Goal: Transaction & Acquisition: Obtain resource

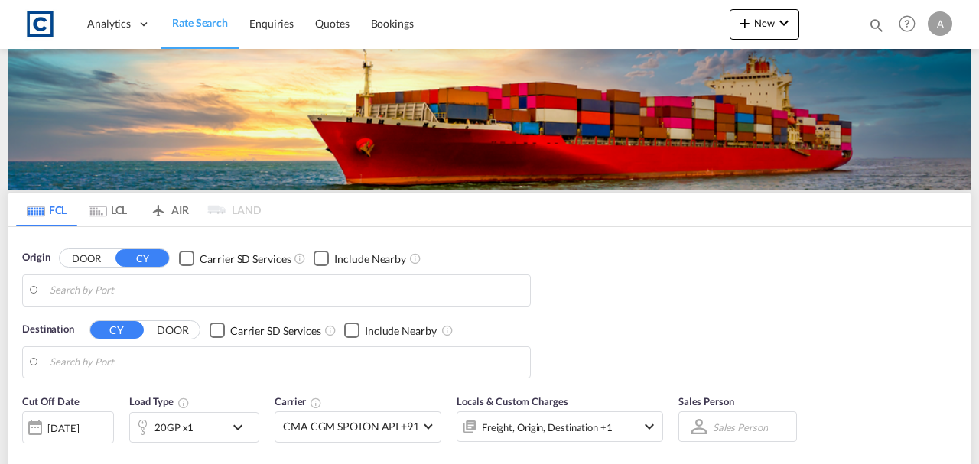
type input "GB-NG22, Newark and Sherwood"
type input "Jeddah, SAJED"
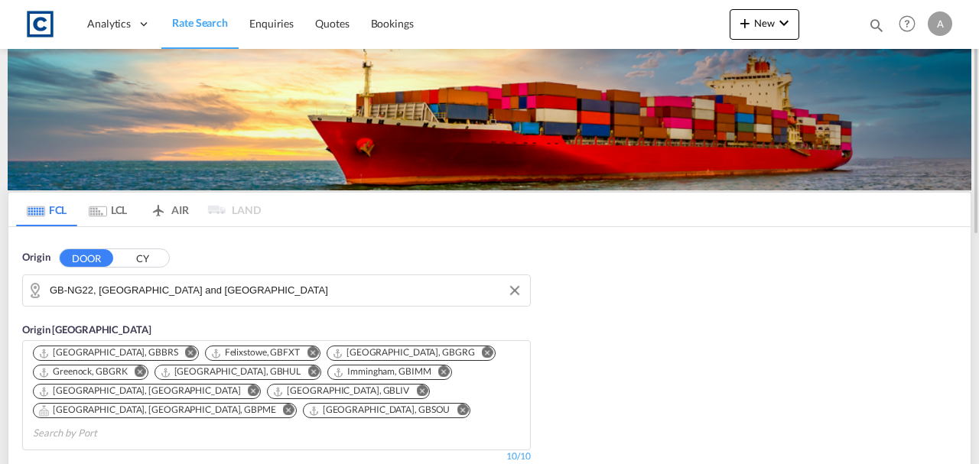
click at [291, 292] on input "GB-NG22, Newark and Sherwood" at bounding box center [286, 290] width 473 height 23
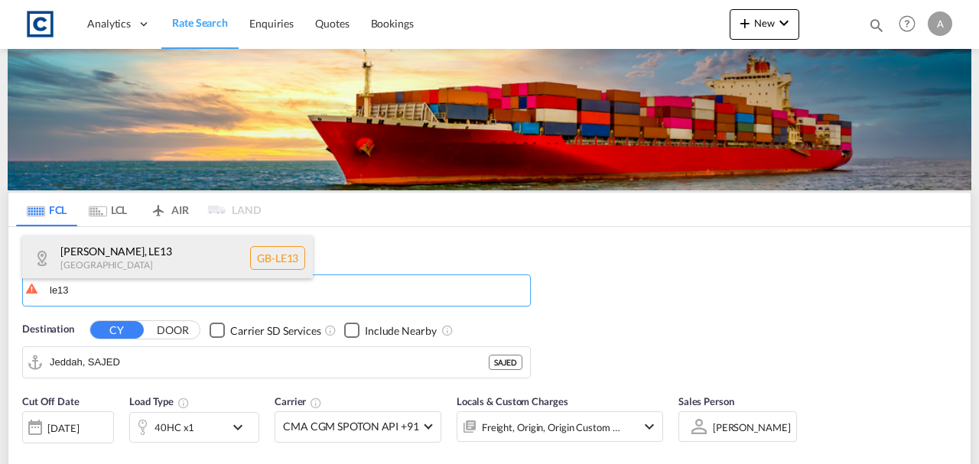
click at [229, 267] on div "Melton , LE13 United Kingdom GB-LE13" at bounding box center [167, 259] width 291 height 46
type input "GB-LE13, [GEOGRAPHIC_DATA]"
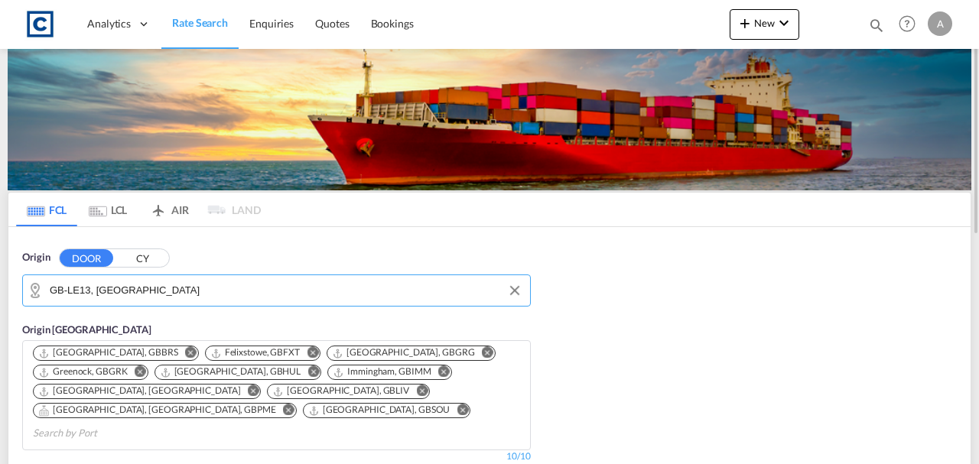
scroll to position [203, 0]
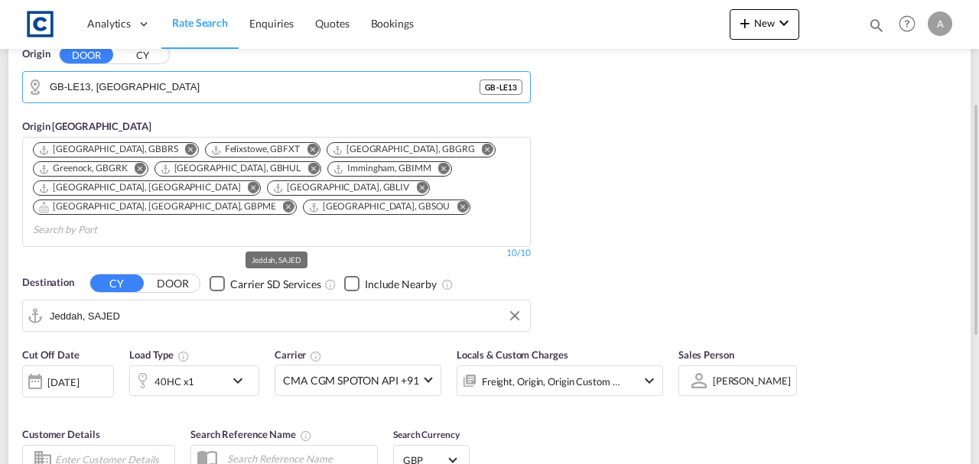
click at [149, 304] on input "Jeddah, SAJED" at bounding box center [286, 315] width 473 height 23
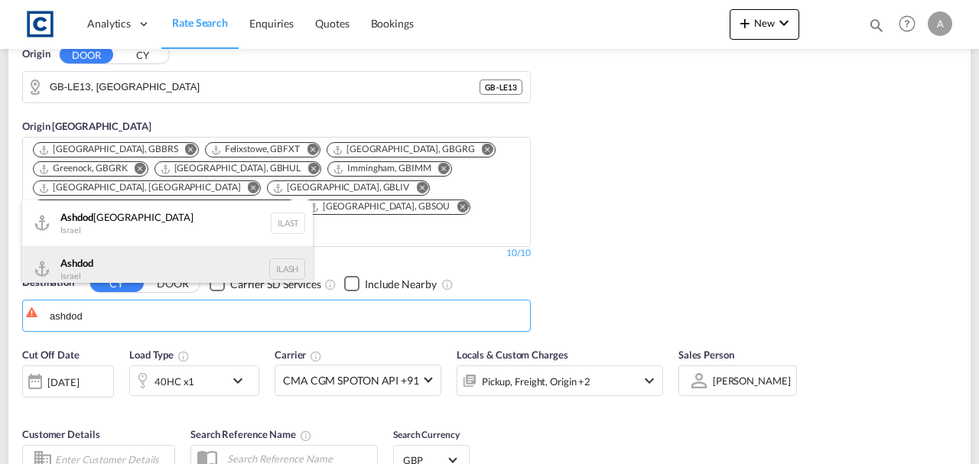
click at [144, 263] on div "Ashdod Israel ILASH" at bounding box center [167, 269] width 291 height 46
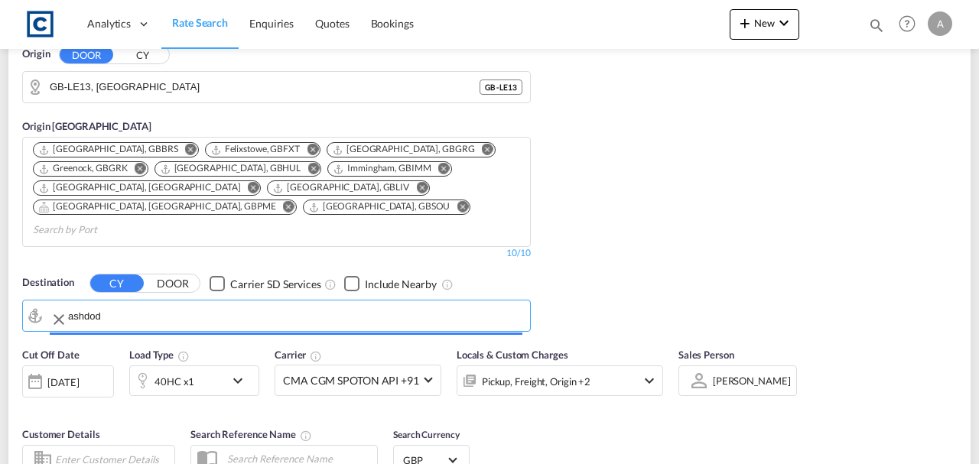
type input "Ashdod, ILASH"
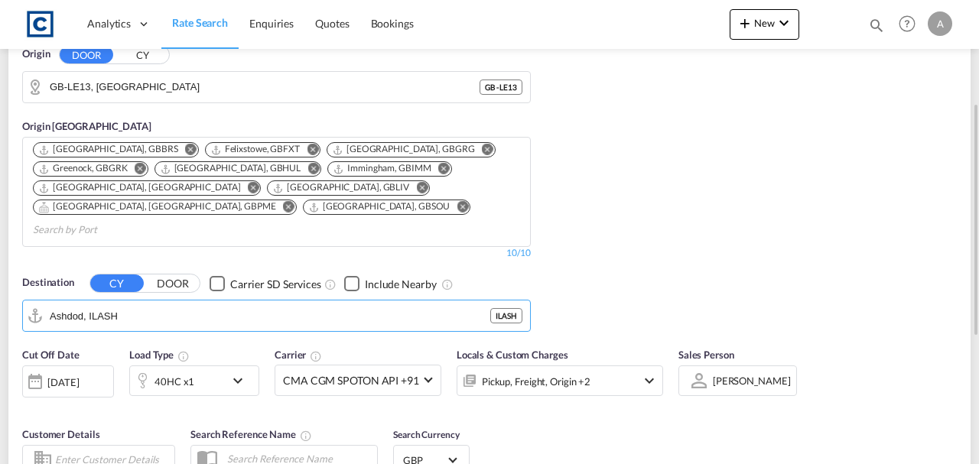
click at [590, 366] on div "Pickup, Freight, Origin +2" at bounding box center [539, 381] width 164 height 31
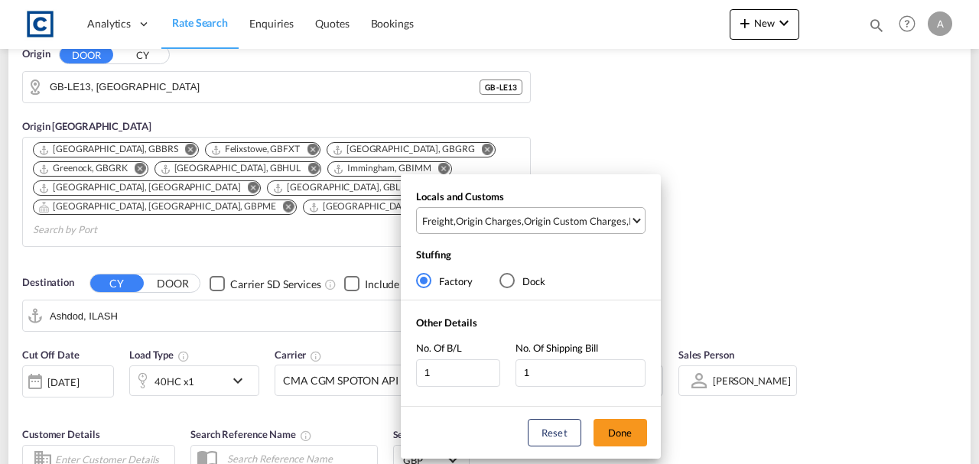
click at [587, 218] on div "Origin Custom Charges" at bounding box center [575, 221] width 102 height 14
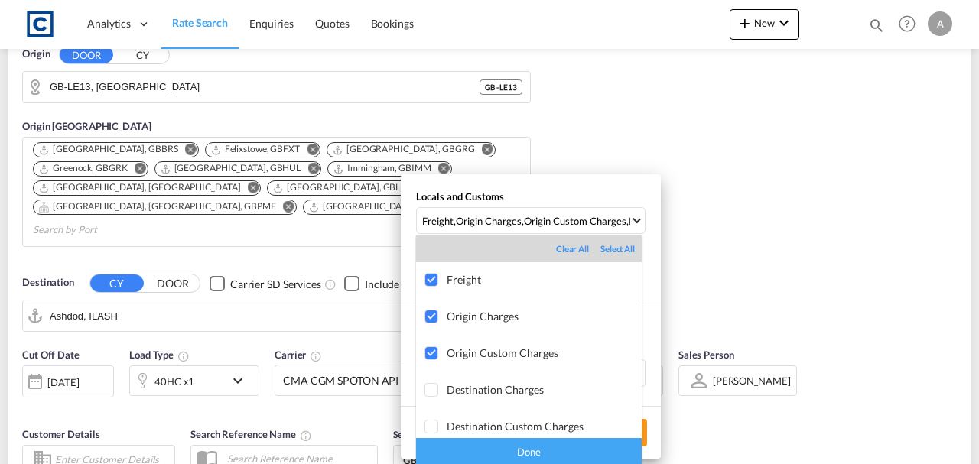
click at [575, 447] on div "Done" at bounding box center [529, 451] width 226 height 27
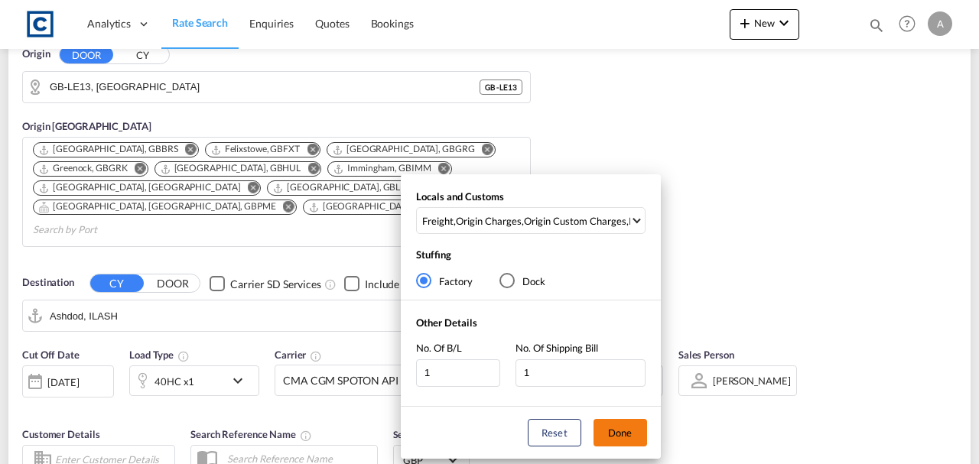
click at [628, 432] on button "Done" at bounding box center [620, 433] width 54 height 28
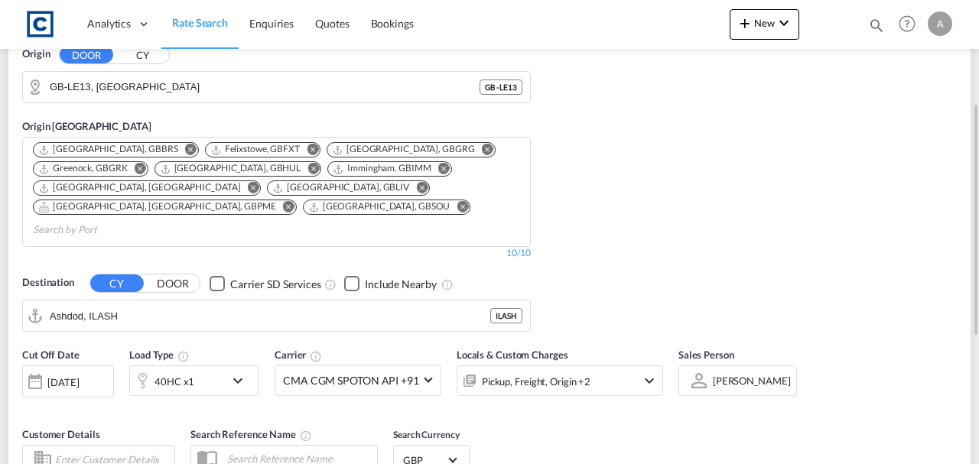
click at [818, 392] on div "Cut Off Date 10 Sep 2025 10/09/2025 Load Type 40HC x1 Carrier CMA CGM SPOTON AP…" at bounding box center [489, 414] width 962 height 149
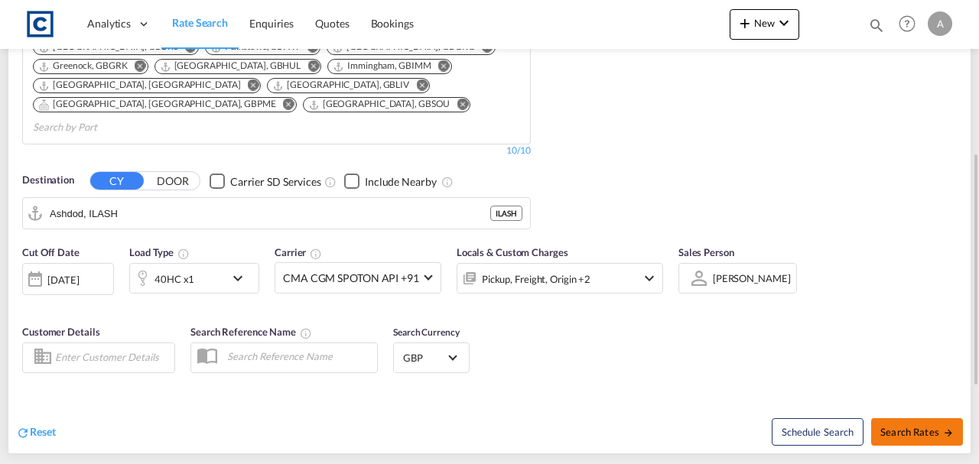
click at [902, 426] on span "Search Rates" at bounding box center [916, 432] width 73 height 12
type input "LE13 to ILASH / 10 Sep 2025"
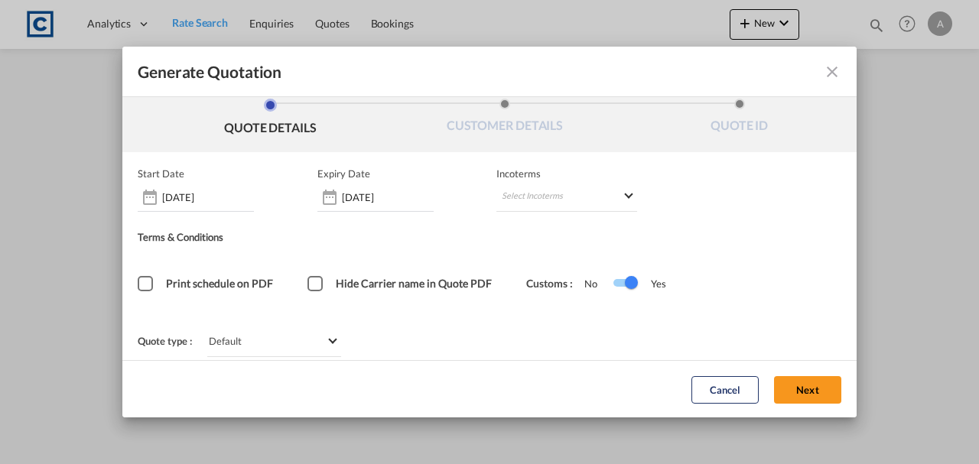
scroll to position [21, 0]
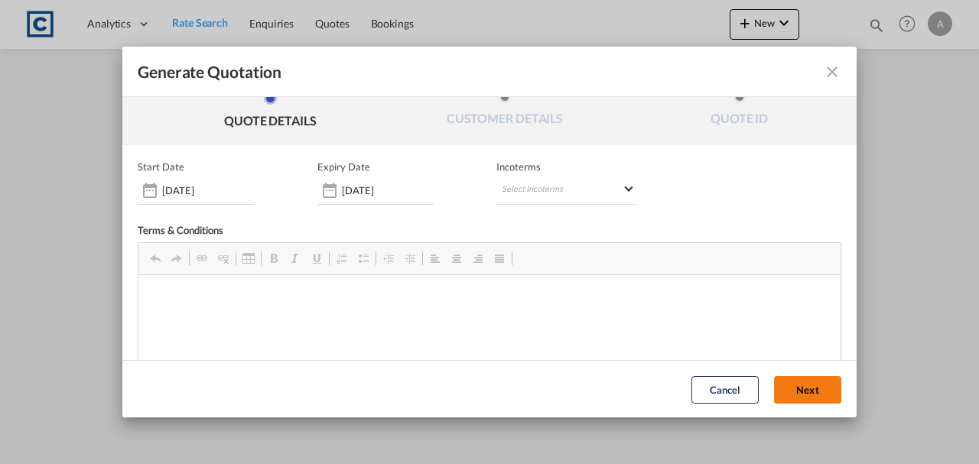
click at [805, 391] on button "Next" at bounding box center [807, 390] width 67 height 28
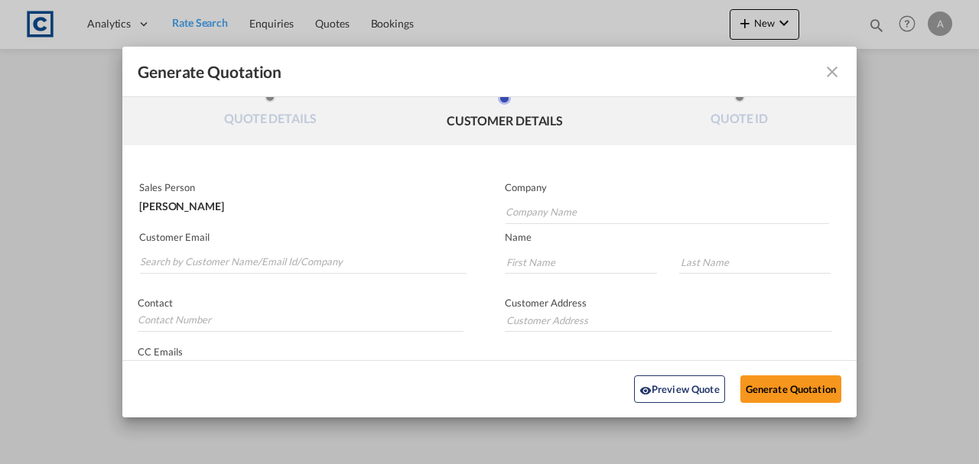
scroll to position [0, 0]
click at [341, 254] on input "Search by Customer Name/Email Id/Company" at bounding box center [303, 262] width 327 height 23
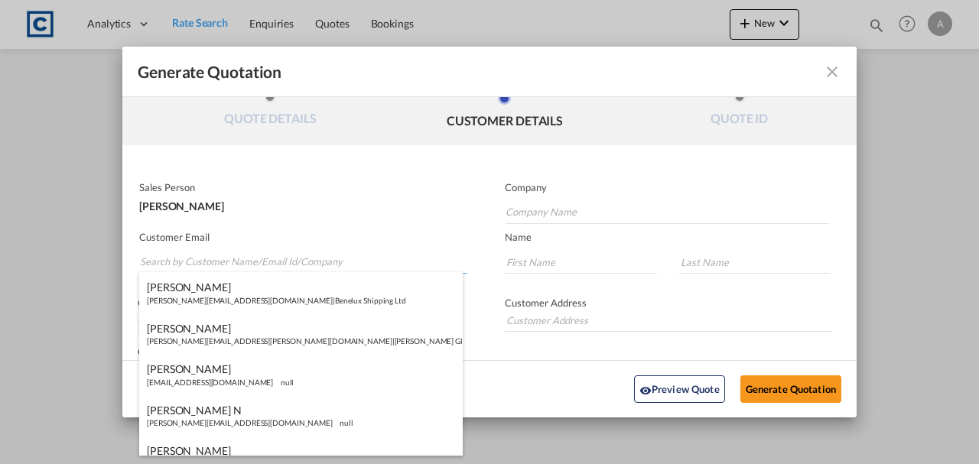
paste input "daniel@profreightsolutions.co.uk"
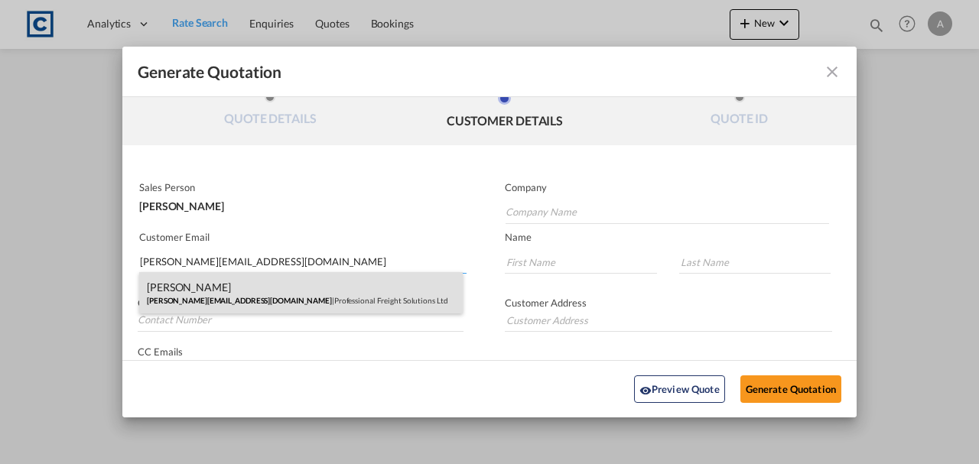
type input "daniel@profreightsolutions.co.uk"
click at [258, 295] on div "Daniel Sanger daniel@profreightsolutions.co.uk | Professional Freight Solutions…" at bounding box center [301, 292] width 324 height 41
type input "Professional Freight Solutions Ltd"
type input "Daniel"
type input "Sanger"
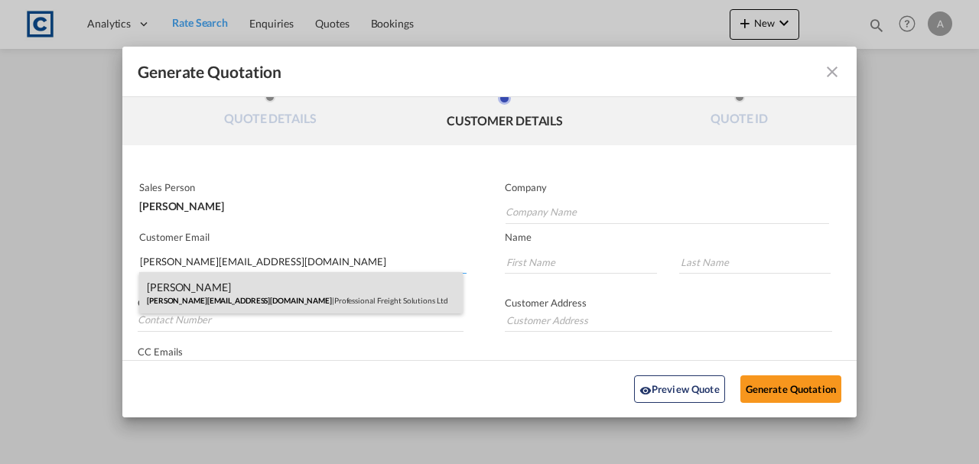
type input "Three Rivers Business Centre Felixstowe Road Ipswich, Suffolk IP10 0BF"
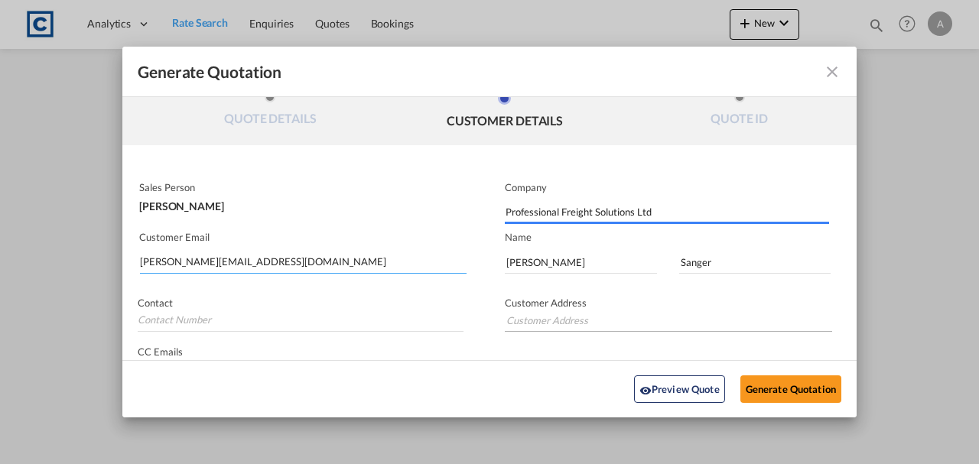
type input "Three Rivers Business Centre Felixstowe Road Ipswich, Suffolk IP10 0BF"
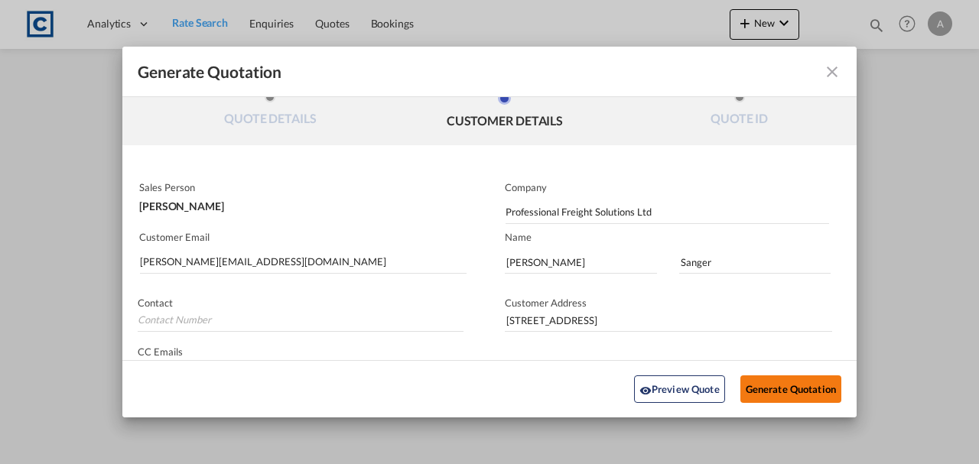
click at [776, 396] on button "Generate Quotation" at bounding box center [790, 390] width 101 height 28
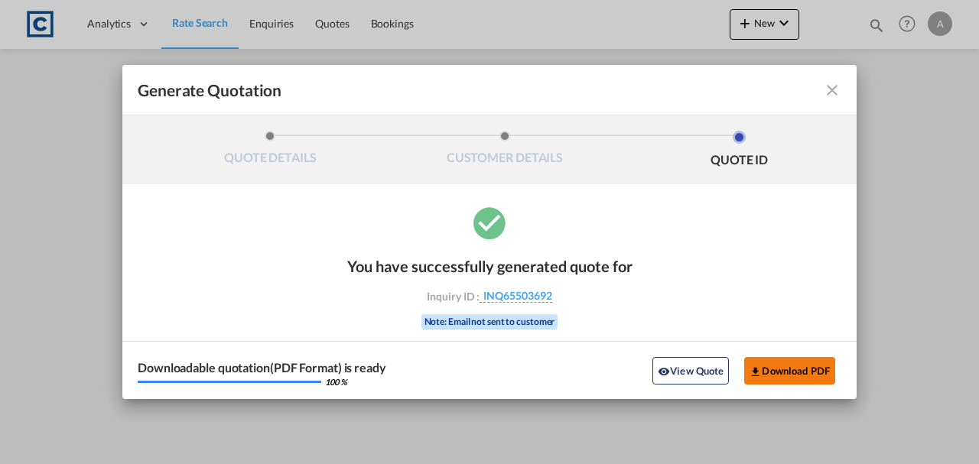
click at [778, 368] on button "Download PDF" at bounding box center [789, 371] width 91 height 28
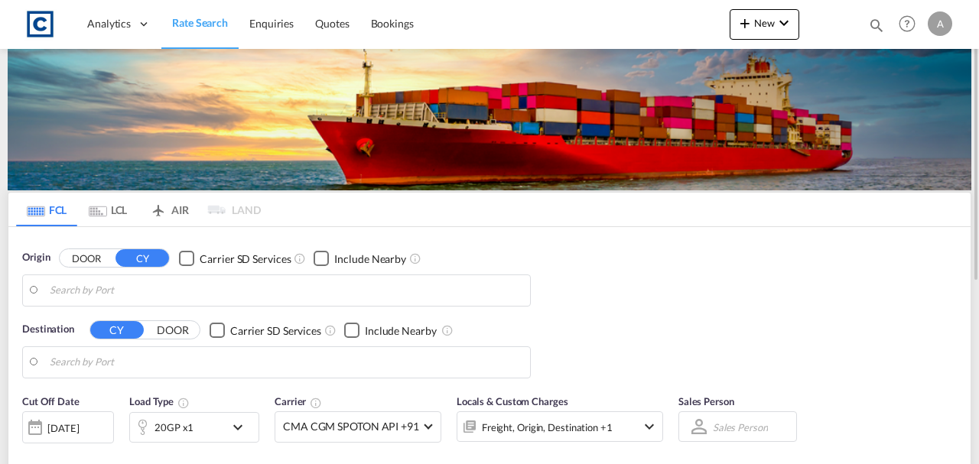
type input "GB-LE13, [GEOGRAPHIC_DATA]"
type input "Ashdod, ILASH"
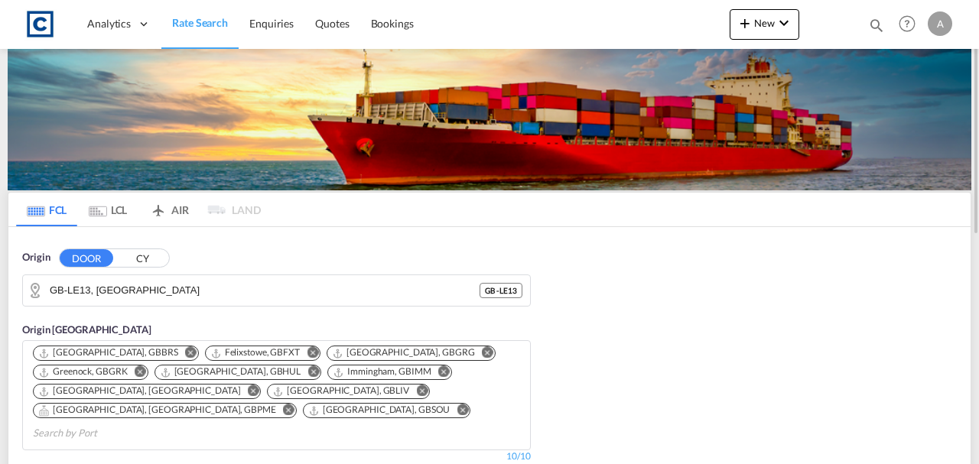
click at [760, 28] on span "New" at bounding box center [764, 23] width 57 height 12
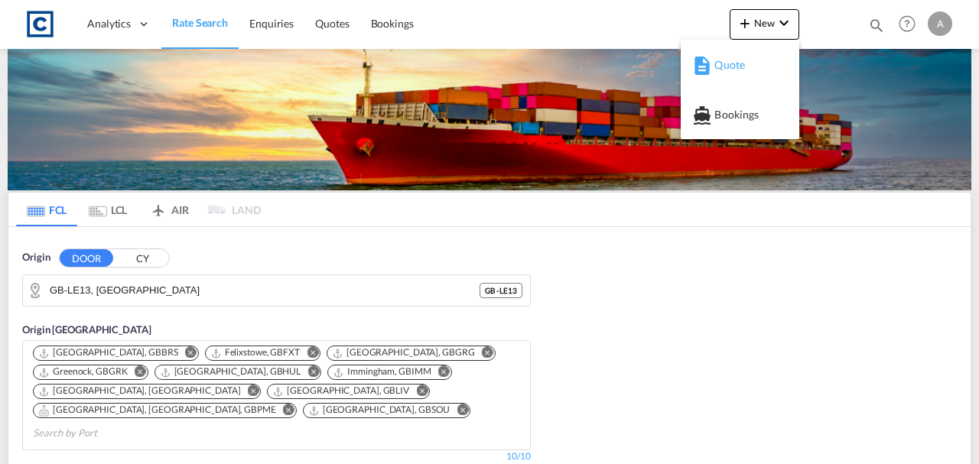
click at [731, 60] on span "Quote" at bounding box center [722, 65] width 17 height 31
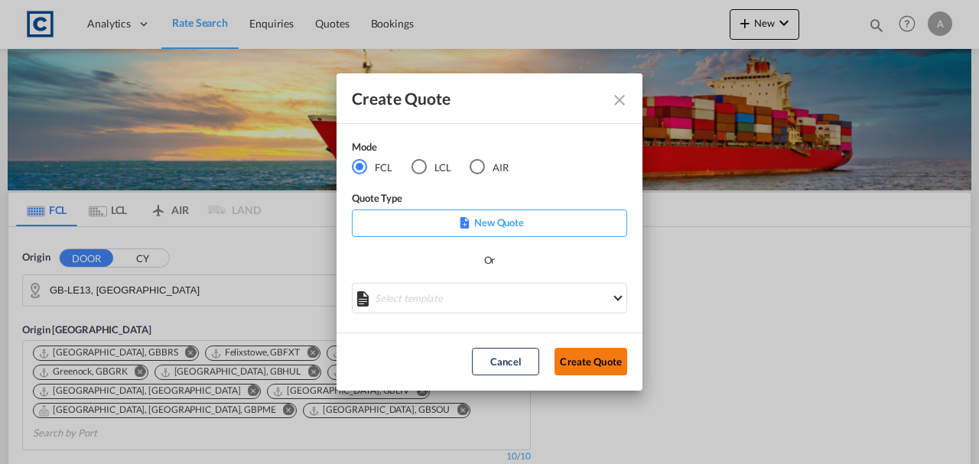
click at [583, 353] on button "Create Quote" at bounding box center [590, 362] width 73 height 28
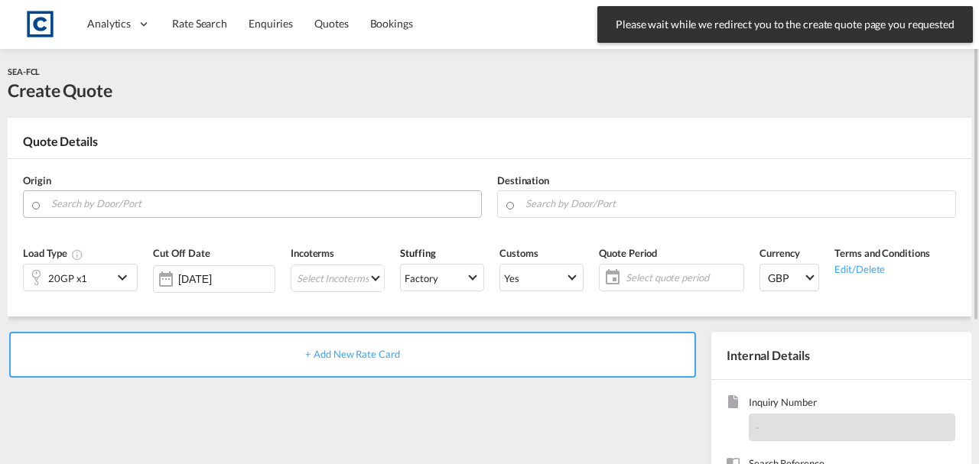
click at [164, 210] on input "Search by Door/Port" at bounding box center [262, 203] width 422 height 27
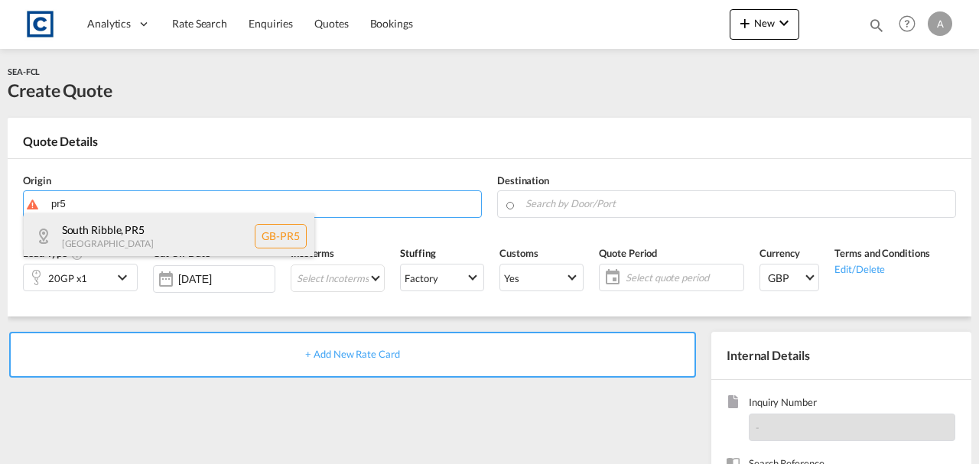
click at [161, 237] on div "South Ribble , PR5 United Kingdom GB-PR5" at bounding box center [169, 236] width 291 height 46
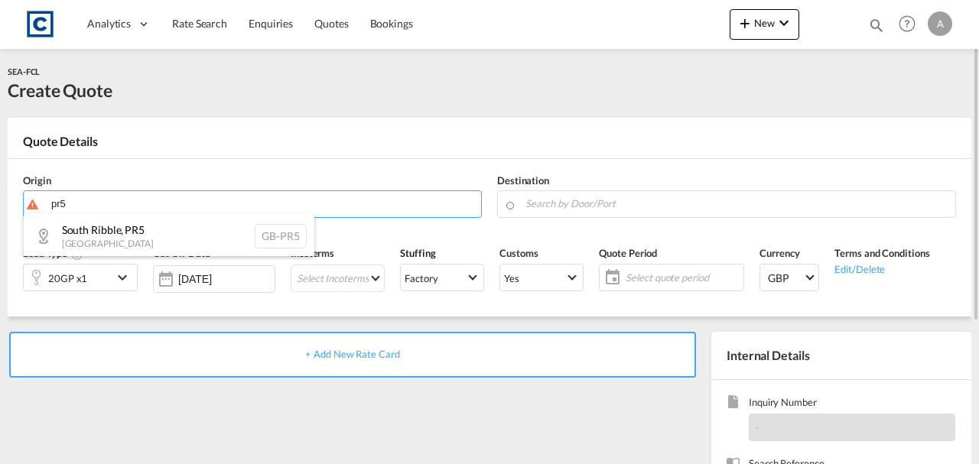
type input "GB-PR5, South Ribble"
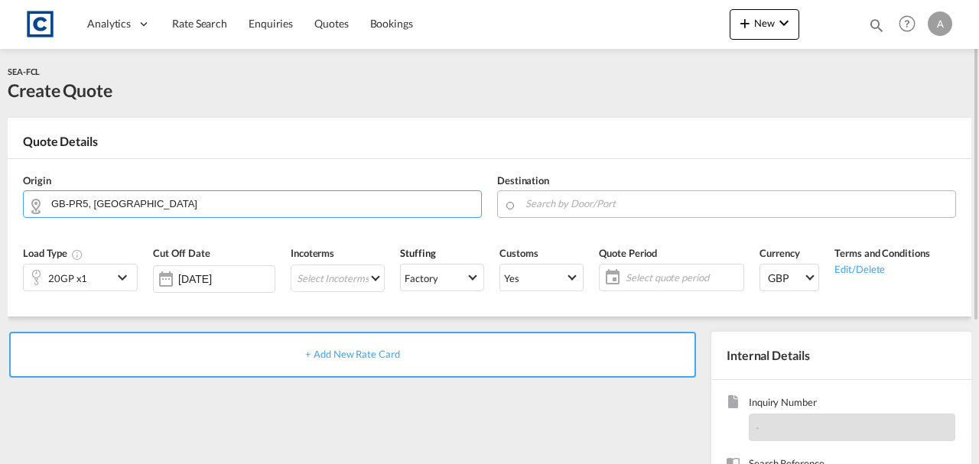
click at [590, 213] on md-autocomplete at bounding box center [736, 204] width 423 height 28
click at [589, 208] on input "Search by Door/Port" at bounding box center [736, 203] width 422 height 27
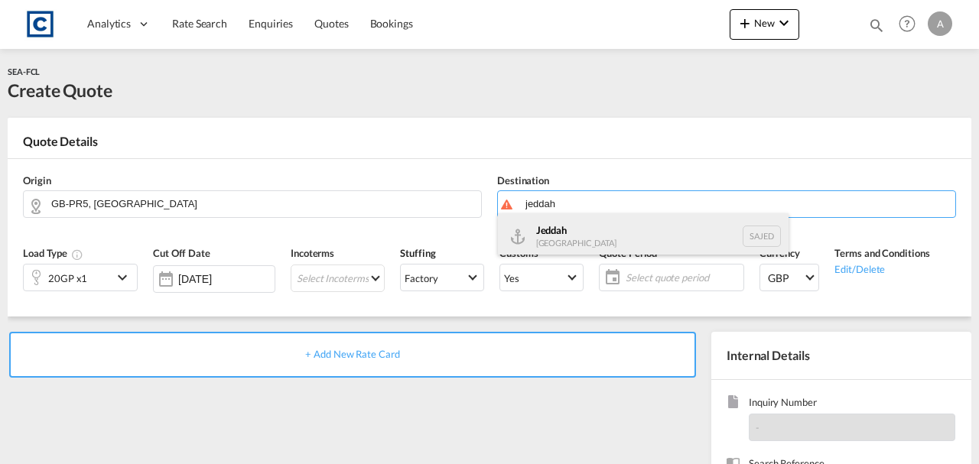
click at [587, 235] on div "Jeddah Saudi Arabia SAJED" at bounding box center [643, 236] width 291 height 46
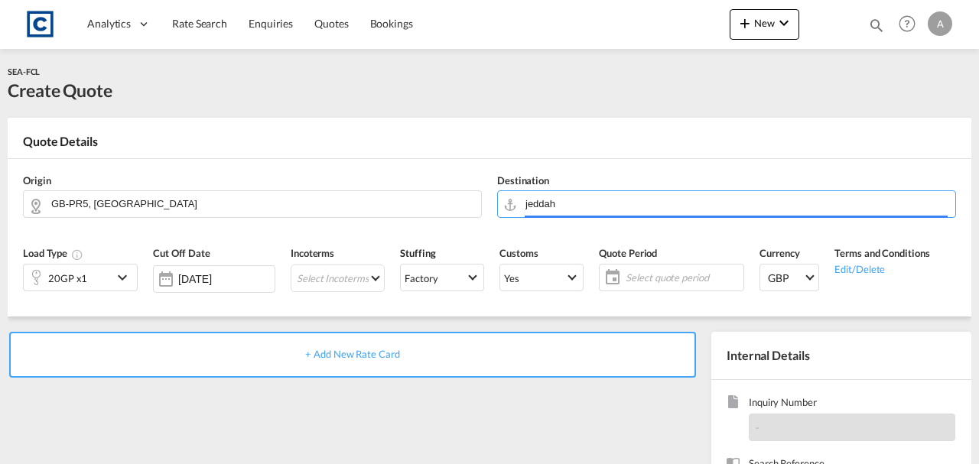
type input "Jeddah, SAJED"
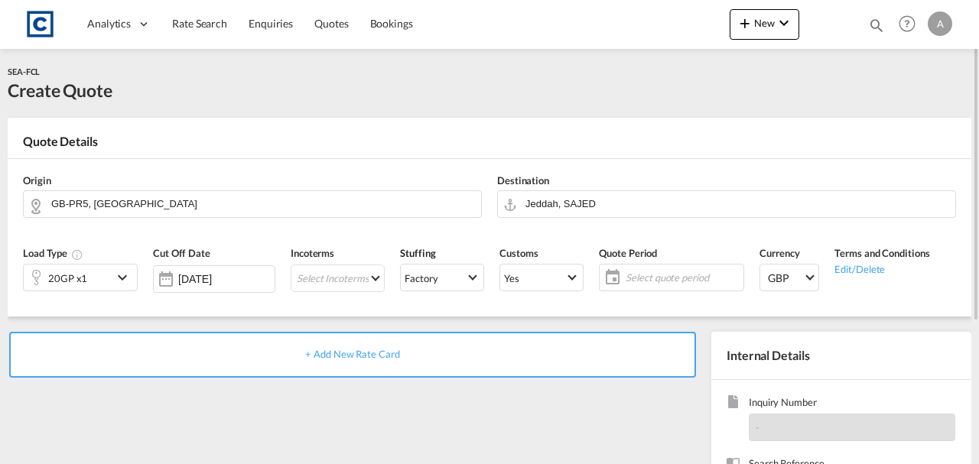
click at [346, 358] on span "+ Add New Rate Card" at bounding box center [352, 354] width 94 height 12
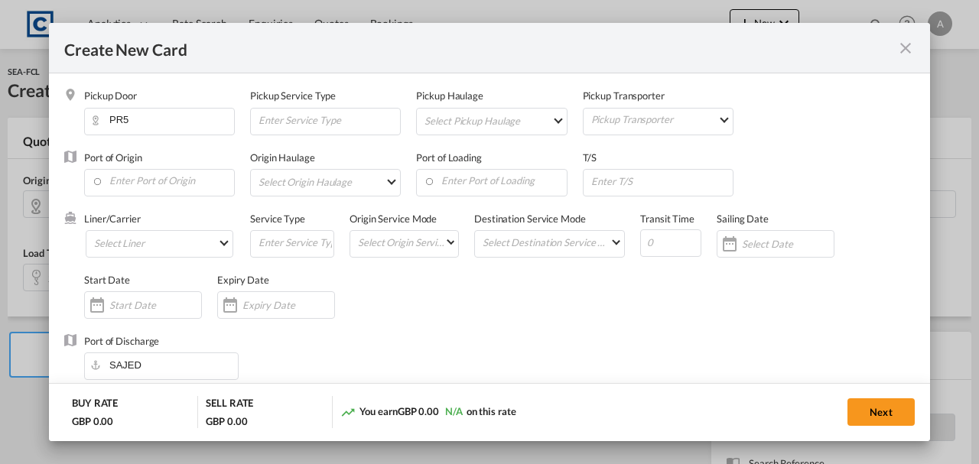
select select "per equipment"
click at [151, 180] on input "Enter Port of Origin" at bounding box center [163, 181] width 142 height 23
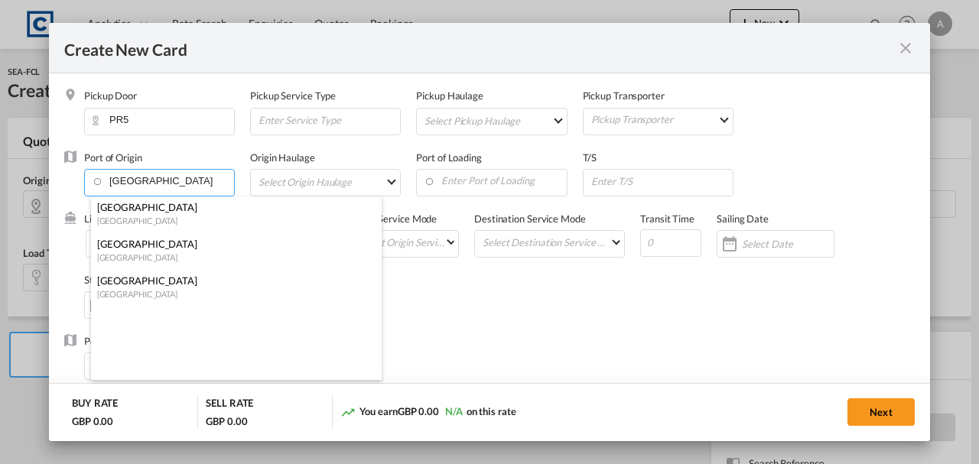
click at [146, 215] on div "[GEOGRAPHIC_DATA]" at bounding box center [231, 220] width 269 height 11
type input "[GEOGRAPHIC_DATA], [GEOGRAPHIC_DATA]"
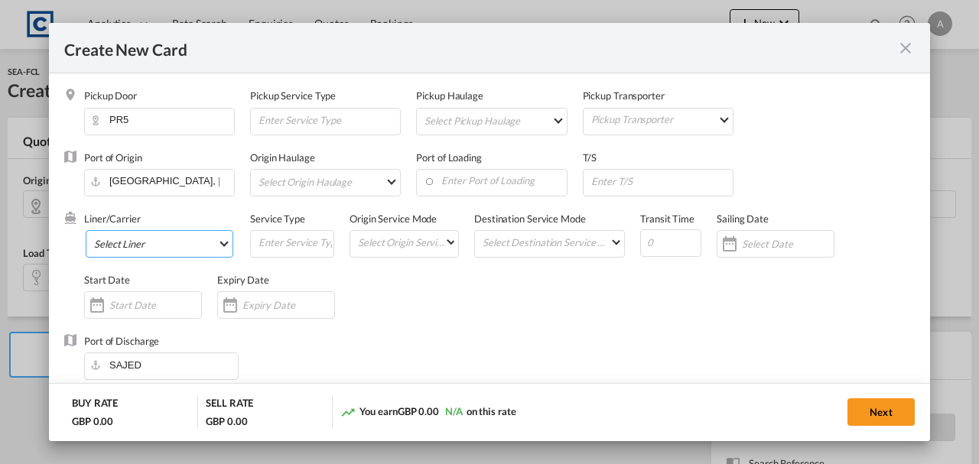
click at [142, 239] on md-select "Select Liner 2HM LOGISTICS D.O.O 2M Alliance AAXL GLOBAL SHIPPING LINES LLC ABD…" at bounding box center [160, 244] width 148 height 28
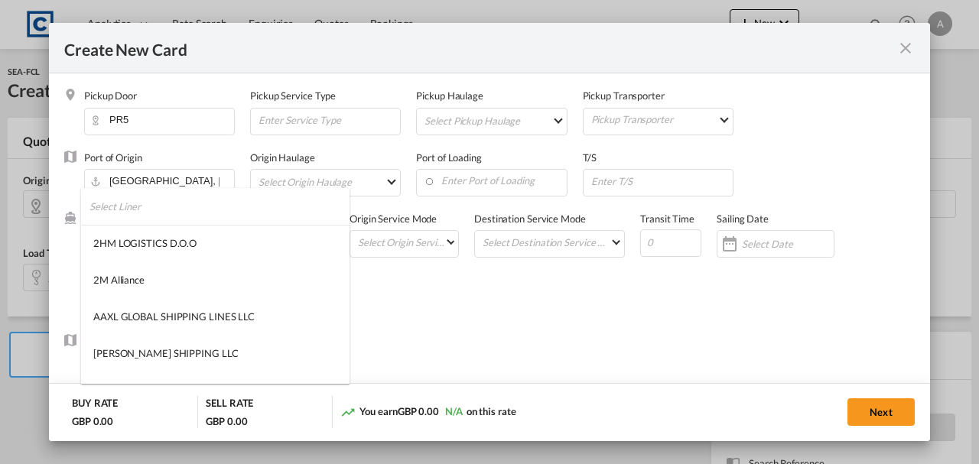
click at [149, 217] on input "search" at bounding box center [219, 206] width 260 height 37
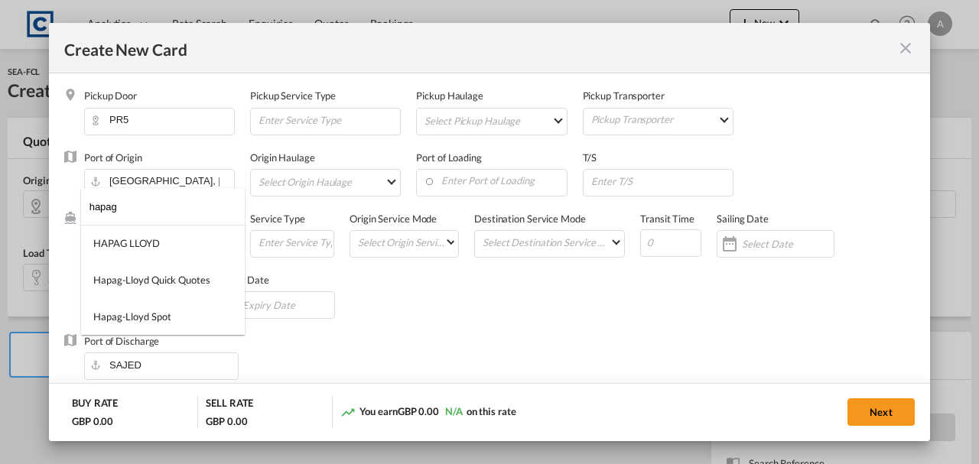
type input "hapag"
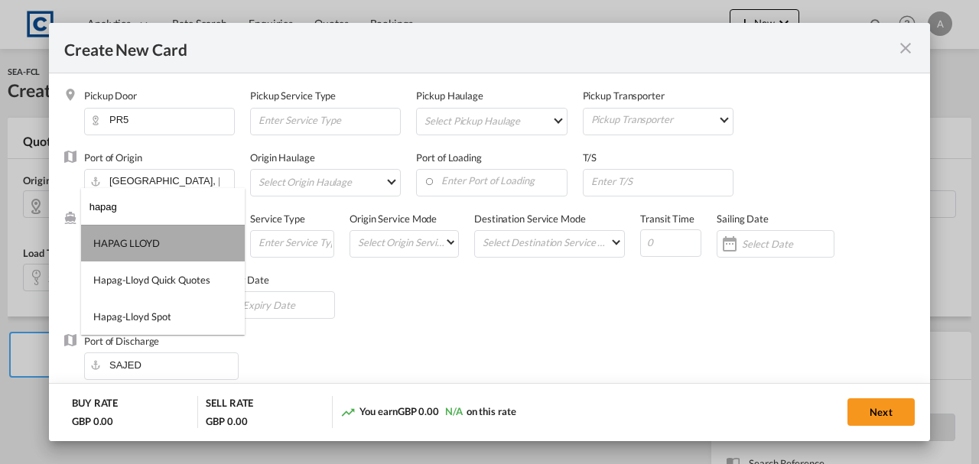
click at [148, 246] on div "HAPAG LLOYD" at bounding box center [126, 243] width 67 height 14
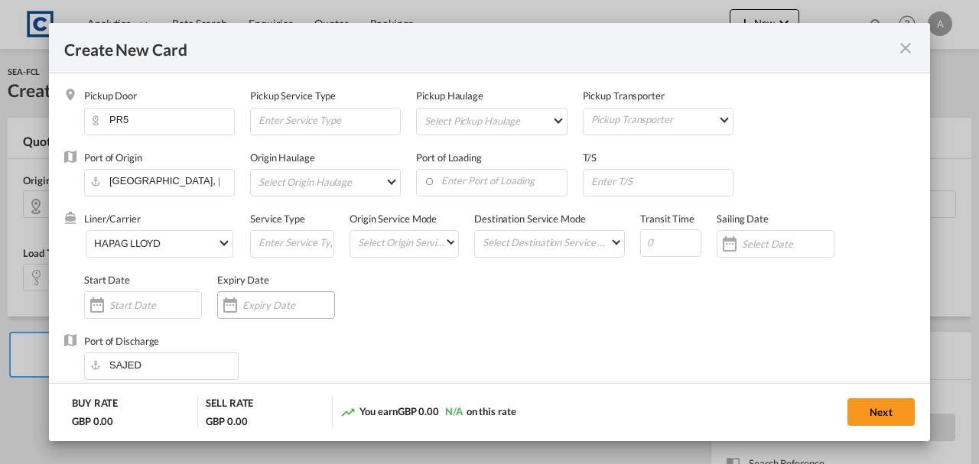
click at [274, 309] on input "Create New Card ..." at bounding box center [288, 305] width 92 height 12
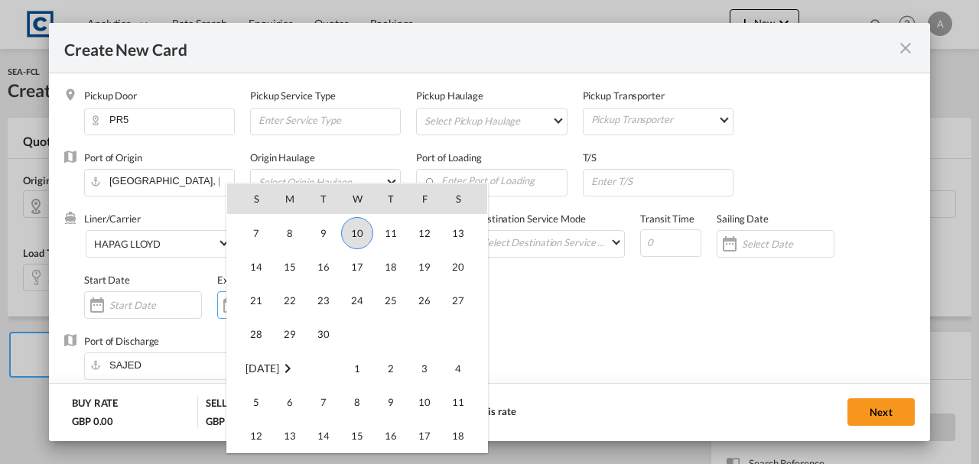
scroll to position [354379, 0]
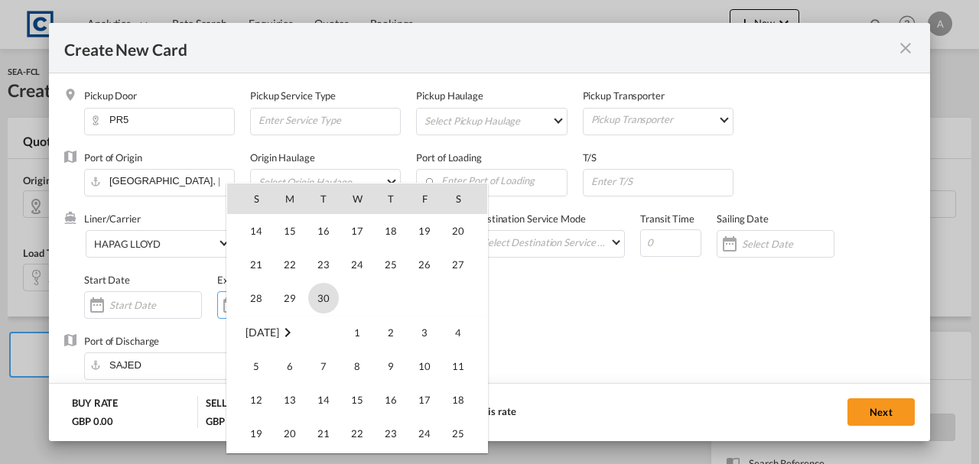
click at [323, 294] on span "30" at bounding box center [323, 298] width 31 height 31
type input "[DATE]"
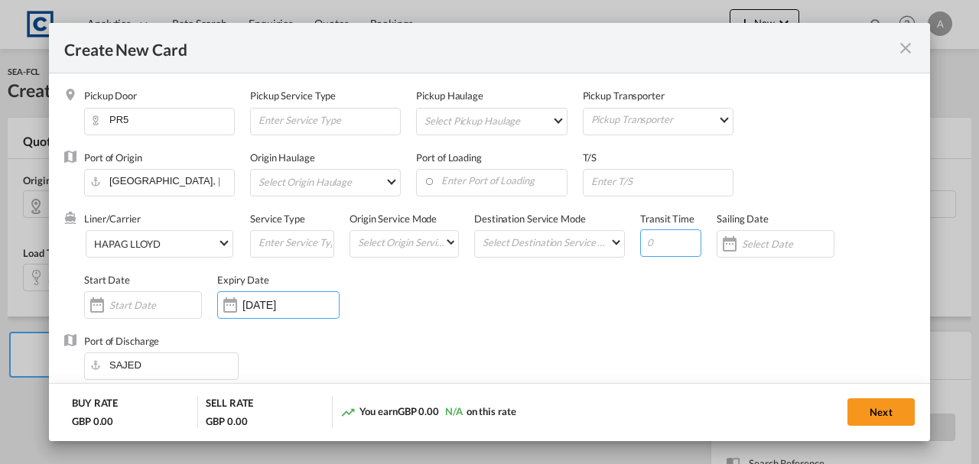
click at [658, 241] on input "Create New Card ..." at bounding box center [670, 243] width 61 height 28
type input "20"
click at [687, 304] on div "Liner/Carrier HAPAG LLOYD Service Type Origin Service Mode Select Origin Servic…" at bounding box center [499, 273] width 831 height 122
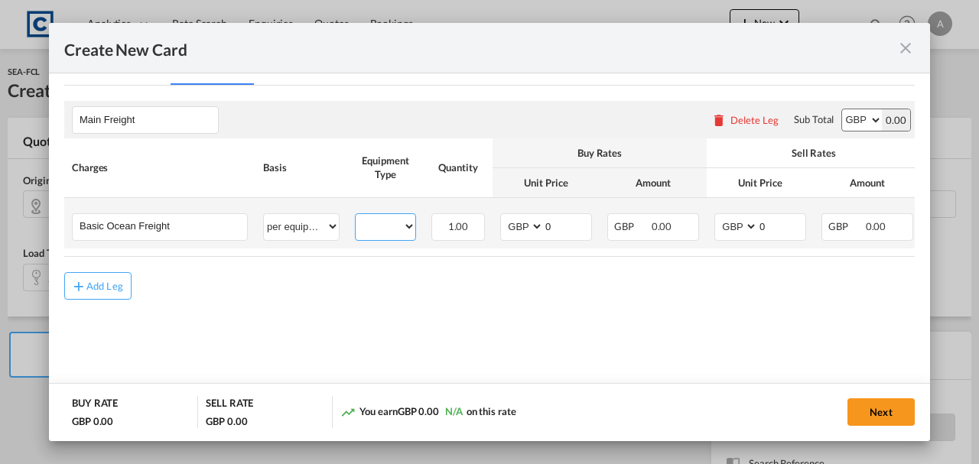
click at [387, 218] on select "20GP" at bounding box center [386, 226] width 60 height 21
select select "20GP"
click at [356, 216] on select "20GP" at bounding box center [386, 226] width 60 height 21
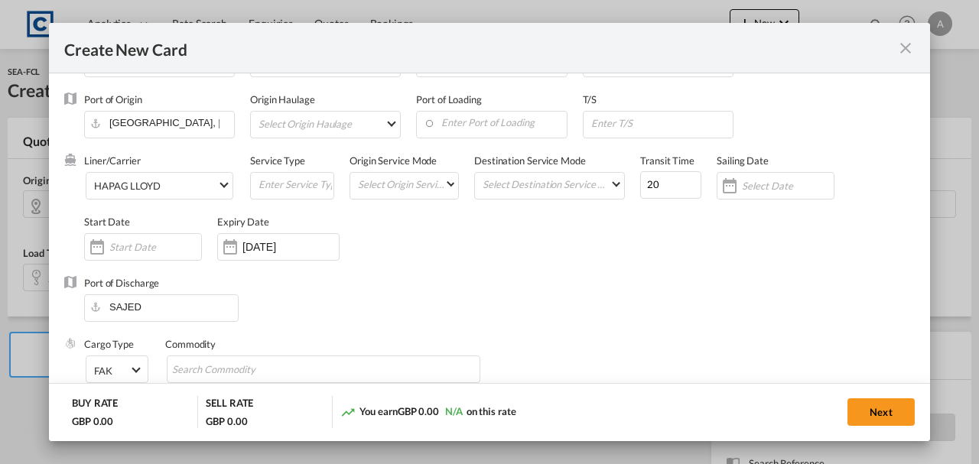
scroll to position [313, 0]
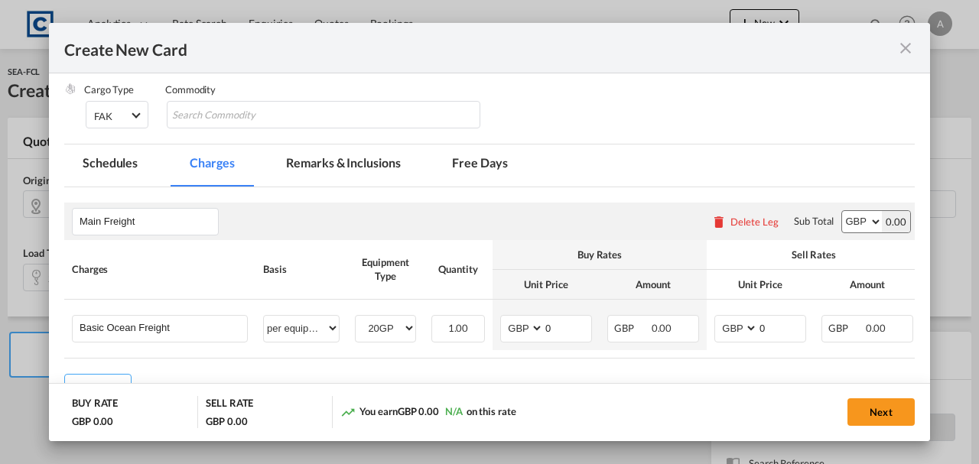
click at [854, 218] on select "AED AFN ALL AMD ANG AOA ARS AUD AWG AZN BAM BBD BDT BGN BHD BIF BMD BND BOB BRL…" at bounding box center [862, 221] width 40 height 21
select select "string:USD"
click at [842, 211] on select "AED AFN ALL AMD ANG AOA ARS AUD AWG AZN BAM BBD BDT BGN BHD BIF BMD BND BOB BRL…" at bounding box center [862, 221] width 40 height 21
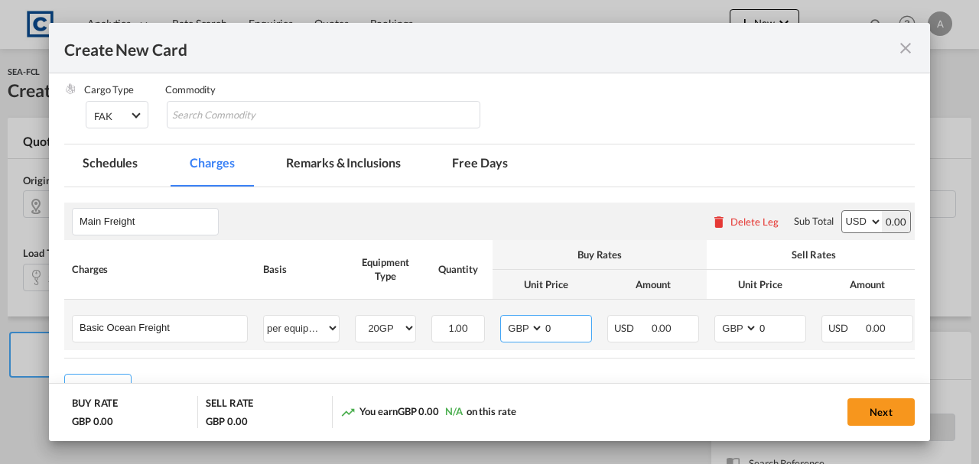
click at [531, 321] on select "AED AFN ALL AMD ANG AOA ARS AUD AWG AZN BAM BBD BDT BGN BHD BIF BMD BND BOB BRL…" at bounding box center [523, 328] width 40 height 21
select select "string:USD"
click at [503, 318] on select "AED AFN ALL AMD ANG AOA ARS AUD AWG AZN BAM BBD BDT BGN BHD BIF BMD BND BOB BRL…" at bounding box center [523, 328] width 40 height 21
click at [733, 326] on select "AED AFN ALL AMD ANG AOA ARS AUD AWG AZN BAM BBD BDT BGN BHD BIF BMD BND BOB BRL…" at bounding box center [737, 328] width 40 height 21
select select "string:USD"
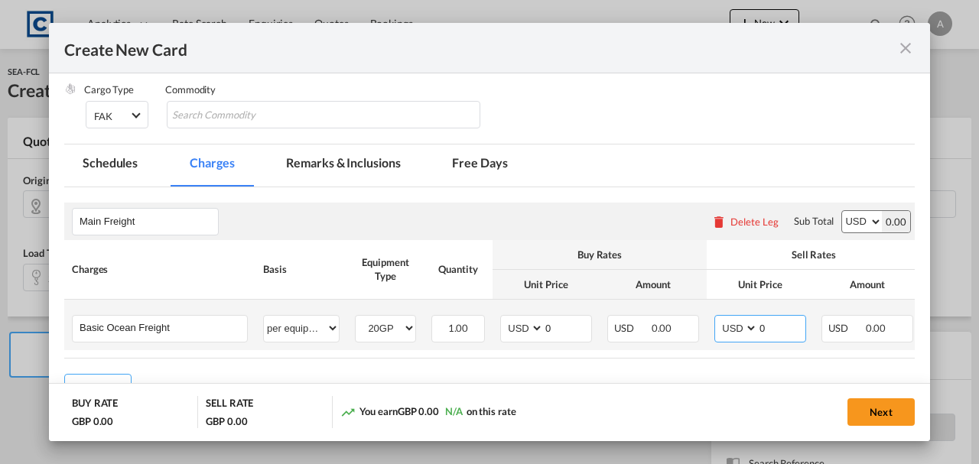
click at [717, 318] on select "AED AFN ALL AMD ANG AOA ARS AUD AWG AZN BAM BBD BDT BGN BHD BIF BMD BND BOB BRL…" at bounding box center [737, 328] width 40 height 21
click at [554, 327] on input "0" at bounding box center [567, 327] width 47 height 23
type input "1495.00"
click at [782, 323] on input "0" at bounding box center [781, 327] width 47 height 23
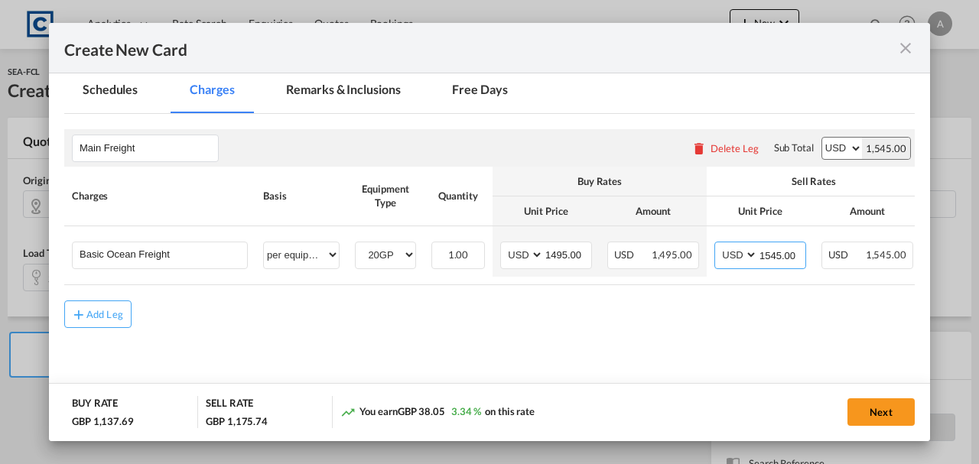
scroll to position [415, 0]
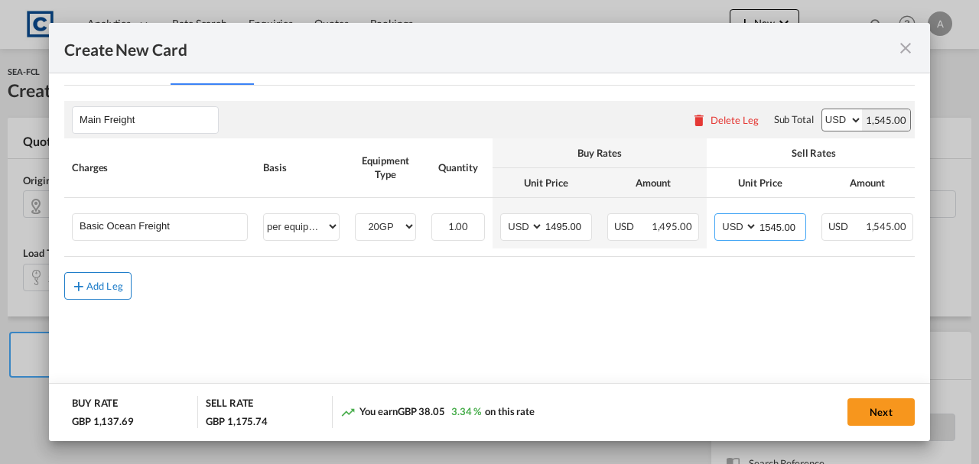
type input "1545.00"
click at [84, 285] on md-icon "icon-plus md-link-fg s20" at bounding box center [78, 285] width 15 height 15
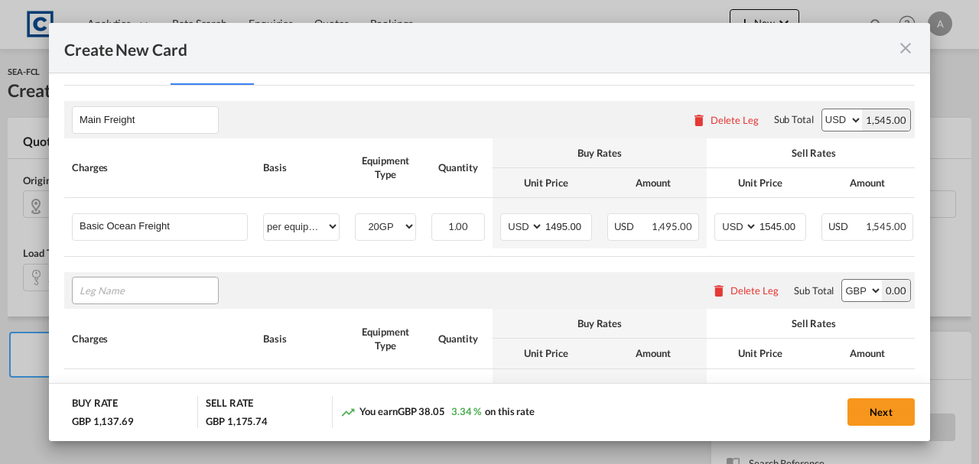
click at [115, 294] on input "Leg Name" at bounding box center [149, 290] width 138 height 23
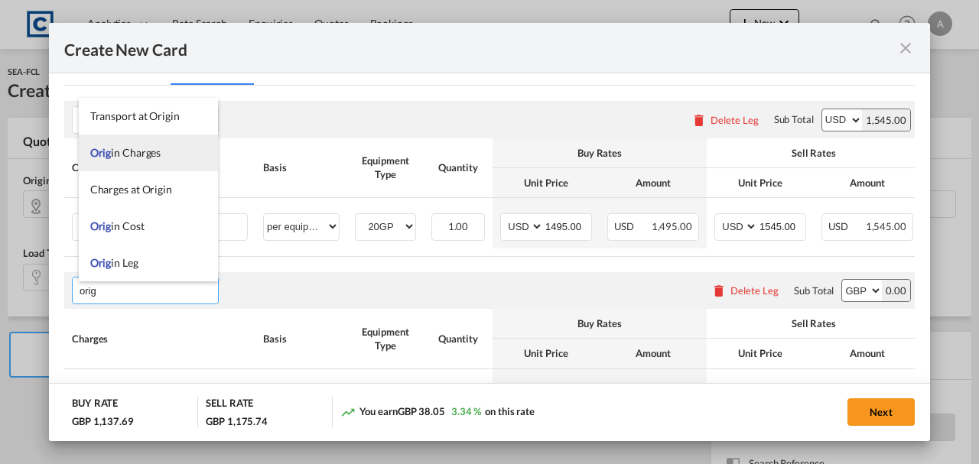
click at [138, 154] on span "Orig in Charges" at bounding box center [125, 152] width 71 height 13
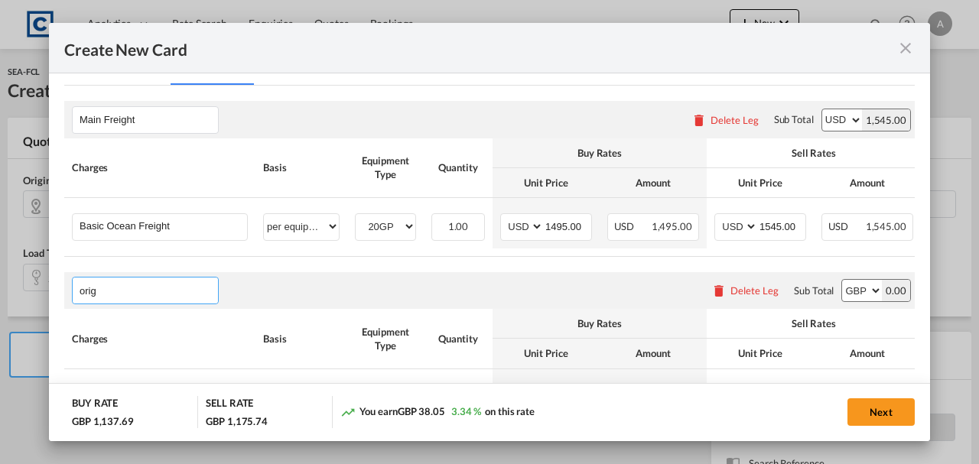
type input "Origin Charges"
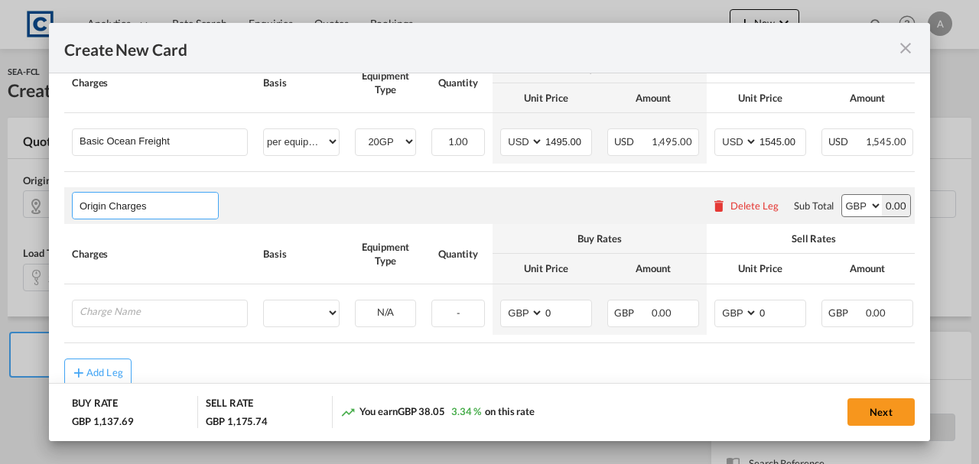
scroll to position [548, 0]
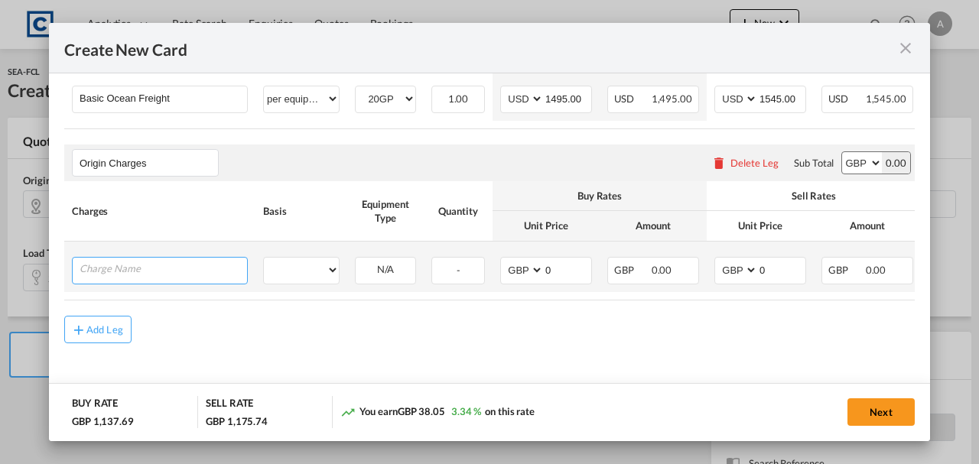
click at [113, 259] on input "Charge Name" at bounding box center [163, 269] width 167 height 23
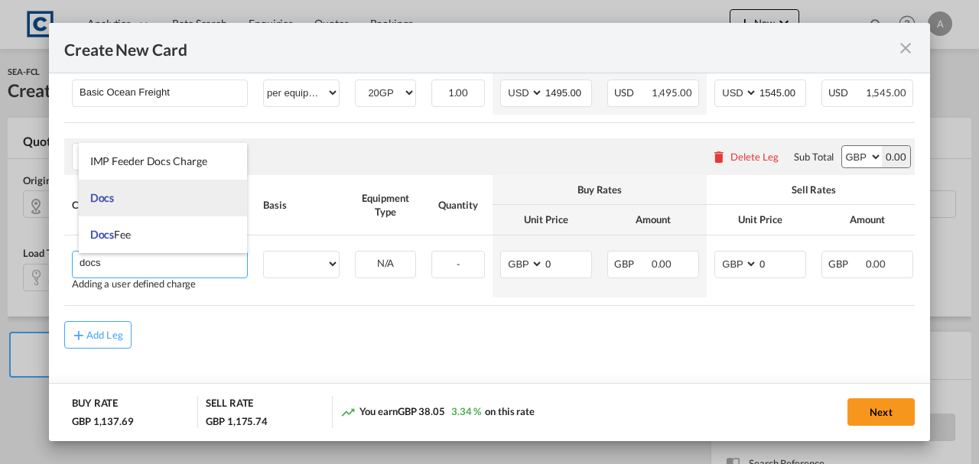
click at [129, 202] on li "Docs" at bounding box center [163, 198] width 169 height 37
type input "Docs"
select select "per shipment"
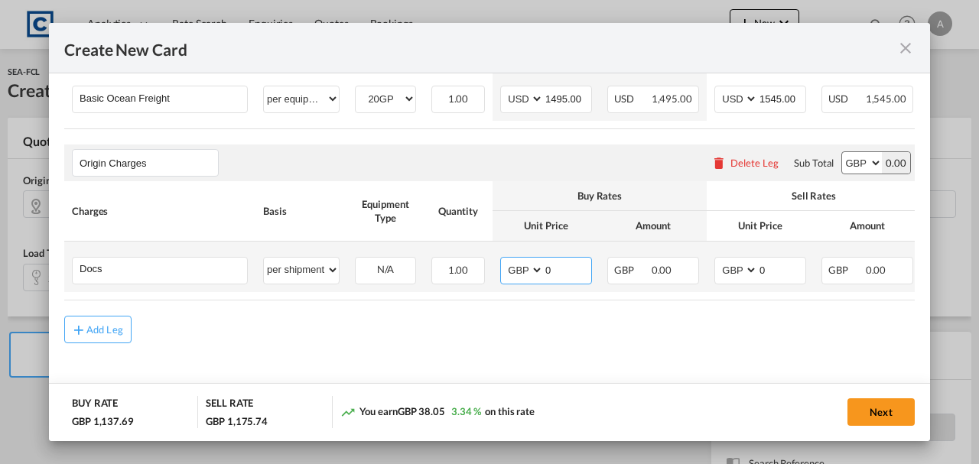
click at [577, 265] on input "0" at bounding box center [567, 269] width 47 height 23
type input "30.00"
click at [785, 266] on input "0" at bounding box center [781, 269] width 47 height 23
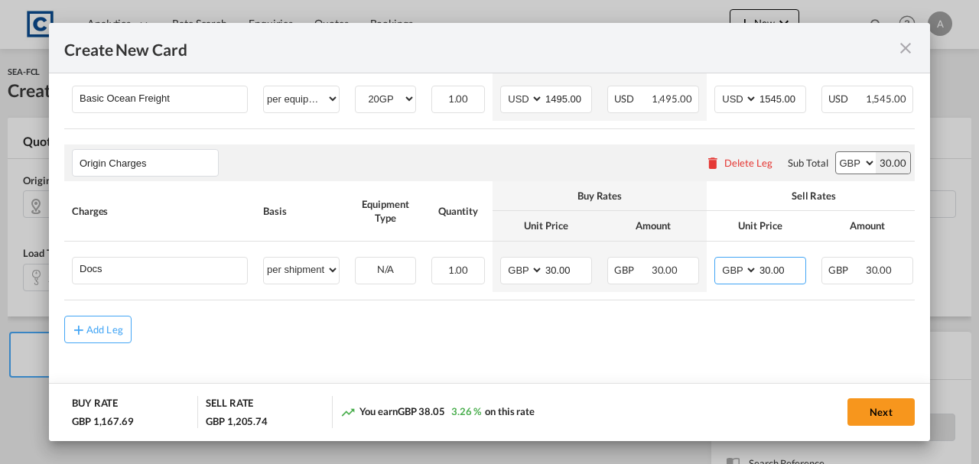
type input "30.00"
drag, startPoint x: 729, startPoint y: 301, endPoint x: 882, endPoint y: 296, distance: 153.1
click at [882, 296] on rate-modification "Main Freight Please enter leg name Leg Name Already Exists Delete Leg Sub Total…" at bounding box center [489, 150] width 850 height 385
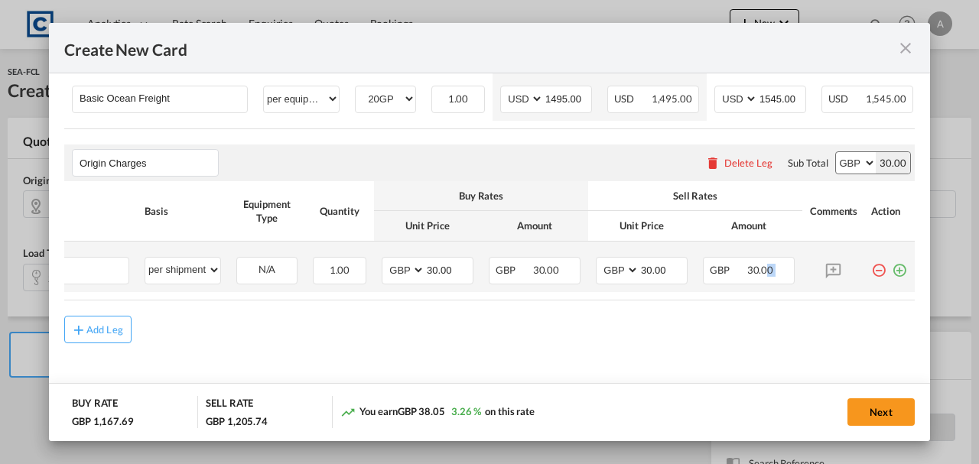
click at [895, 262] on md-icon "icon-plus-circle-outline green-400-fg" at bounding box center [899, 264] width 15 height 15
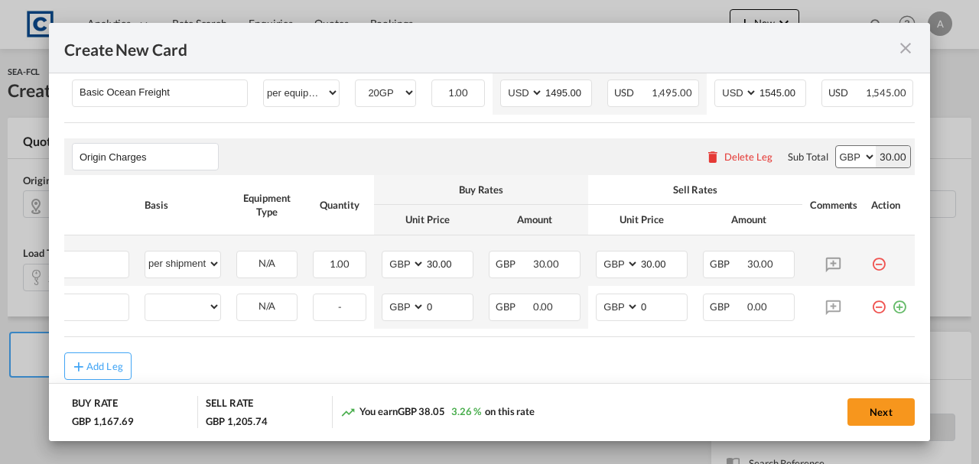
scroll to position [0, 15]
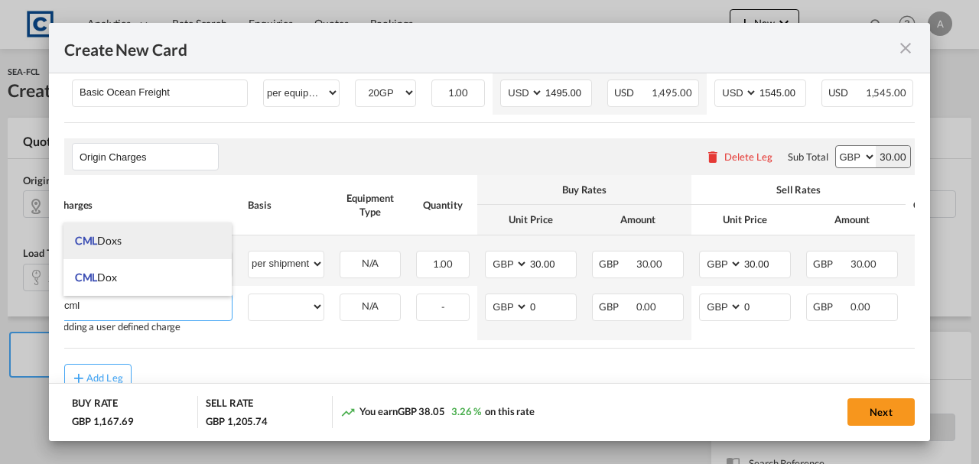
click at [107, 233] on li "CML Doxs" at bounding box center [147, 241] width 169 height 37
type input "CML Doxs"
select select "per B/L"
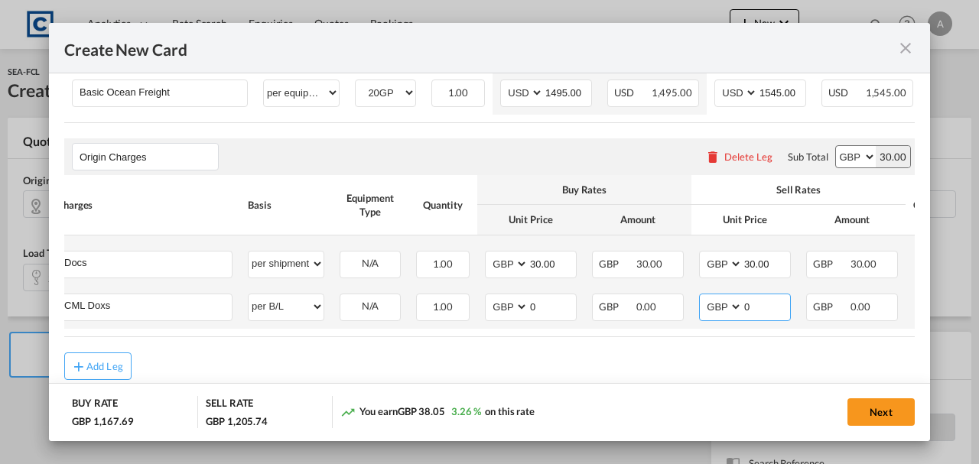
click at [781, 312] on input "0" at bounding box center [766, 305] width 47 height 23
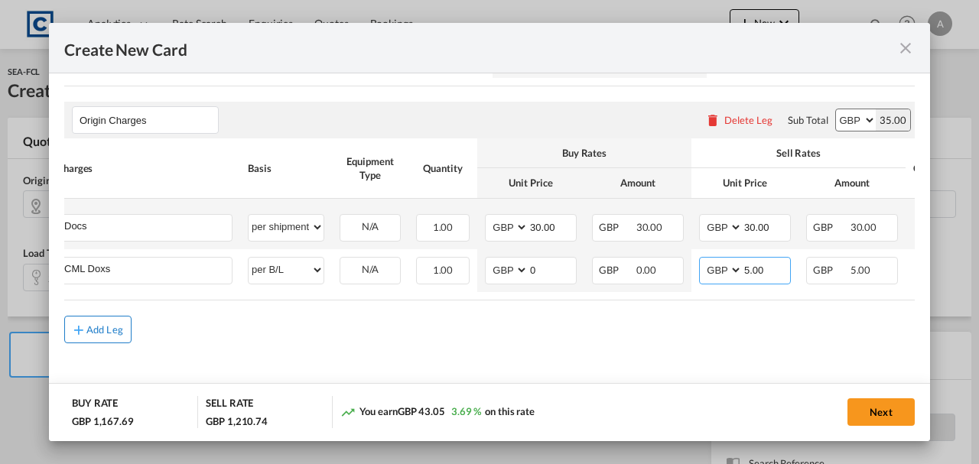
type input "5.00"
click at [97, 326] on div "Add Leg" at bounding box center [104, 329] width 37 height 9
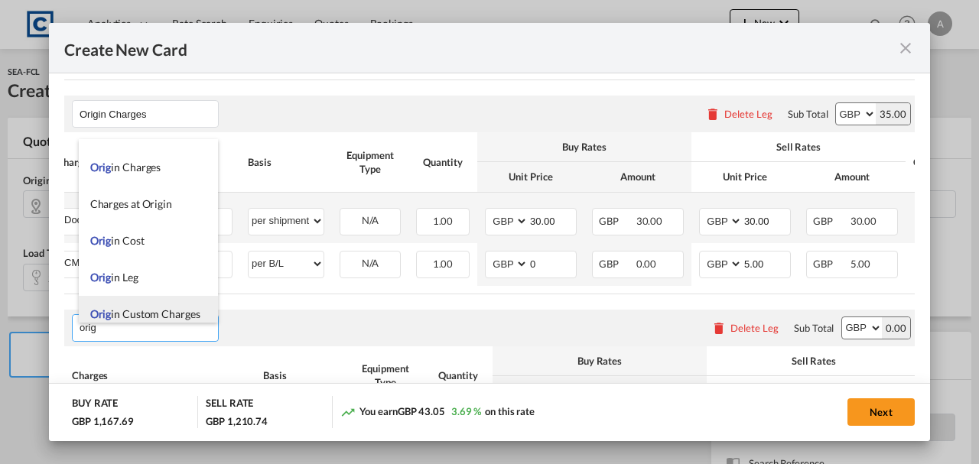
scroll to position [37, 0]
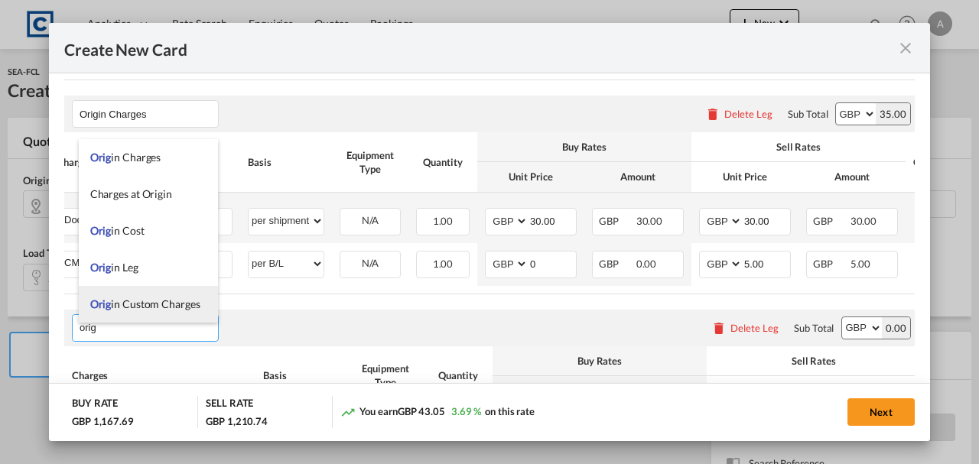
click at [131, 307] on span "Orig in Custom Charges" at bounding box center [145, 304] width 110 height 13
type input "Origin Custom Charges"
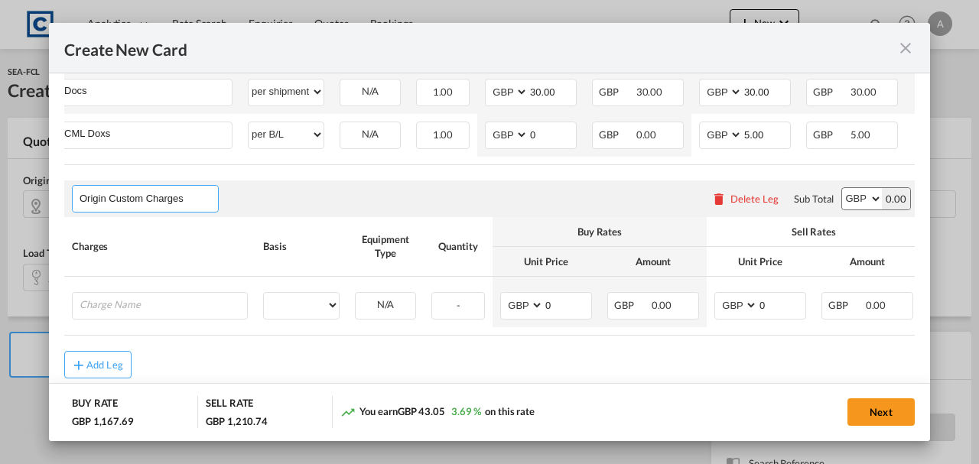
scroll to position [766, 0]
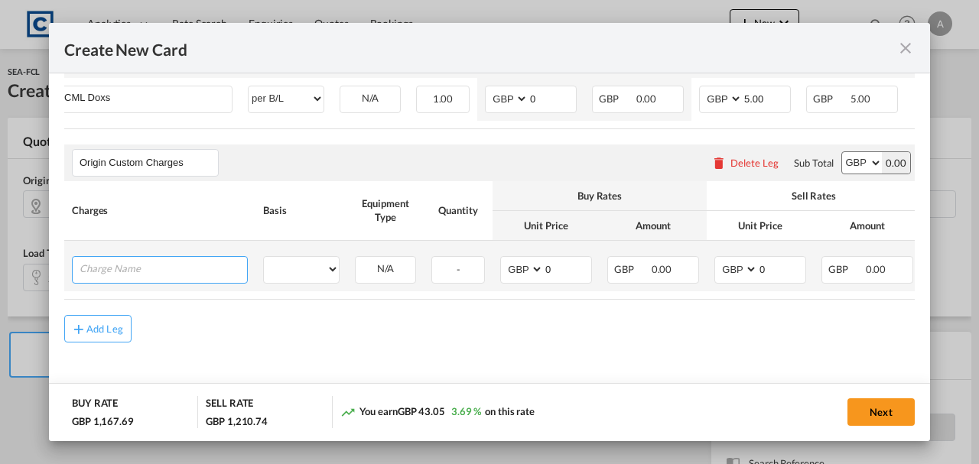
click at [145, 272] on input "Charge Name" at bounding box center [163, 268] width 167 height 23
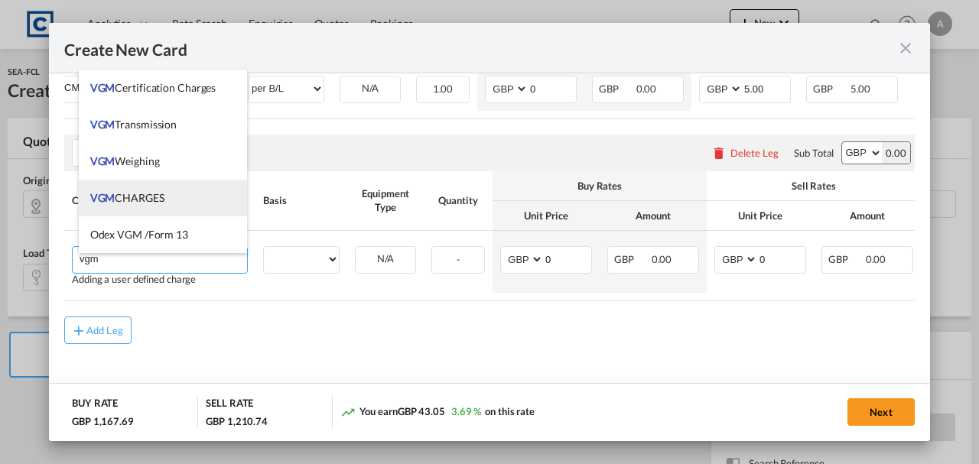
click at [139, 207] on li "VGM CHARGES" at bounding box center [163, 198] width 169 height 37
type input "VGM CHARGES"
select select "per container"
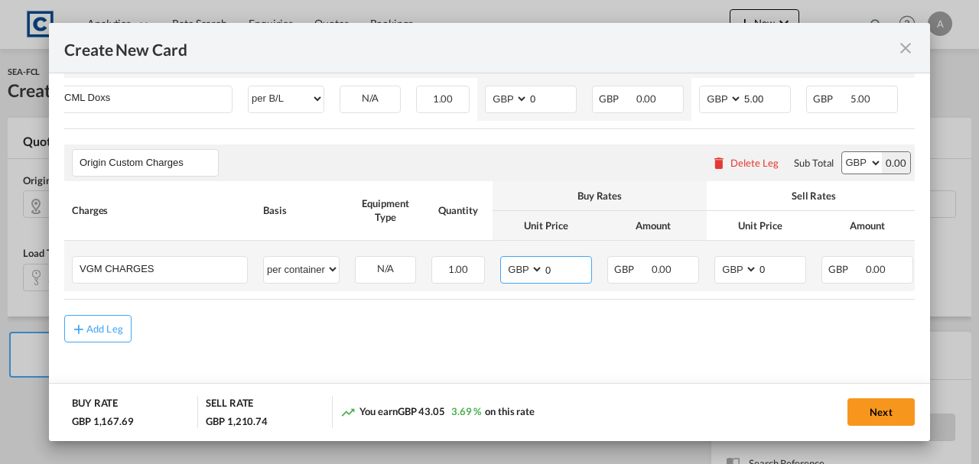
click at [583, 274] on input "0" at bounding box center [567, 268] width 47 height 23
type input "35.00"
click at [795, 266] on input "0" at bounding box center [781, 268] width 47 height 23
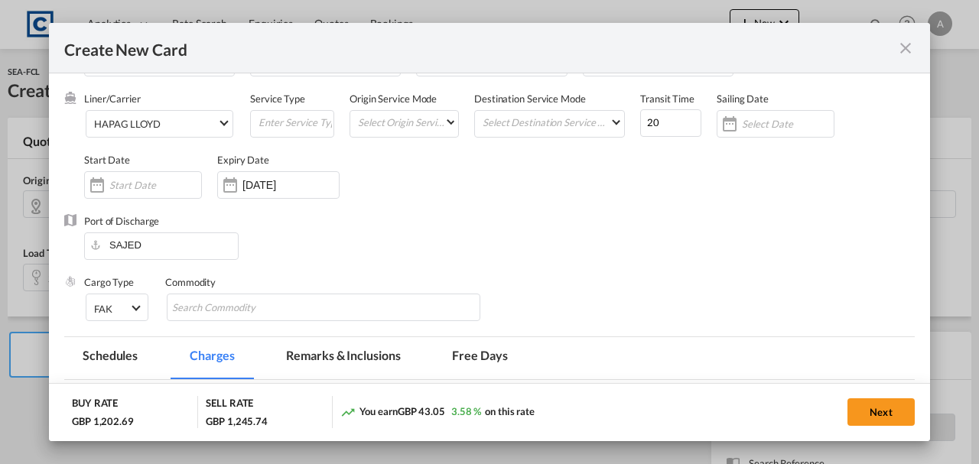
scroll to position [0, 0]
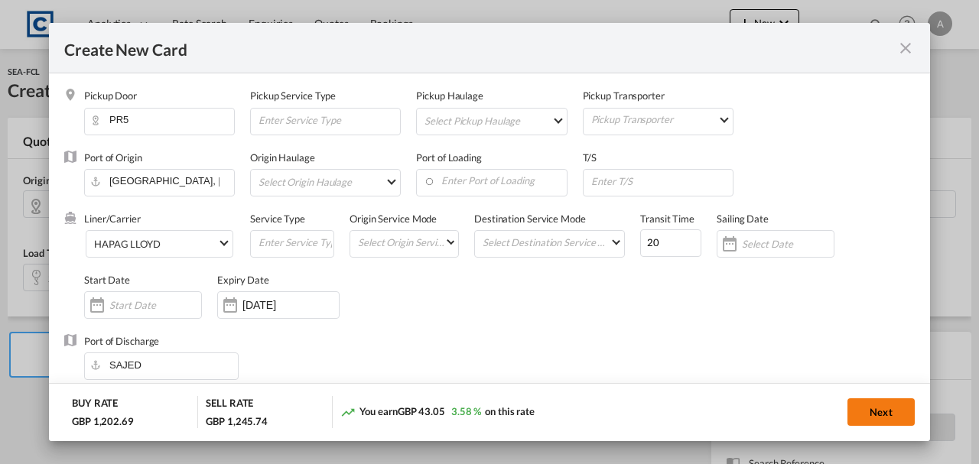
type input "35.00"
click at [880, 405] on button "Next" at bounding box center [880, 412] width 67 height 28
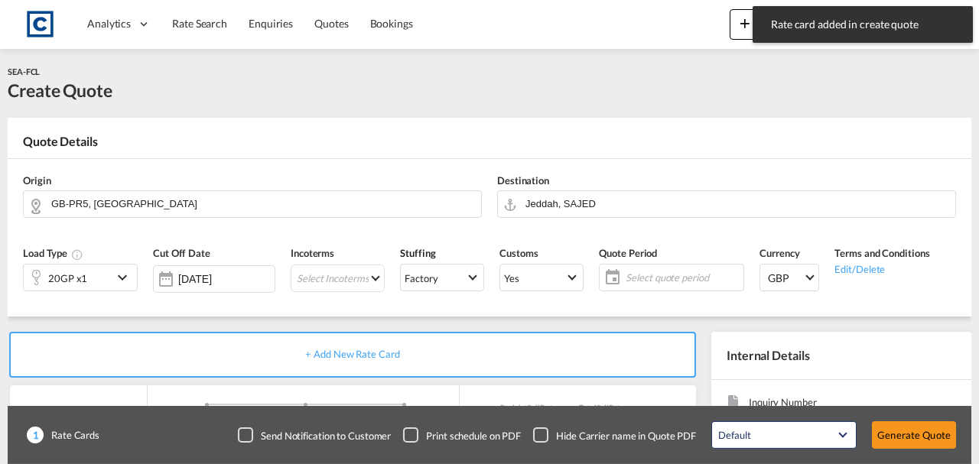
type input "1495"
type input "1545"
type input "30"
type input "5"
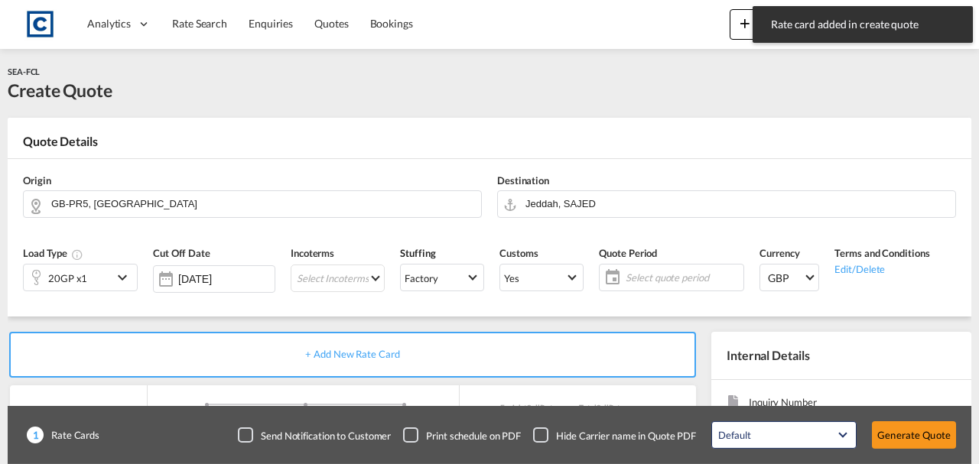
type input "35"
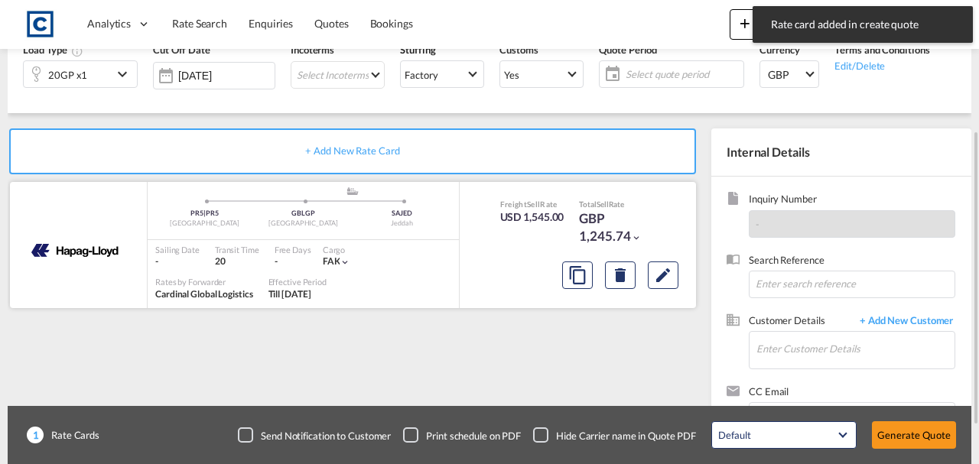
scroll to position [153, 0]
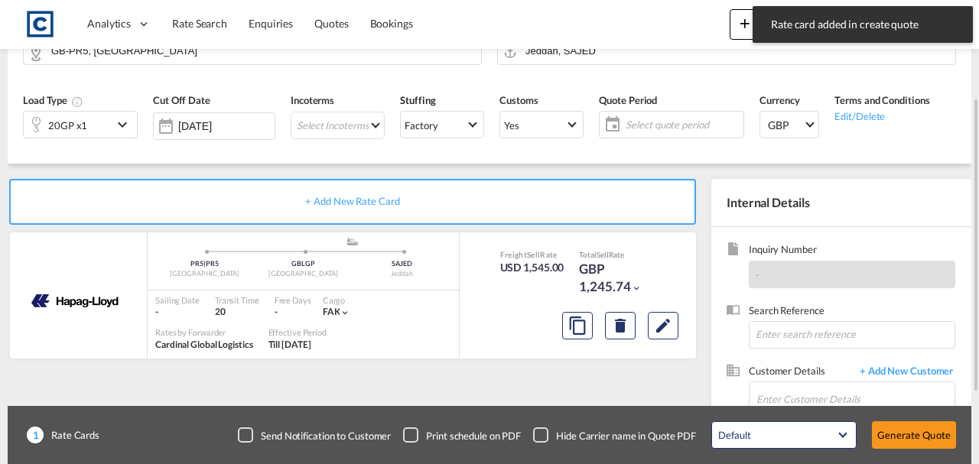
click at [636, 125] on span "Select quote period" at bounding box center [683, 125] width 114 height 14
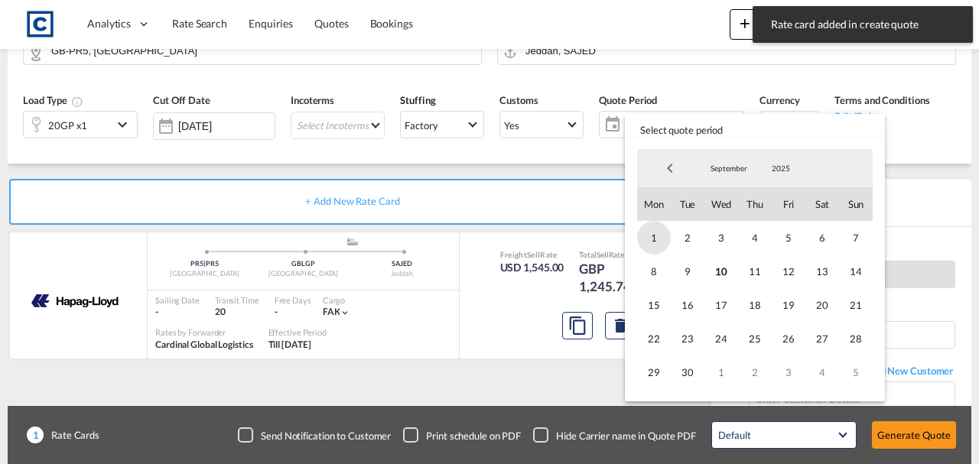
click at [659, 241] on span "1" at bounding box center [654, 238] width 34 height 34
click at [687, 379] on span "30" at bounding box center [688, 373] width 34 height 34
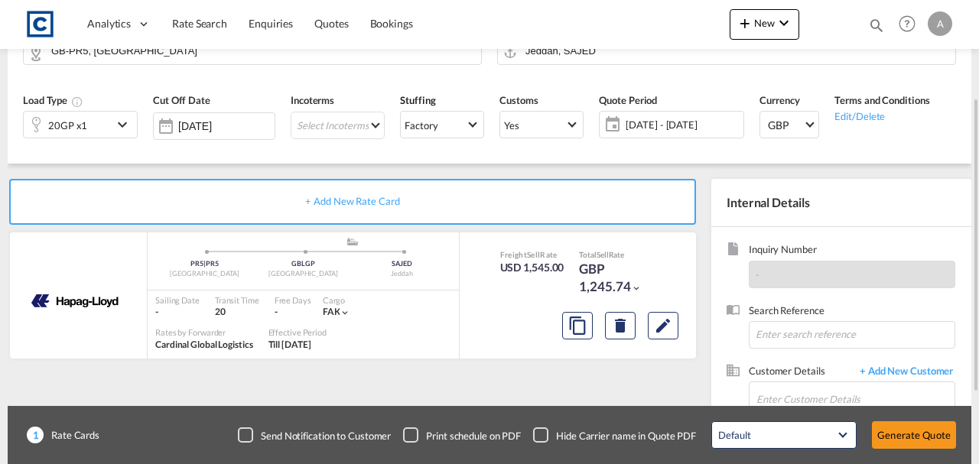
scroll to position [264, 0]
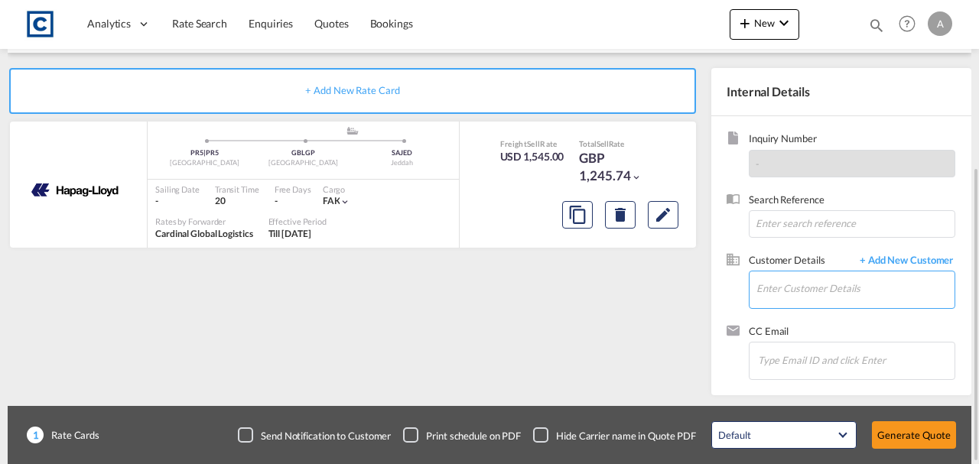
click at [785, 290] on input "Enter Customer Details" at bounding box center [855, 289] width 198 height 34
paste input "stuart@merlinoscar.com"
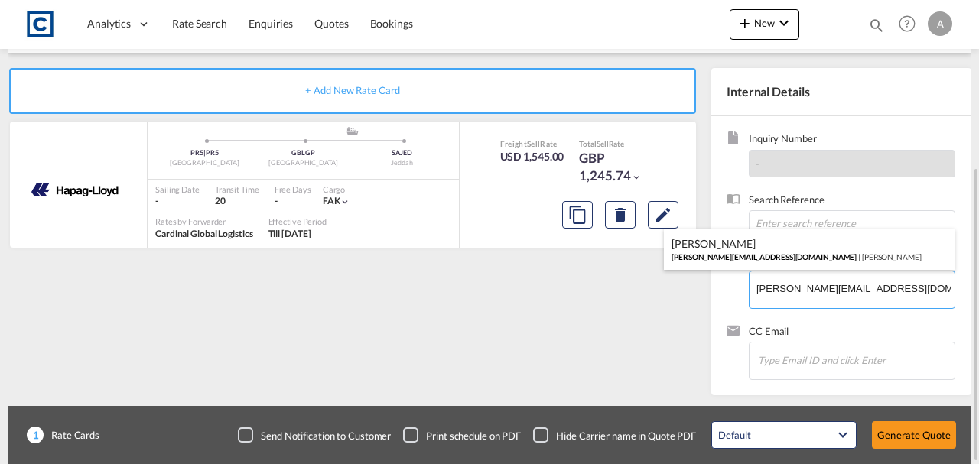
click at [782, 259] on div "Stuart Eade stuart@merlinoscar.com | Merlin Oscar" at bounding box center [809, 249] width 291 height 41
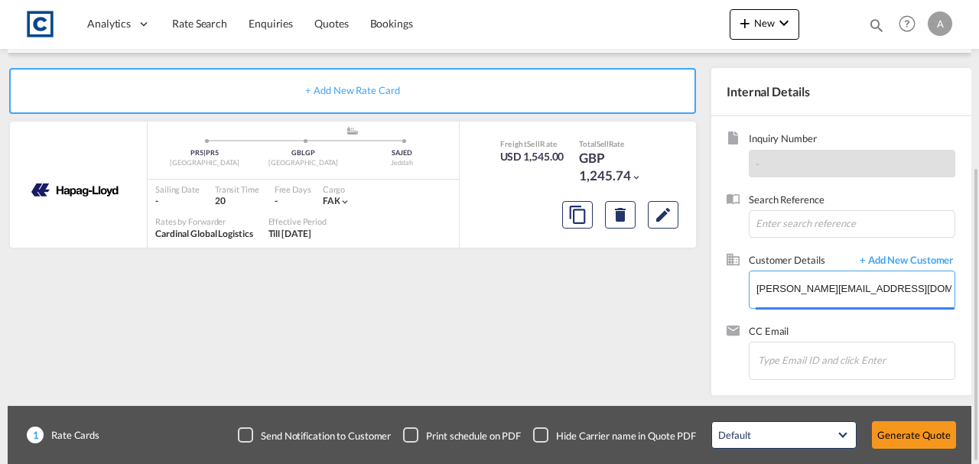
type input "Merlin Oscar, Stuart Eade, stuart@merlinoscar.com"
click at [900, 437] on button "Generate Quote" at bounding box center [914, 435] width 84 height 28
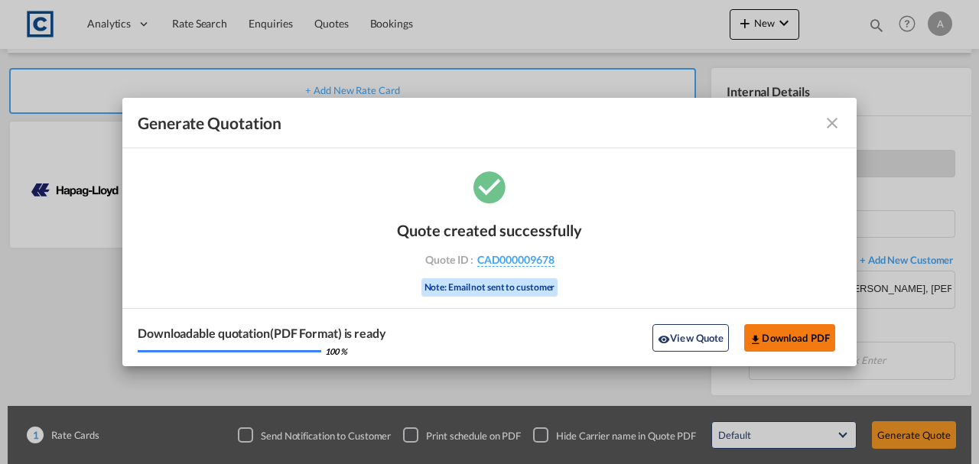
click at [806, 342] on button "Download PDF" at bounding box center [789, 338] width 91 height 28
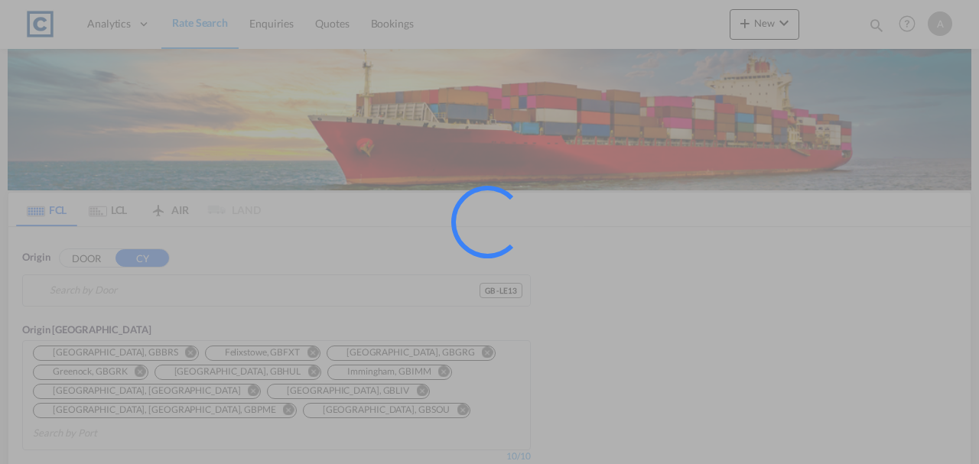
type input "GB-LE13, [GEOGRAPHIC_DATA]"
type input "Ashdod, ILASH"
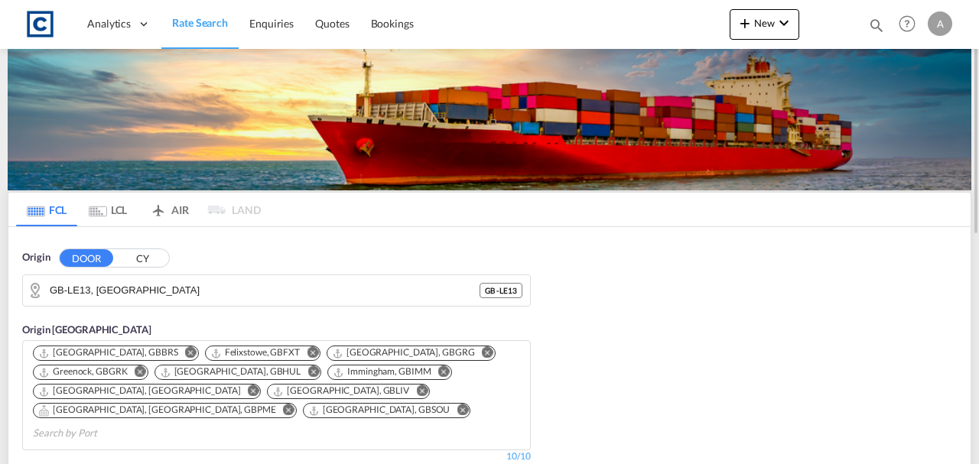
click at [151, 275] on div "GB-LE13, [PERSON_NAME] GB - LE13" at bounding box center [276, 291] width 509 height 32
click at [157, 287] on input "GB-LE13, [GEOGRAPHIC_DATA]" at bounding box center [286, 290] width 473 height 23
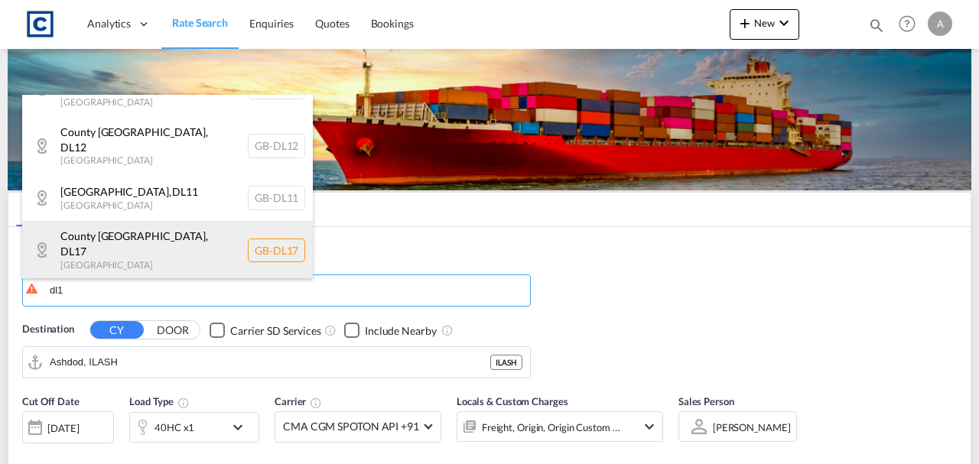
scroll to position [203, 0]
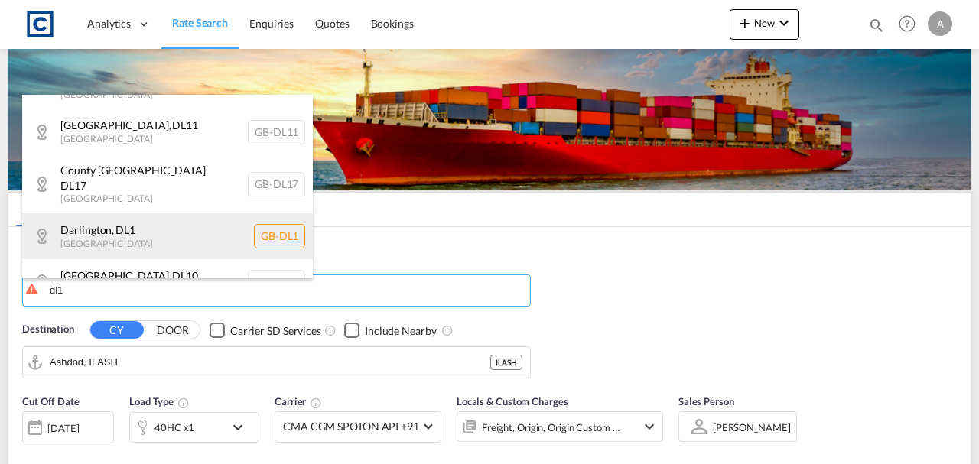
click at [164, 213] on div "Darlington , DL1 United Kingdom GB-DL1" at bounding box center [167, 236] width 291 height 46
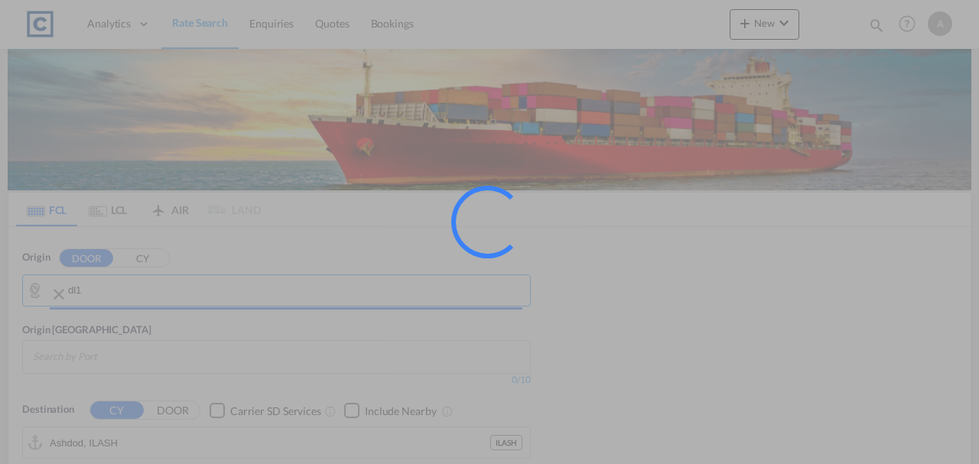
type input "GB-DL1, Darlington"
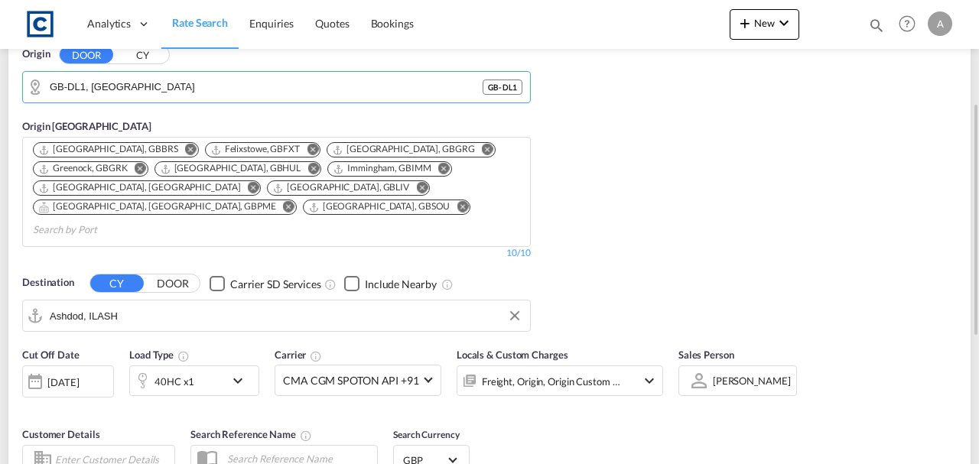
click at [136, 304] on input "Ashdod, ILASH" at bounding box center [286, 315] width 473 height 23
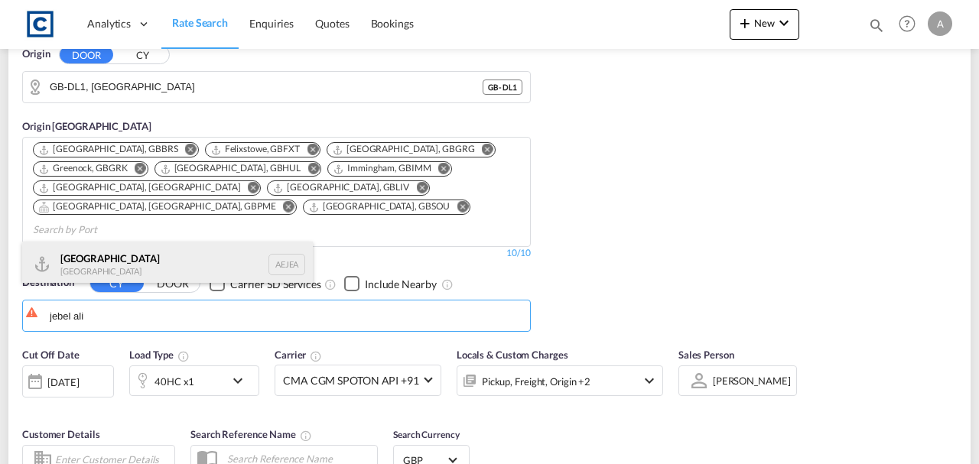
click at [143, 262] on div "Jebel Ali United Arab Emirates AEJEA" at bounding box center [167, 265] width 291 height 46
type input "Jebel Ali, AEJEA"
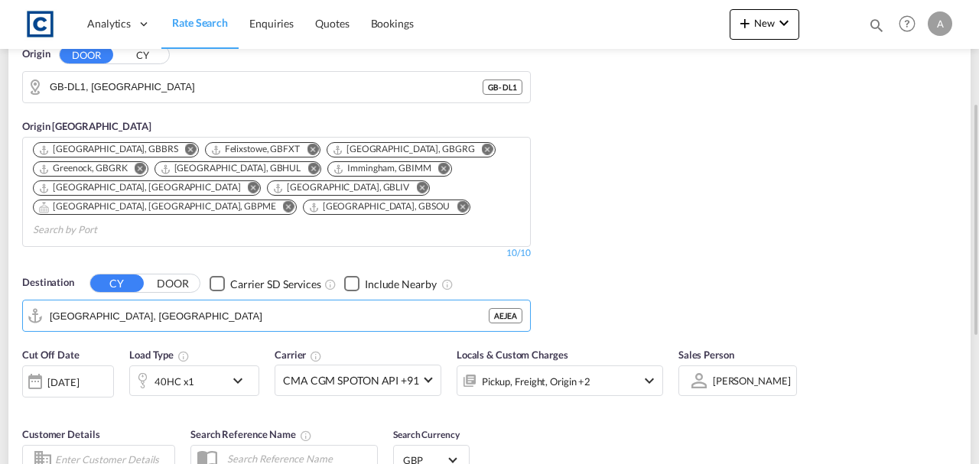
click at [184, 371] on div "40HC x1" at bounding box center [174, 381] width 40 height 21
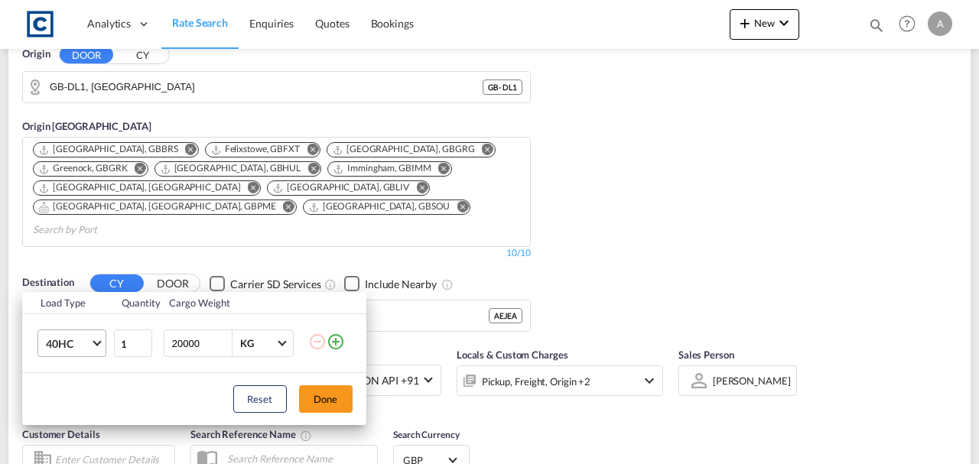
click at [80, 343] on span "40HC" at bounding box center [68, 344] width 44 height 15
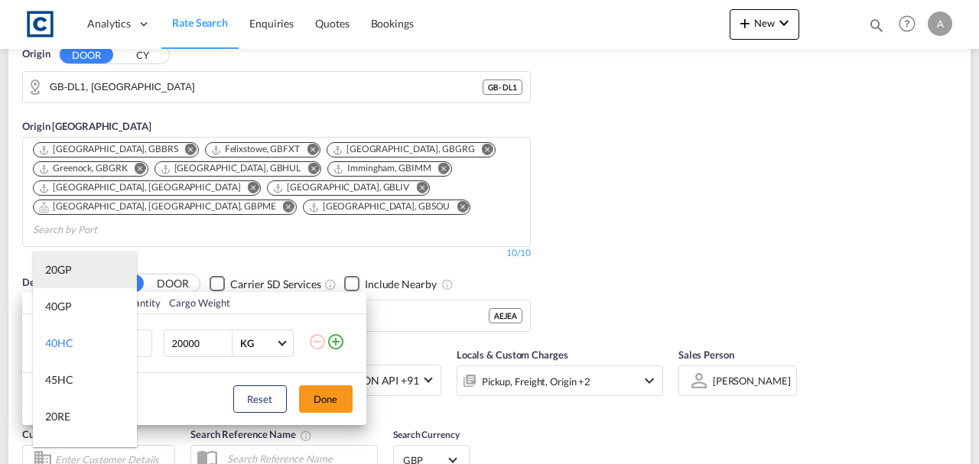
click at [70, 275] on div "20GP" at bounding box center [58, 269] width 27 height 15
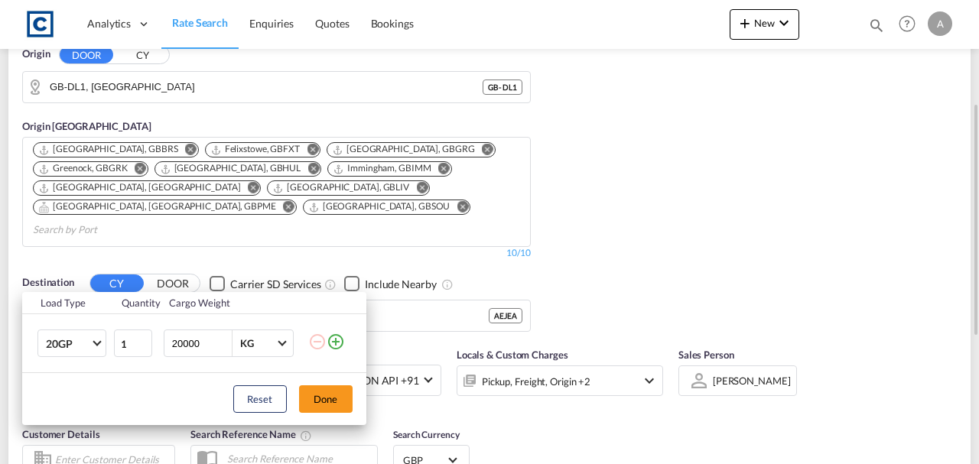
drag, startPoint x: 321, startPoint y: 396, endPoint x: 462, endPoint y: 370, distance: 143.1
click at [323, 396] on button "Done" at bounding box center [326, 399] width 54 height 28
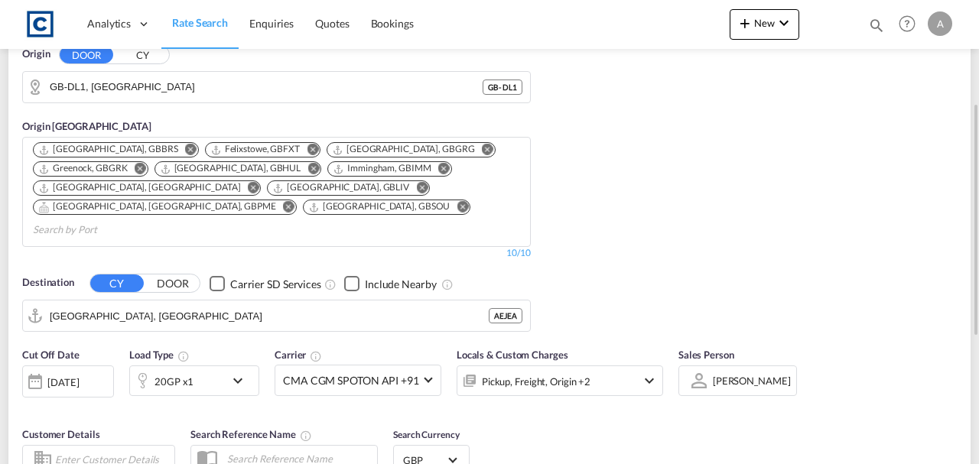
click at [533, 371] on div "Pickup, Freight, Origin +2" at bounding box center [536, 381] width 109 height 21
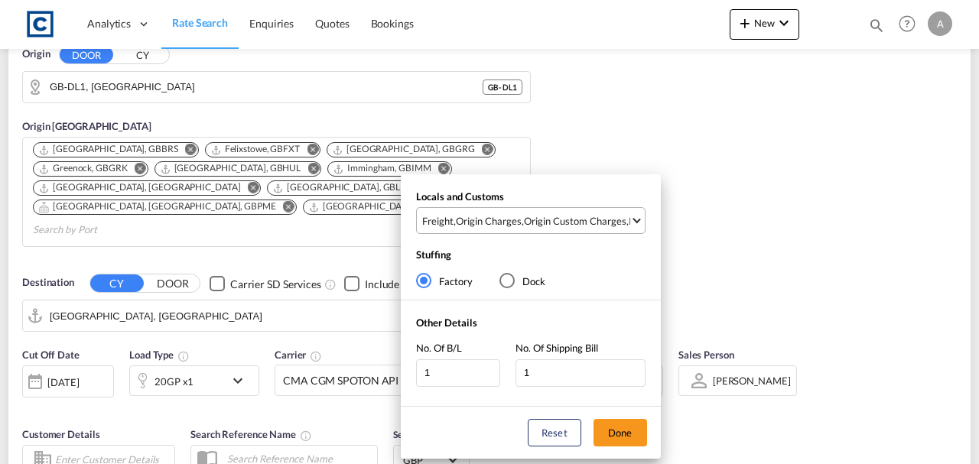
click at [569, 216] on div "Origin Custom Charges" at bounding box center [575, 221] width 102 height 14
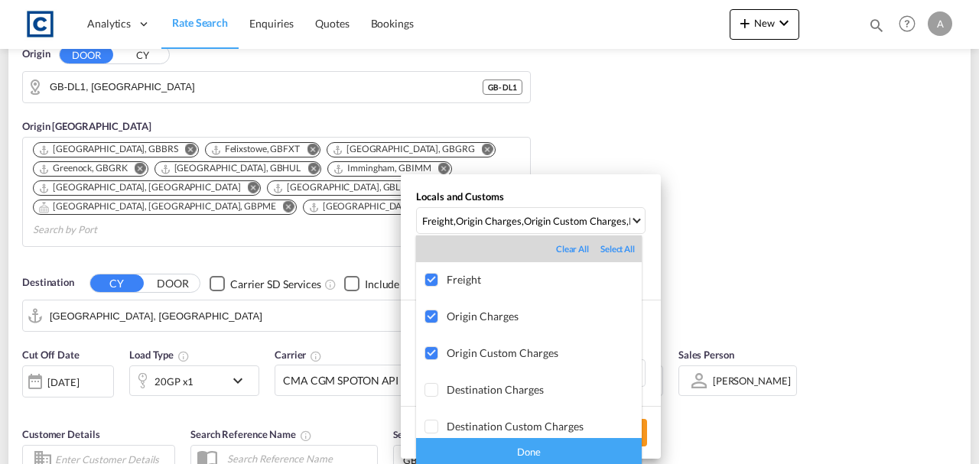
drag, startPoint x: 546, startPoint y: 457, endPoint x: 584, endPoint y: 449, distance: 39.2
click at [549, 457] on div "Done" at bounding box center [529, 451] width 226 height 27
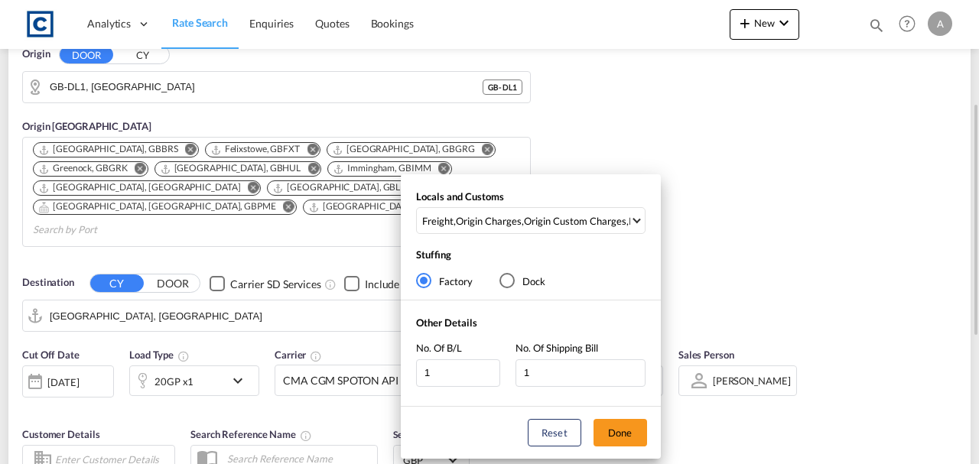
click at [616, 432] on button "Done" at bounding box center [620, 433] width 54 height 28
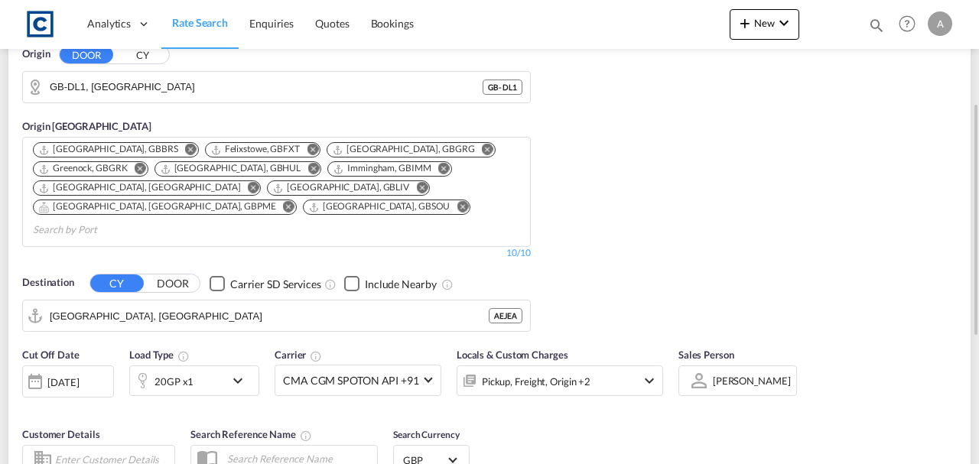
scroll to position [356, 0]
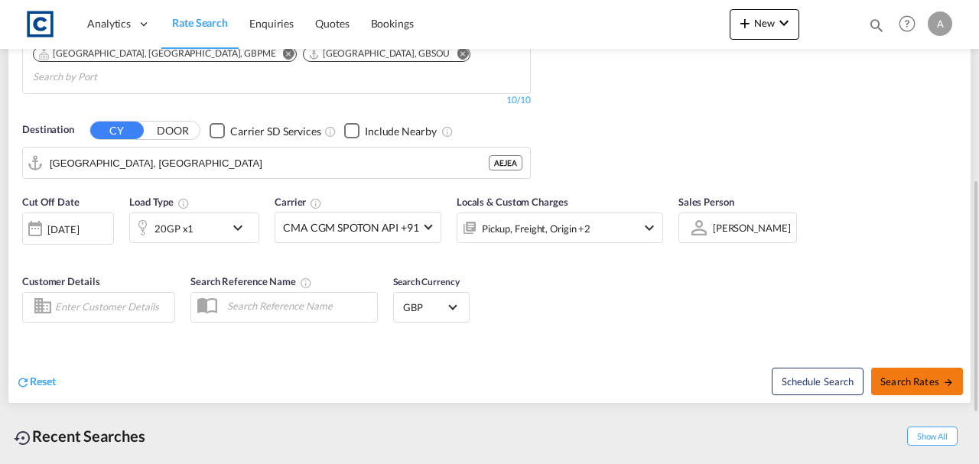
click at [922, 376] on span "Search Rates" at bounding box center [916, 382] width 73 height 12
type input "DL1 to AEJEA / 10 Sep 2025"
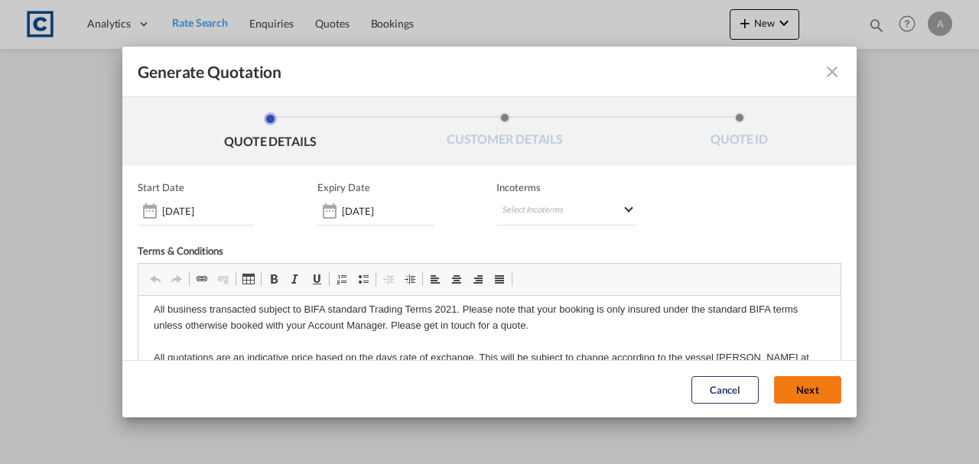
scroll to position [227, 0]
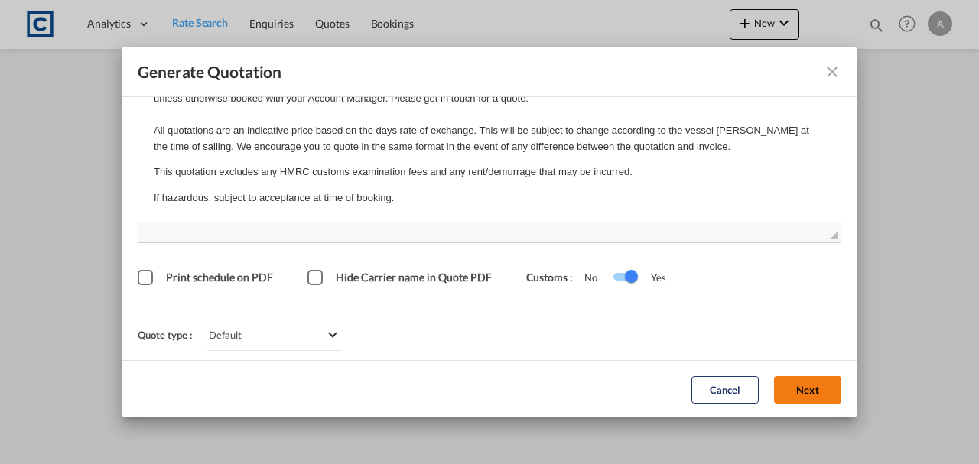
click at [797, 392] on button "Next" at bounding box center [807, 390] width 67 height 28
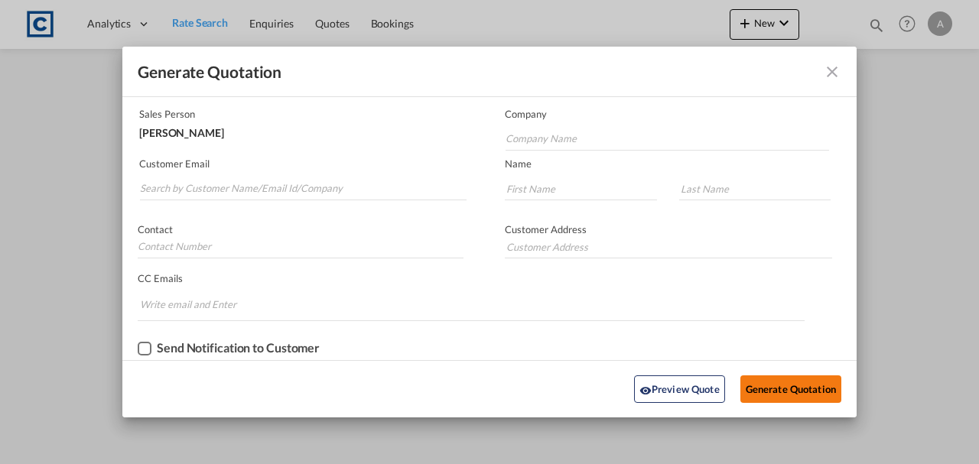
scroll to position [93, 0]
click at [307, 193] on input "Search by Customer Name/Email Id/Company" at bounding box center [303, 190] width 327 height 23
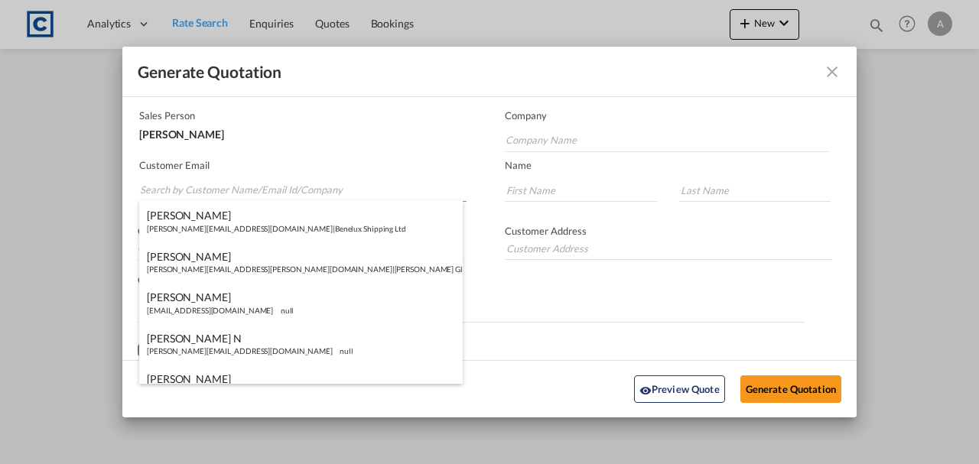
paste input "[PERSON_NAME][EMAIL_ADDRESS][PERSON_NAME][DOMAIN_NAME]"
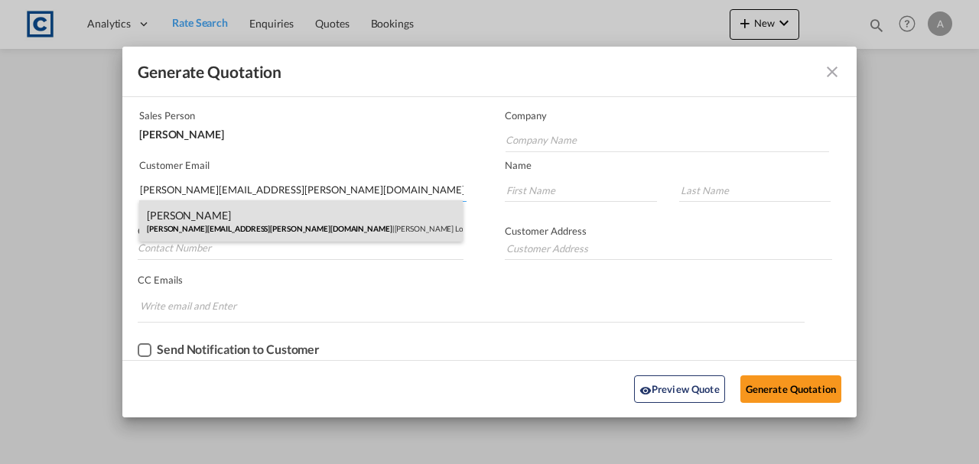
type input "[PERSON_NAME][EMAIL_ADDRESS][PERSON_NAME][DOMAIN_NAME]"
click at [316, 223] on div "Andrea Locarno Andrea.Locarno@gruber-logistics.com | Gruber Logisitcs" at bounding box center [301, 220] width 324 height 41
type input "[PERSON_NAME] Logisitcs"
type input "Andrea"
type input "Locarno"
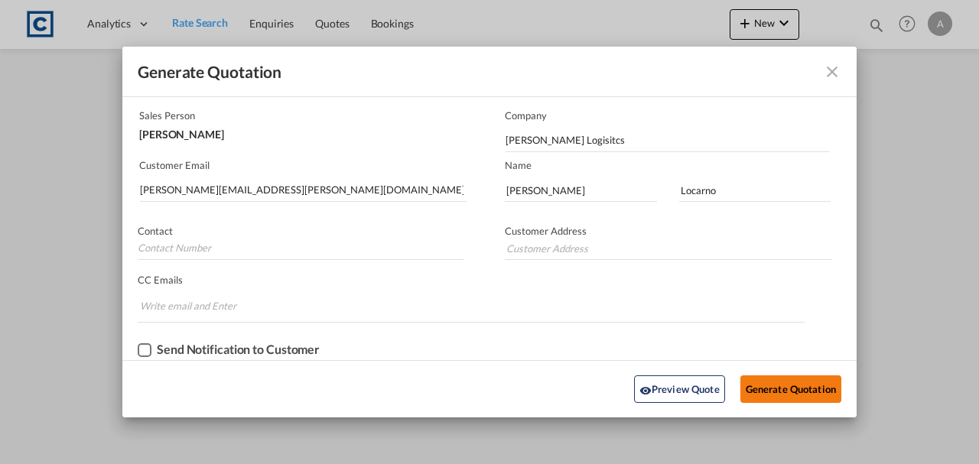
click at [805, 381] on button "Generate Quotation" at bounding box center [790, 390] width 101 height 28
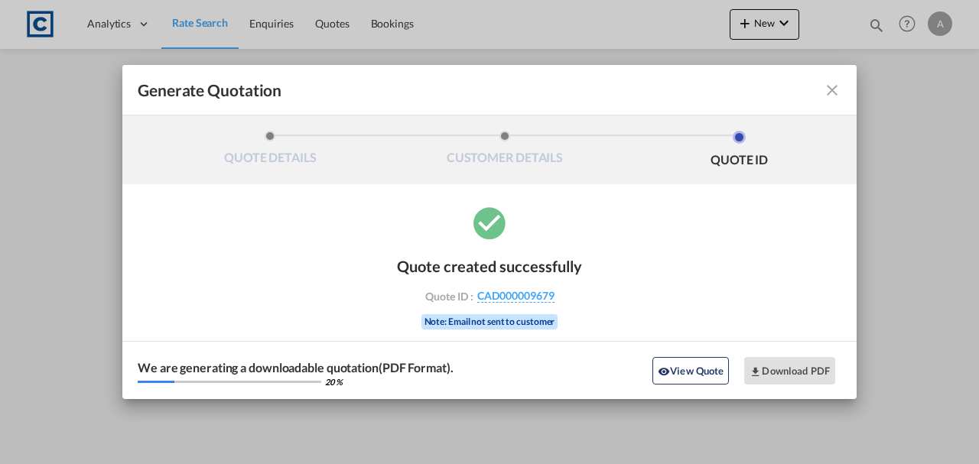
scroll to position [0, 0]
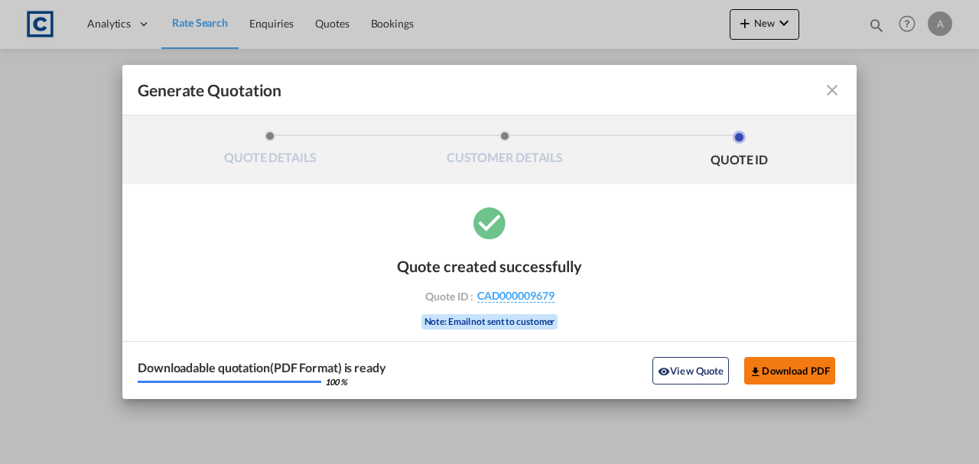
click at [782, 368] on button "Download PDF" at bounding box center [789, 371] width 91 height 28
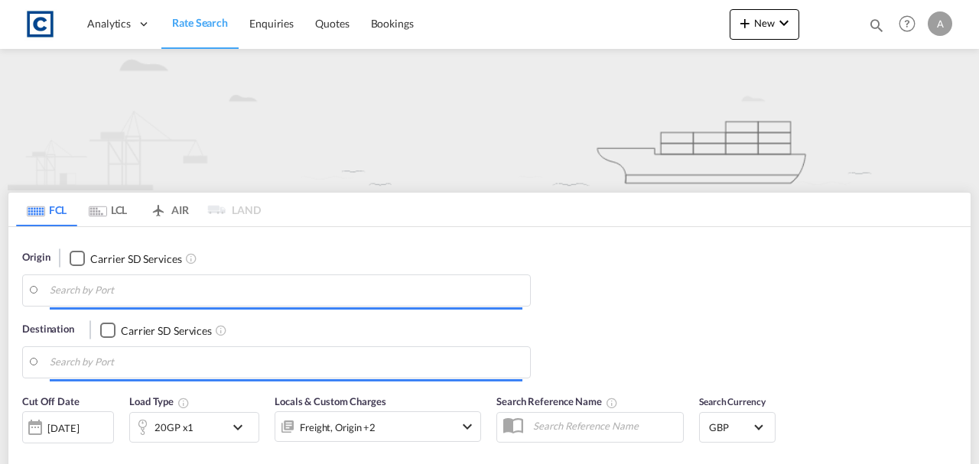
type input "DL1"
type input "[GEOGRAPHIC_DATA], [GEOGRAPHIC_DATA]"
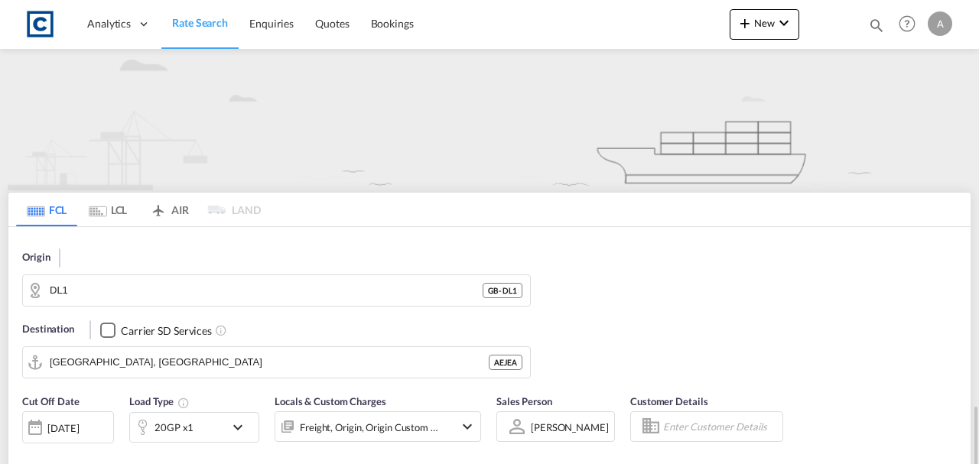
scroll to position [255, 0]
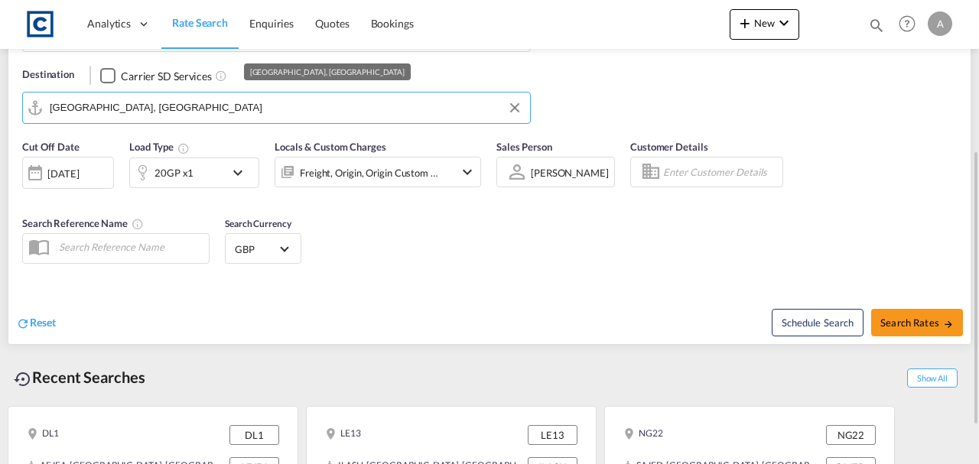
click at [164, 119] on md-autocomplete-wrap "[GEOGRAPHIC_DATA], [GEOGRAPHIC_DATA]" at bounding box center [286, 111] width 473 height 31
click at [170, 109] on input "[GEOGRAPHIC_DATA], [GEOGRAPHIC_DATA]" at bounding box center [286, 107] width 473 height 23
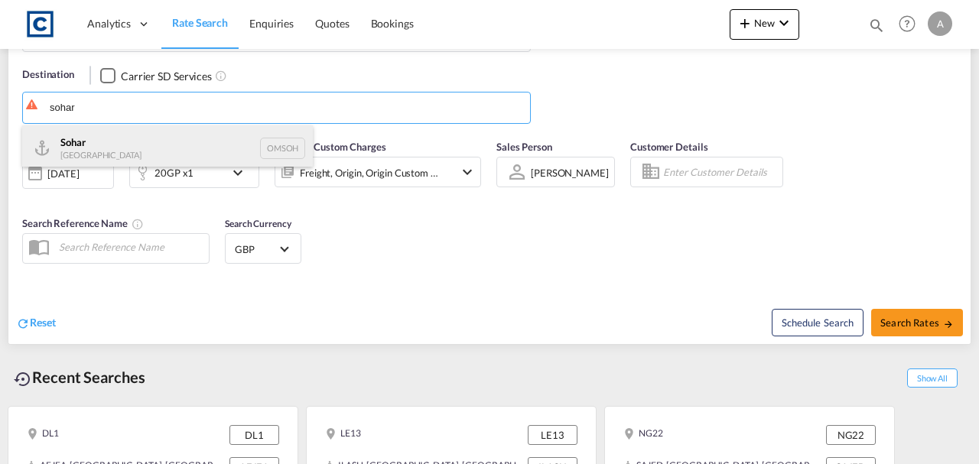
click at [142, 148] on div "Sohar Oman OMSOH" at bounding box center [167, 148] width 291 height 46
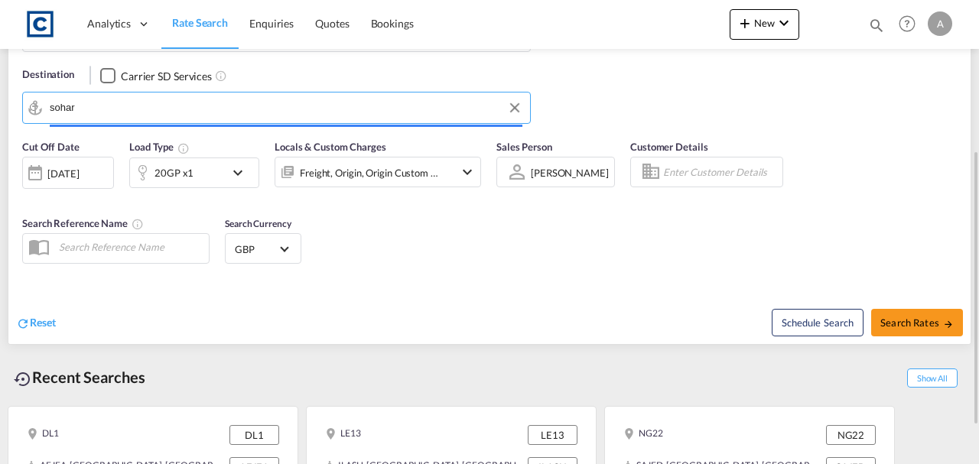
type input "Sohar, OMSOH"
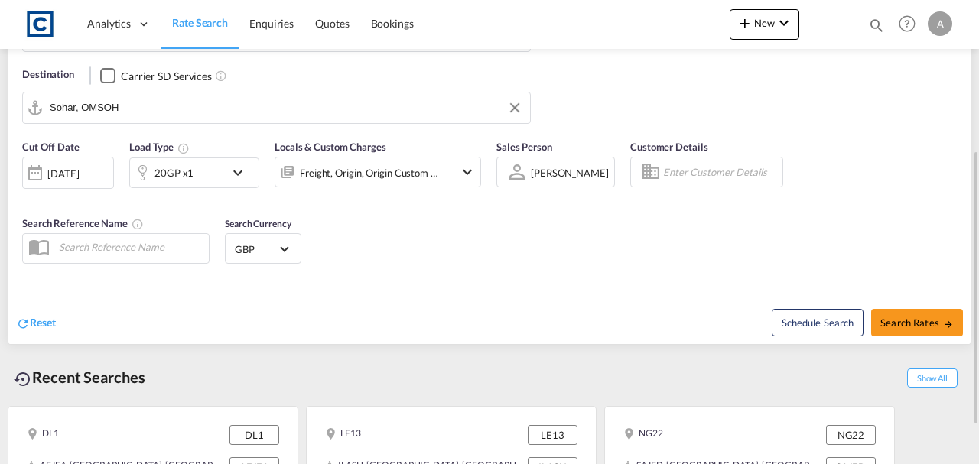
click at [457, 167] on div "Freight, Origin, Origin Custom +1" at bounding box center [378, 172] width 207 height 31
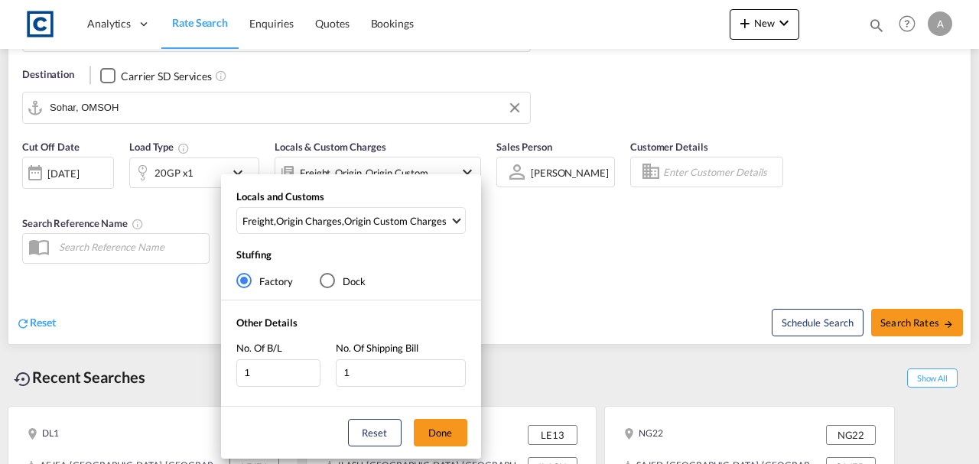
click at [422, 205] on div "Locals and Customs Freight , Origin Charges , Origin Custom Charges Clear All S…" at bounding box center [351, 216] width 260 height 52
click at [411, 220] on div "Origin Custom Charges" at bounding box center [395, 221] width 102 height 14
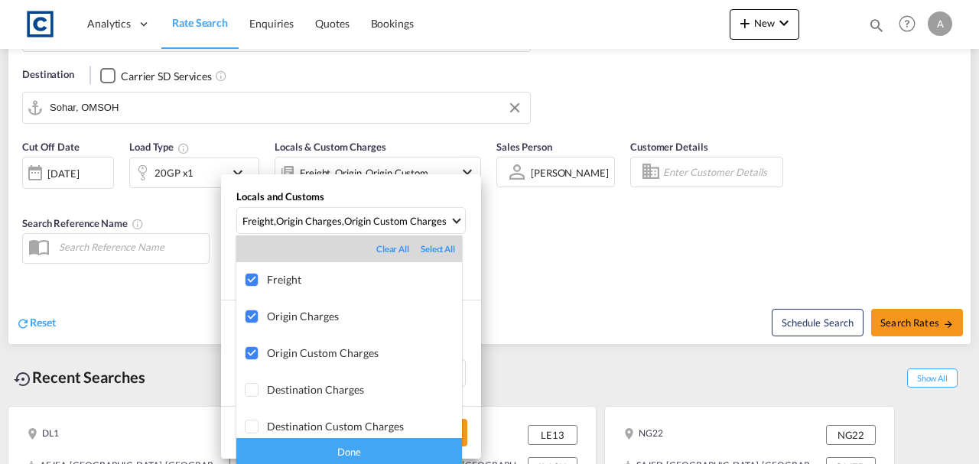
drag, startPoint x: 405, startPoint y: 455, endPoint x: 426, endPoint y: 444, distance: 23.3
click at [408, 454] on div "Done" at bounding box center [349, 451] width 226 height 27
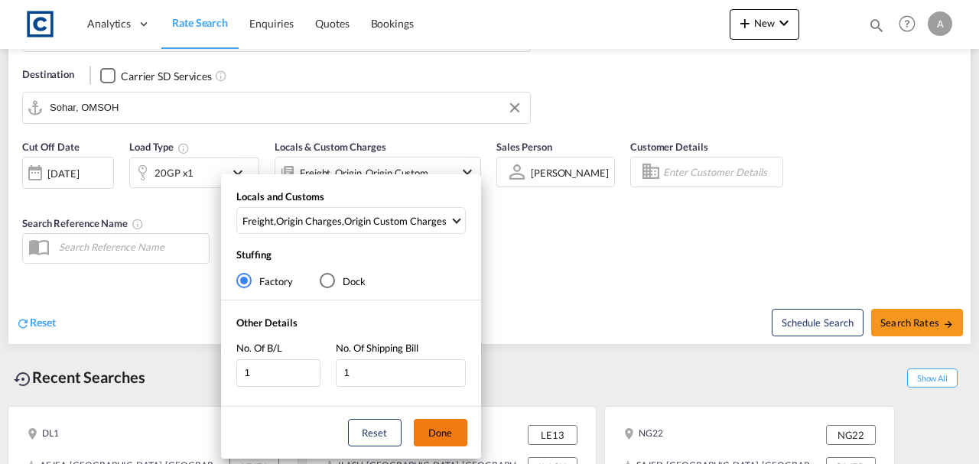
click at [437, 436] on button "Done" at bounding box center [441, 433] width 54 height 28
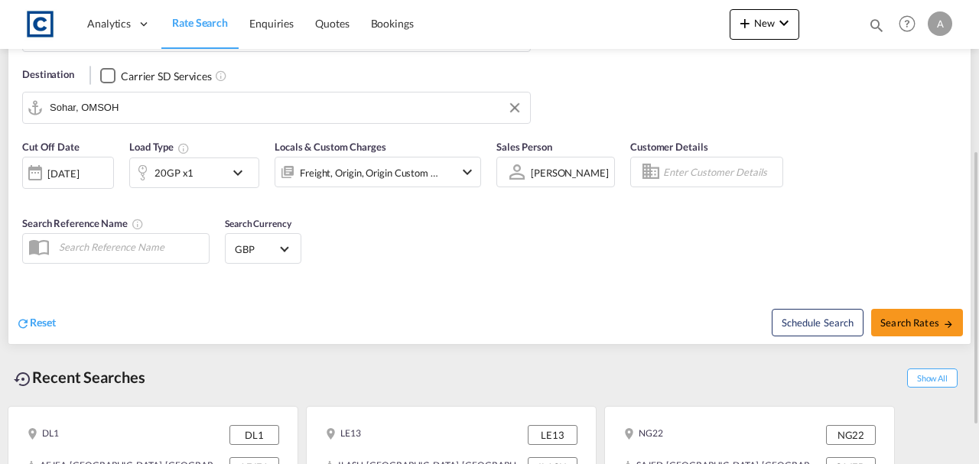
click at [532, 311] on div "Schedule Search Search Rates" at bounding box center [731, 314] width 477 height 59
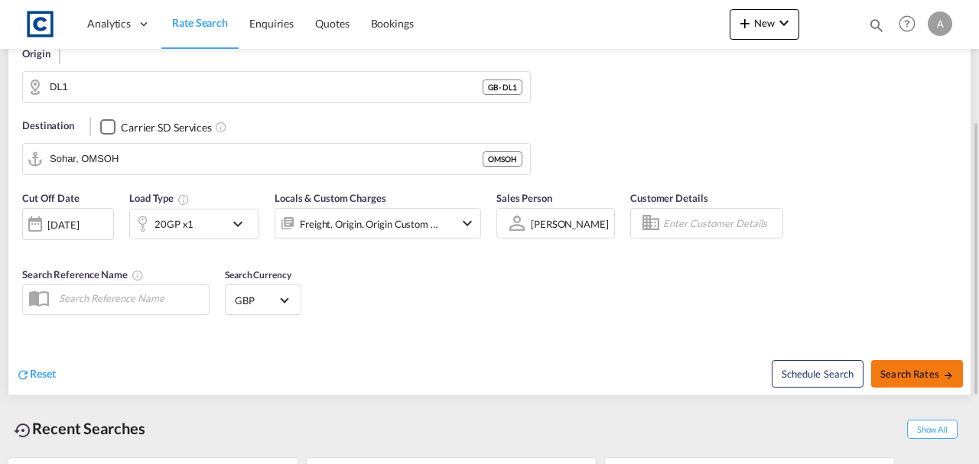
click at [917, 361] on button "Search Rates" at bounding box center [917, 374] width 92 height 28
type input "DL1 to OMSOH / 10 Sep 2025"
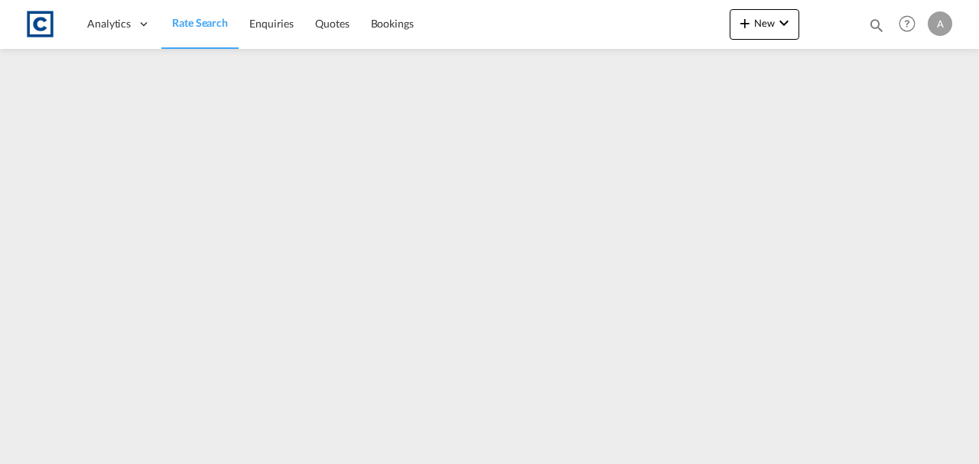
click at [202, 29] on span "Rate Search" at bounding box center [200, 22] width 56 height 15
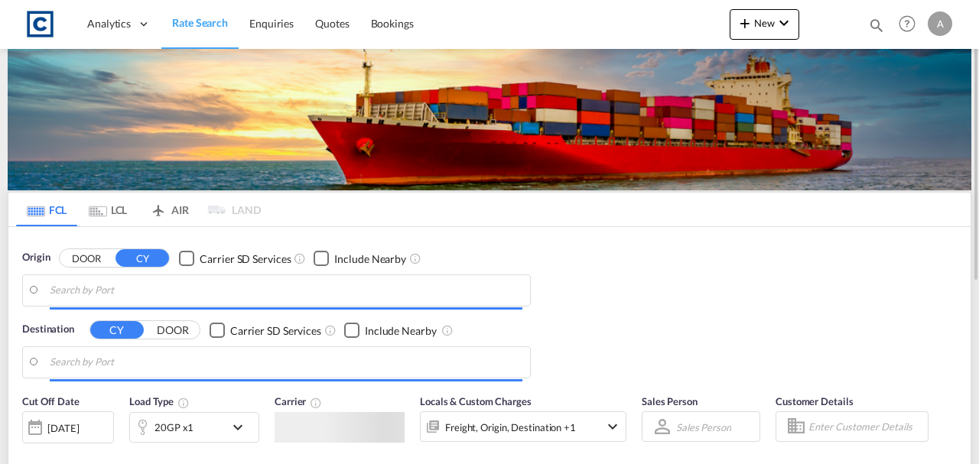
type input "GB-DL1, Darlington"
type input "Sohar, OMSOH"
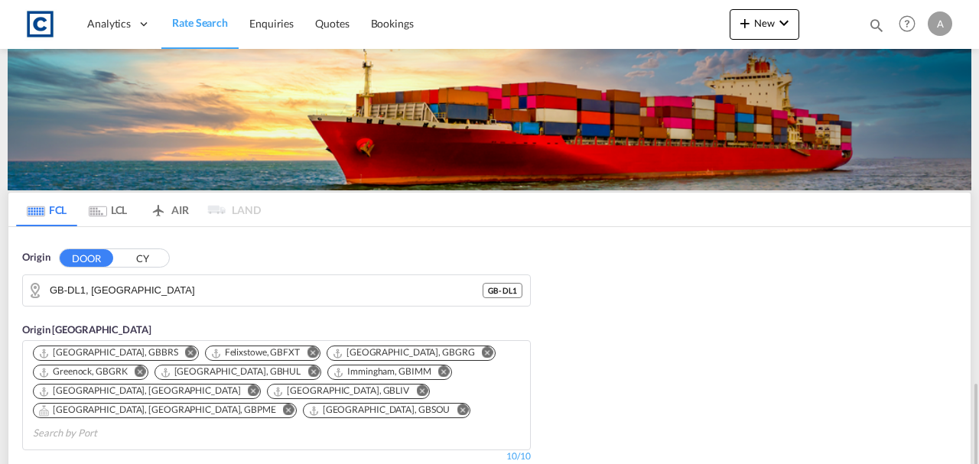
scroll to position [255, 0]
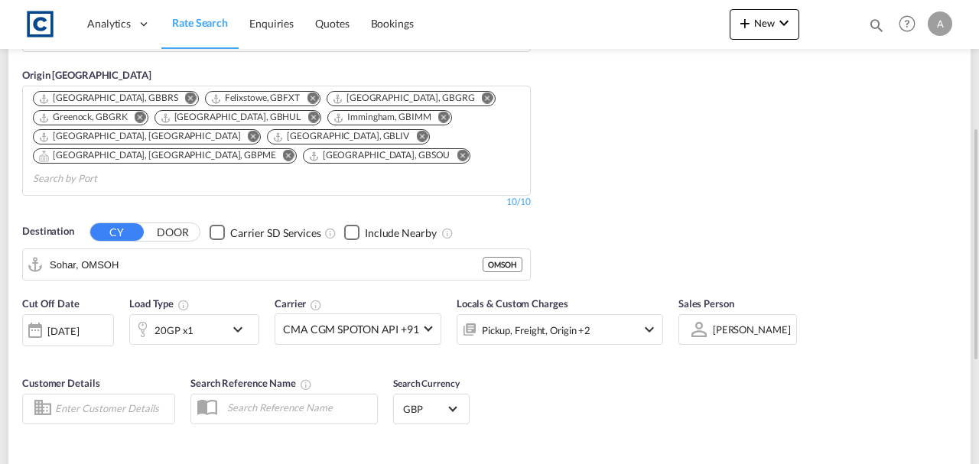
click at [629, 314] on div "Pickup, Freight, Origin +2" at bounding box center [560, 329] width 207 height 31
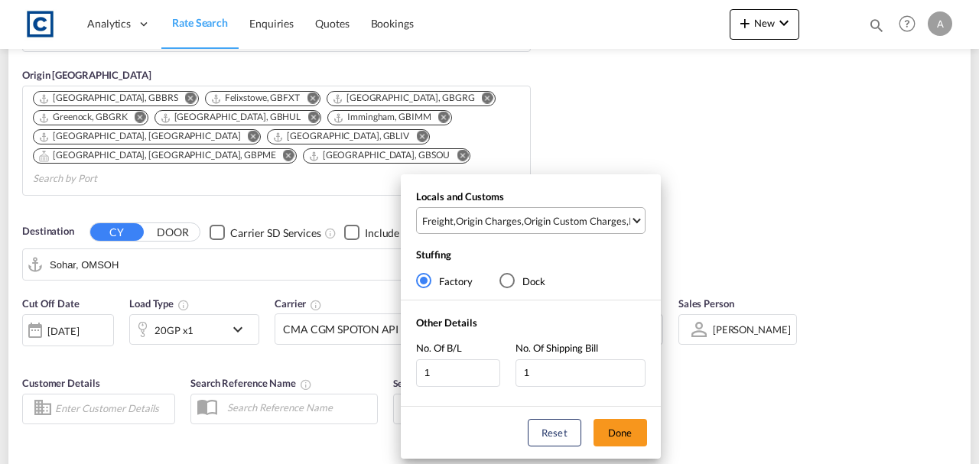
click at [582, 226] on div "Origin Custom Charges" at bounding box center [575, 221] width 102 height 14
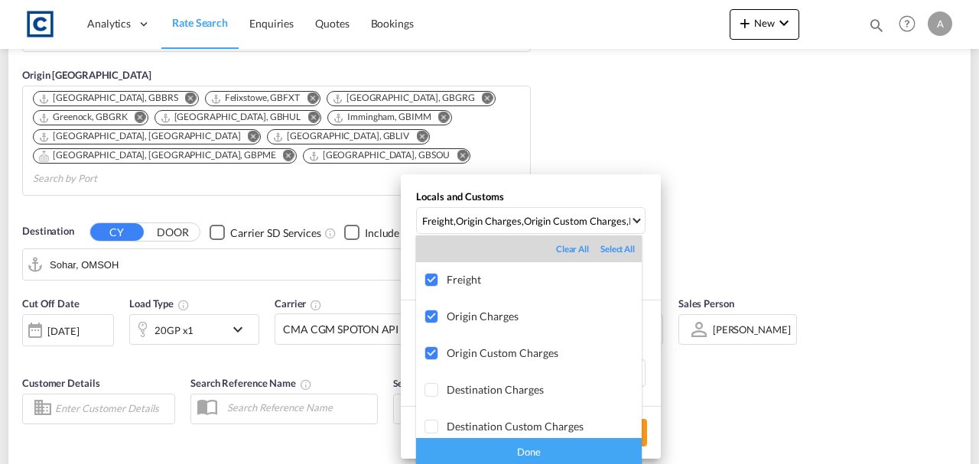
click at [590, 454] on div "Done" at bounding box center [529, 451] width 226 height 27
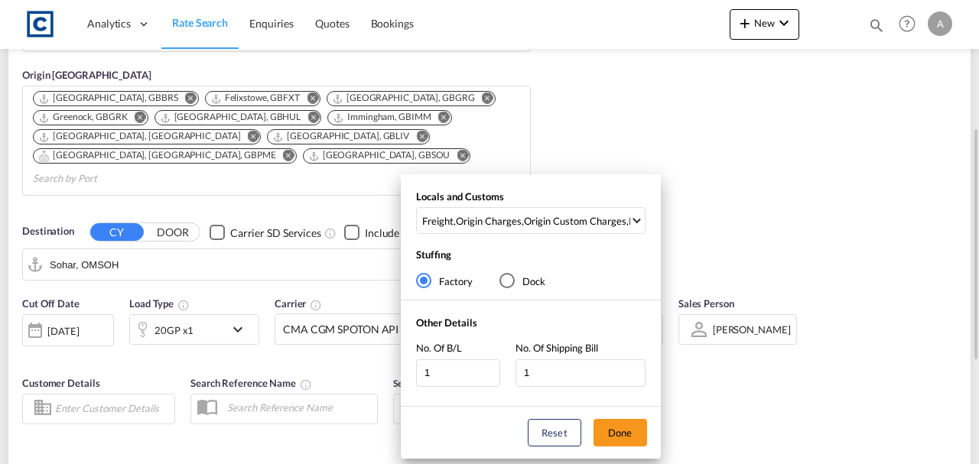
drag, startPoint x: 620, startPoint y: 428, endPoint x: 827, endPoint y: 428, distance: 206.5
click at [621, 428] on button "Done" at bounding box center [620, 433] width 54 height 28
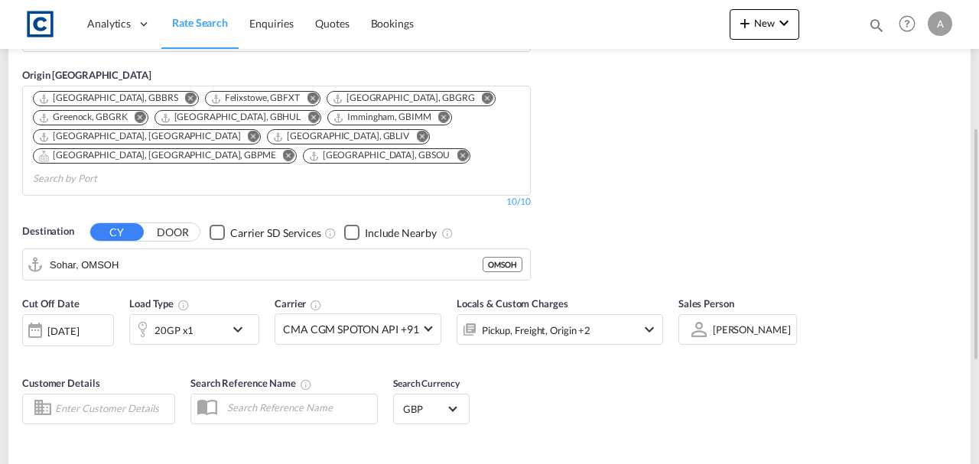
type input "DL1 to OMSOH / 10 Sep 2025"
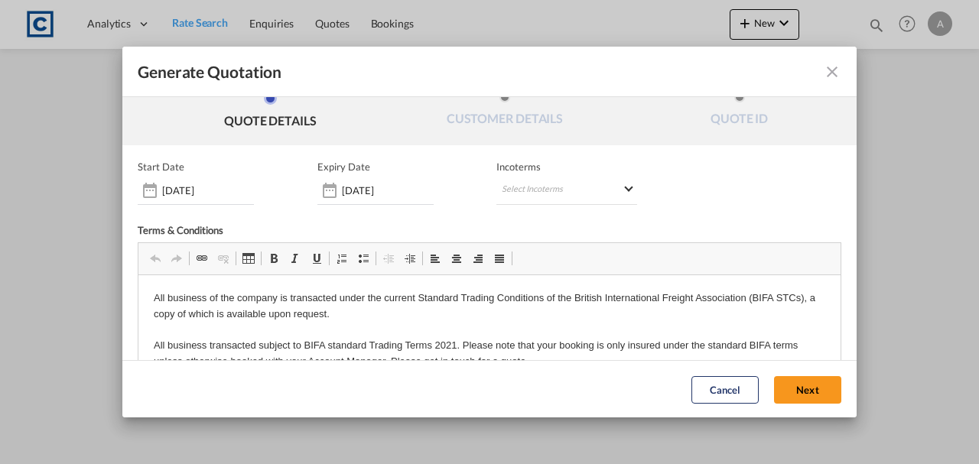
scroll to position [57, 0]
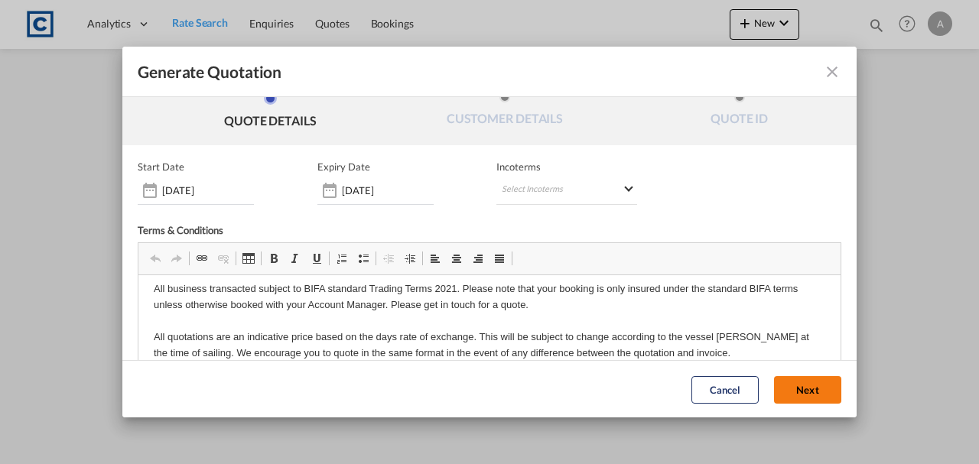
click at [794, 387] on button "Next" at bounding box center [807, 390] width 67 height 28
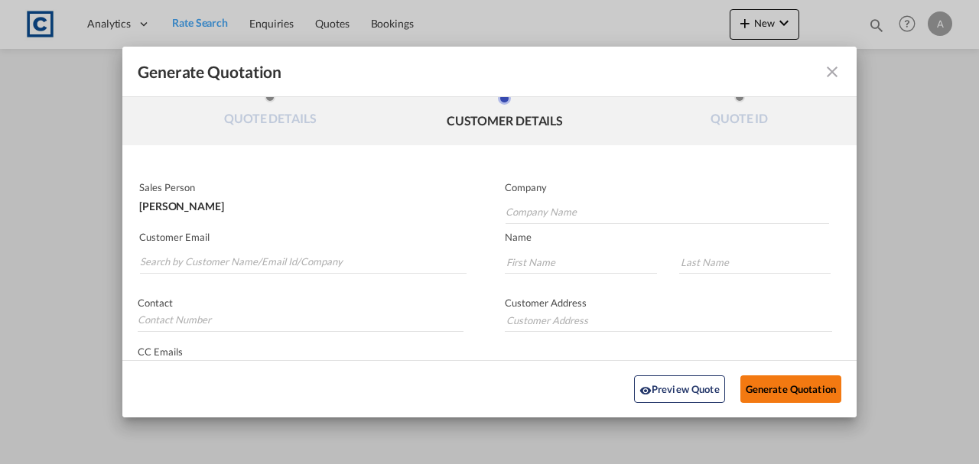
scroll to position [0, 0]
click at [311, 268] on input "Search by Customer Name/Email Id/Company" at bounding box center [303, 262] width 327 height 23
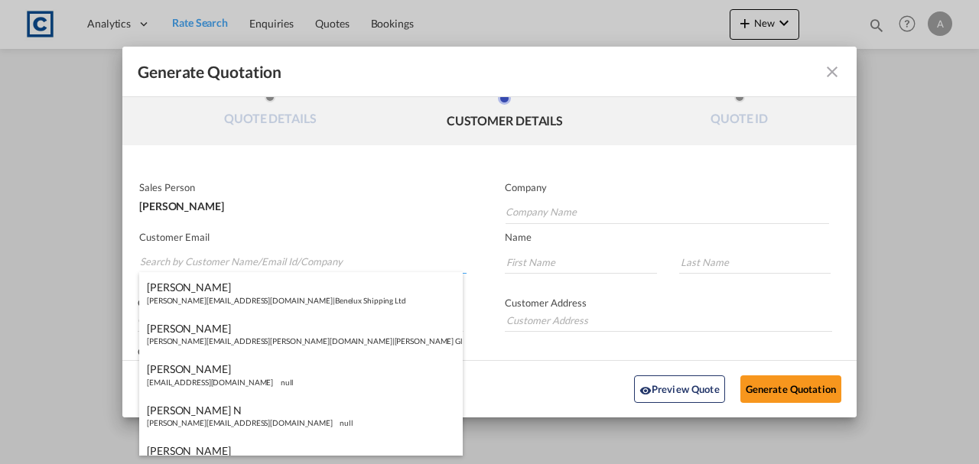
paste input "Andrea.Locarno@gruber-logistics.com"
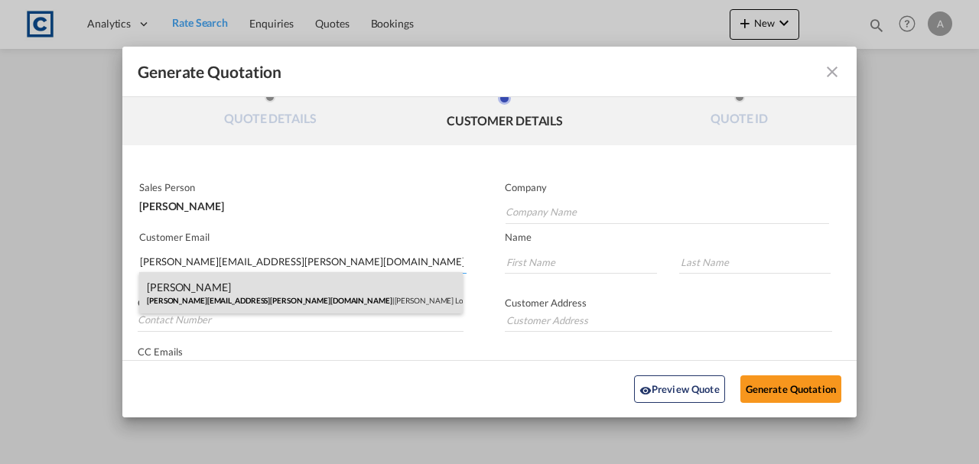
type input "Andrea.Locarno@gruber-logistics.com"
click at [301, 285] on div "Andrea Locarno Andrea.Locarno@gruber-logistics.com | Gruber Logisitcs" at bounding box center [301, 292] width 324 height 41
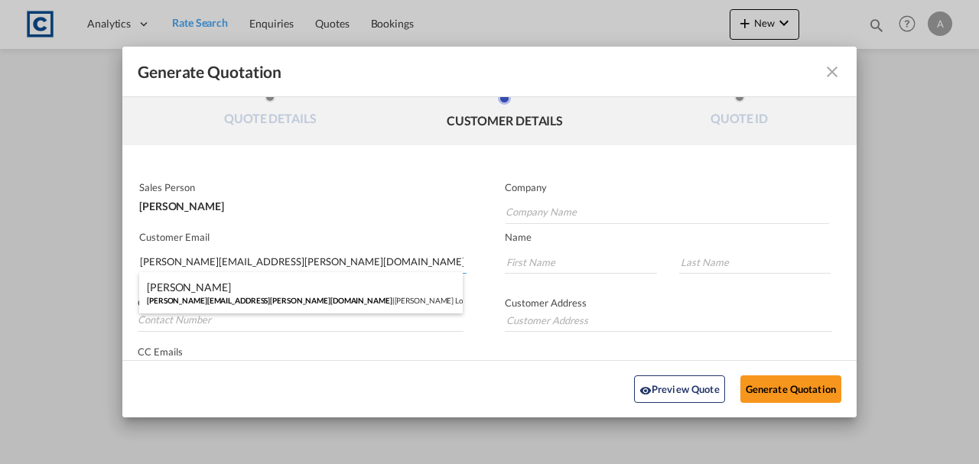
type input "Gruber Logisitcs"
type input "Andrea"
type input "Locarno"
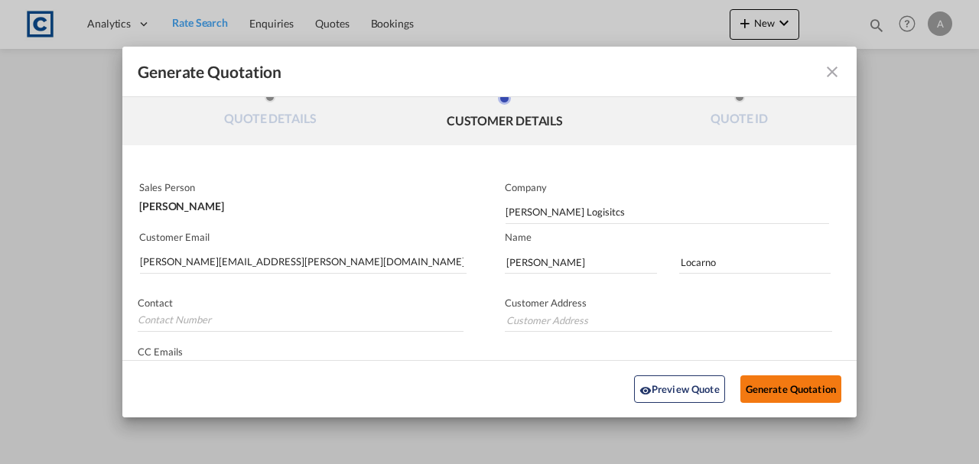
click at [780, 383] on button "Generate Quotation" at bounding box center [790, 390] width 101 height 28
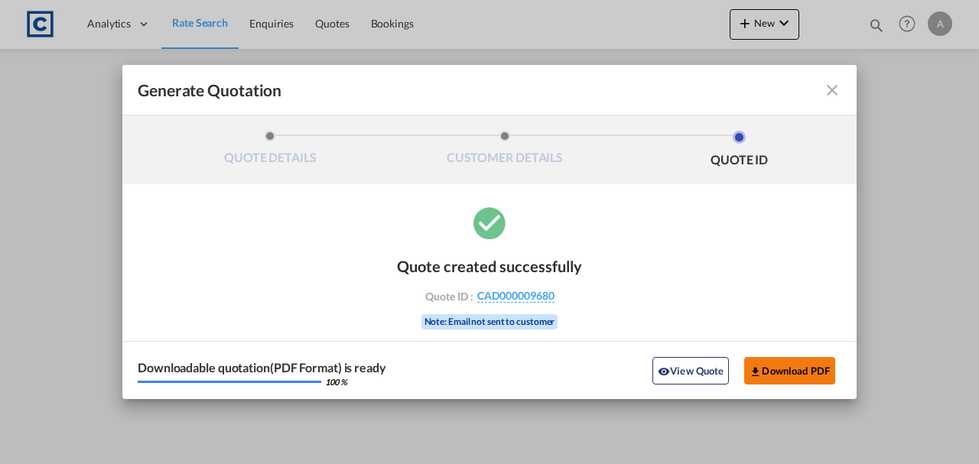
click at [780, 383] on button "Download PDF" at bounding box center [789, 371] width 91 height 28
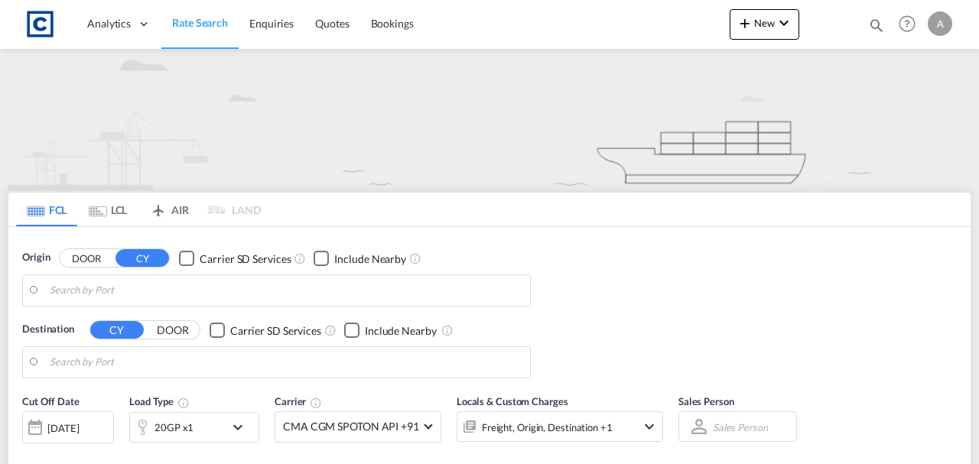
type input "GB-DL1, [GEOGRAPHIC_DATA]"
type input "Sohar, OMSOH"
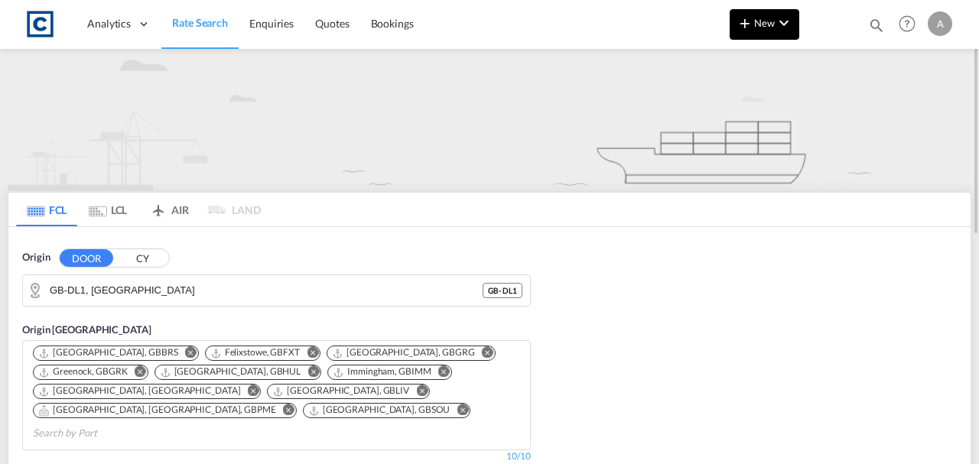
click at [759, 30] on button "New" at bounding box center [765, 24] width 70 height 31
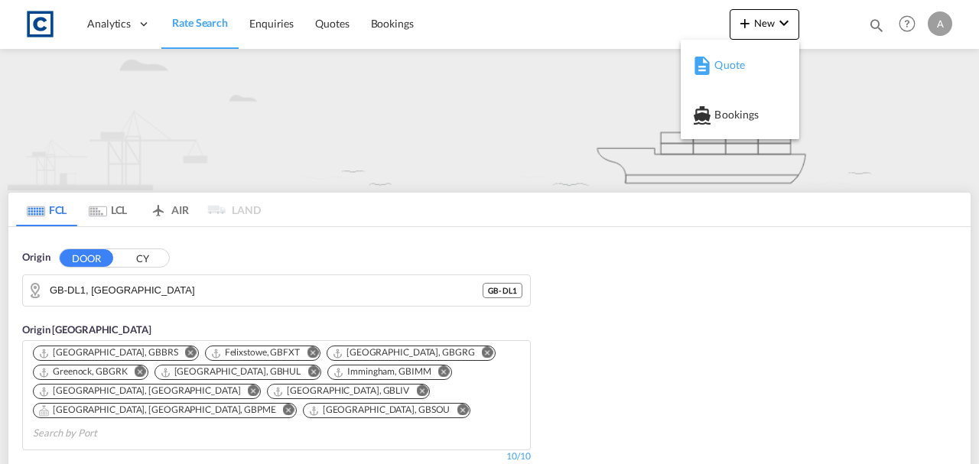
click at [731, 63] on span "Quote" at bounding box center [722, 65] width 17 height 31
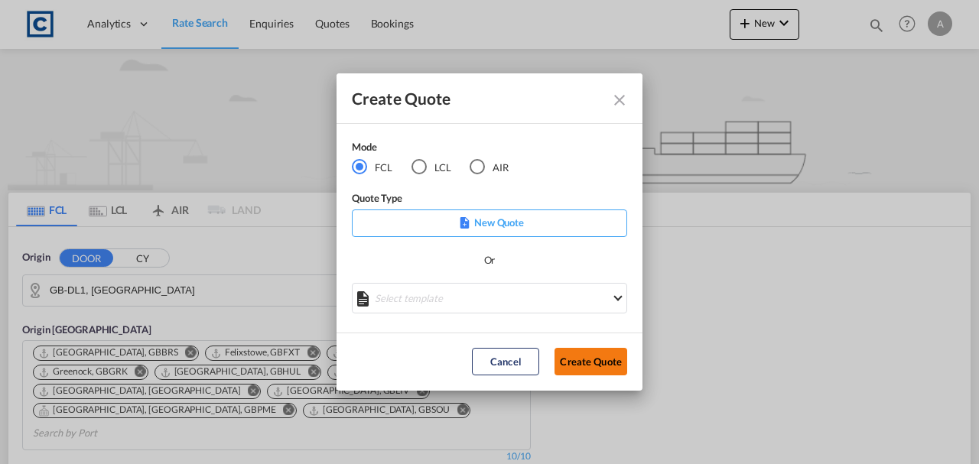
click at [581, 356] on button "Create Quote" at bounding box center [590, 362] width 73 height 28
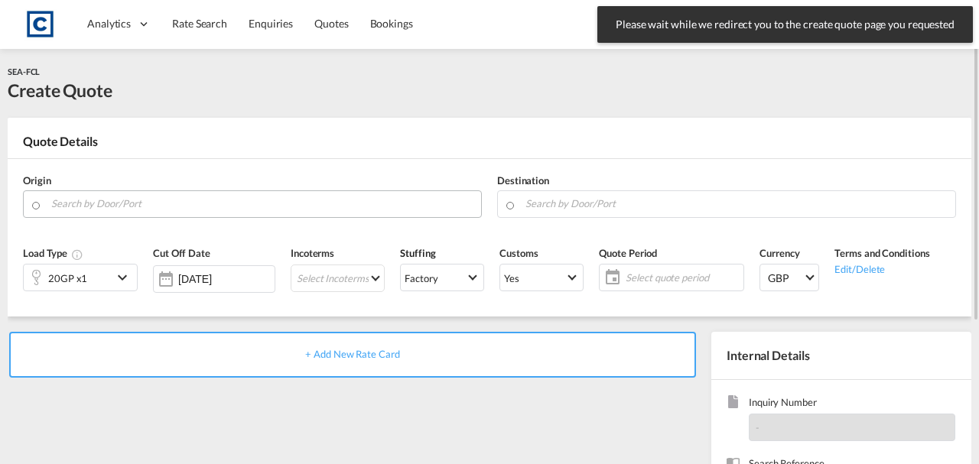
click at [252, 210] on input "Search by Door/Port" at bounding box center [262, 203] width 422 height 27
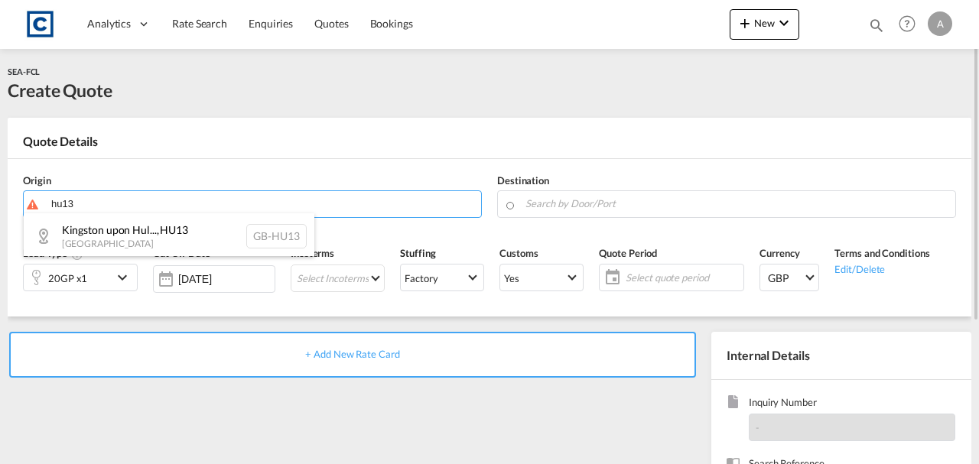
drag, startPoint x: 190, startPoint y: 233, endPoint x: 532, endPoint y: 224, distance: 342.0
click at [191, 233] on div "Kingston upon Hul... , HU13 United Kingdom GB-HU13" at bounding box center [169, 236] width 291 height 46
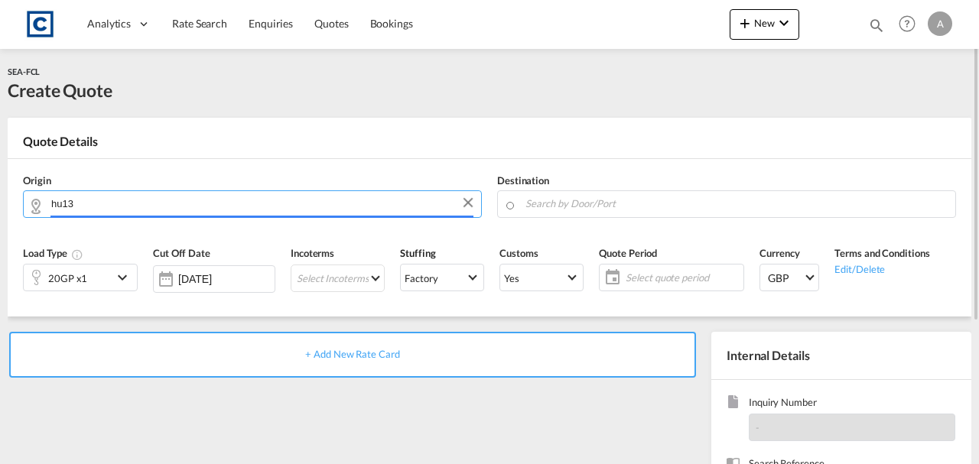
type input "GB-HU13, Kingston upon Hull, City of"
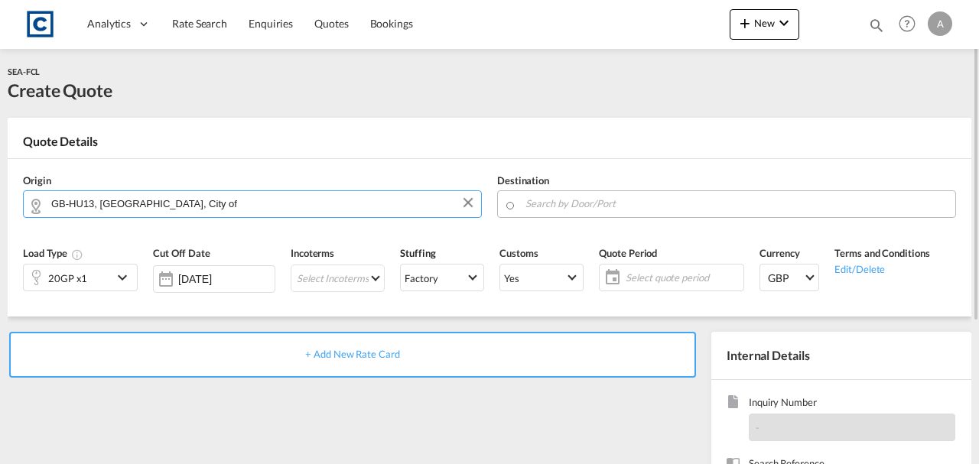
click at [567, 202] on input "Search by Door/Port" at bounding box center [736, 203] width 422 height 27
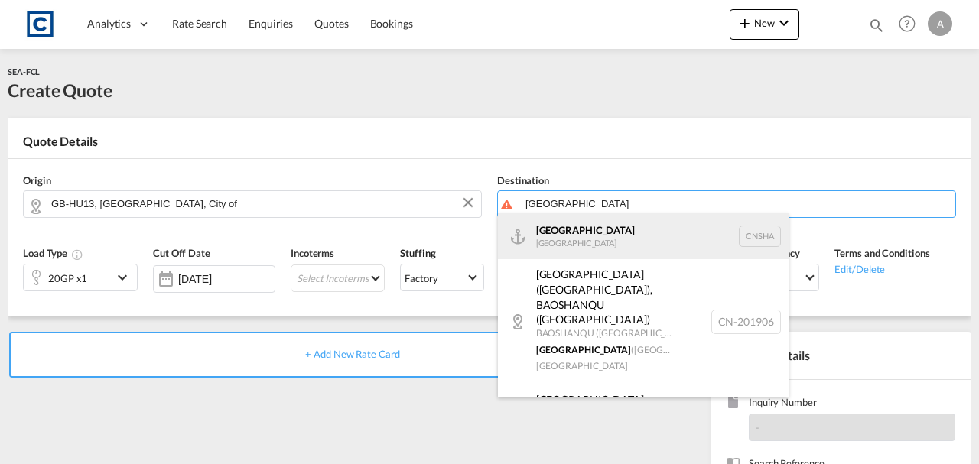
click at [580, 237] on div "Shanghai China CNSHA" at bounding box center [643, 236] width 291 height 46
type input "Shanghai, CNSHA"
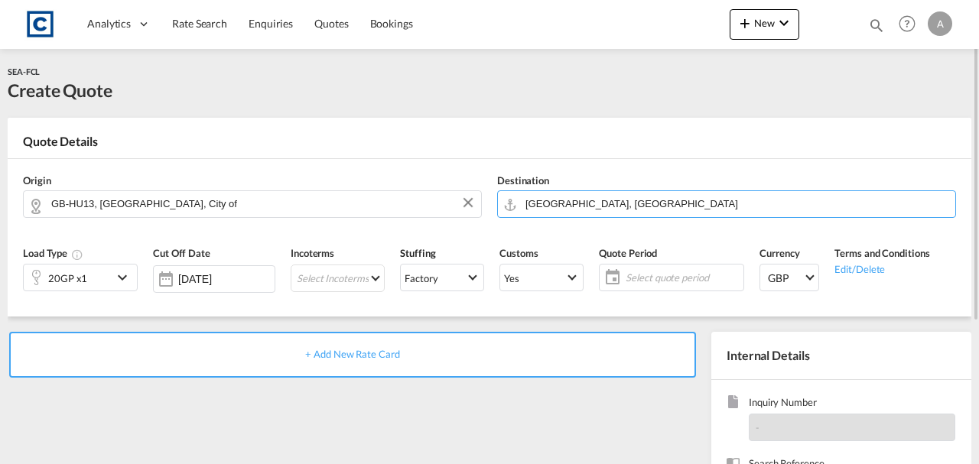
click at [90, 274] on div "20GP x1" at bounding box center [68, 278] width 89 height 26
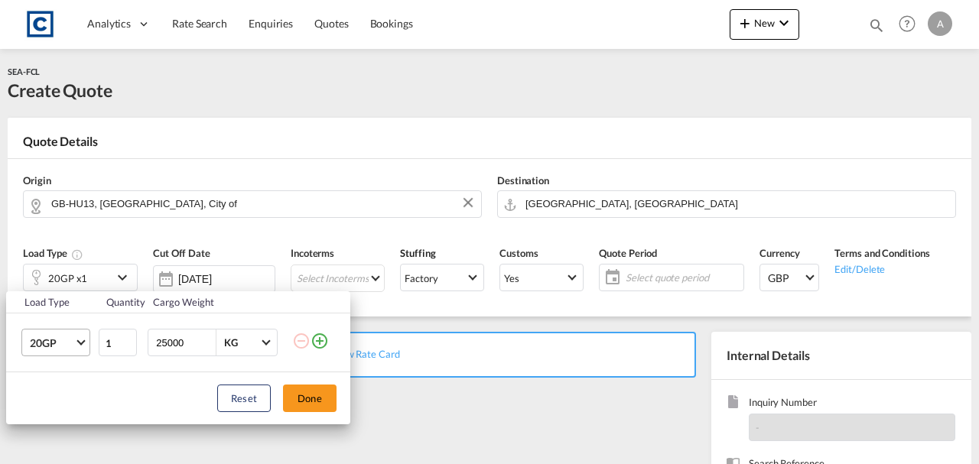
click at [51, 334] on md-select-value "20GP" at bounding box center [58, 343] width 61 height 26
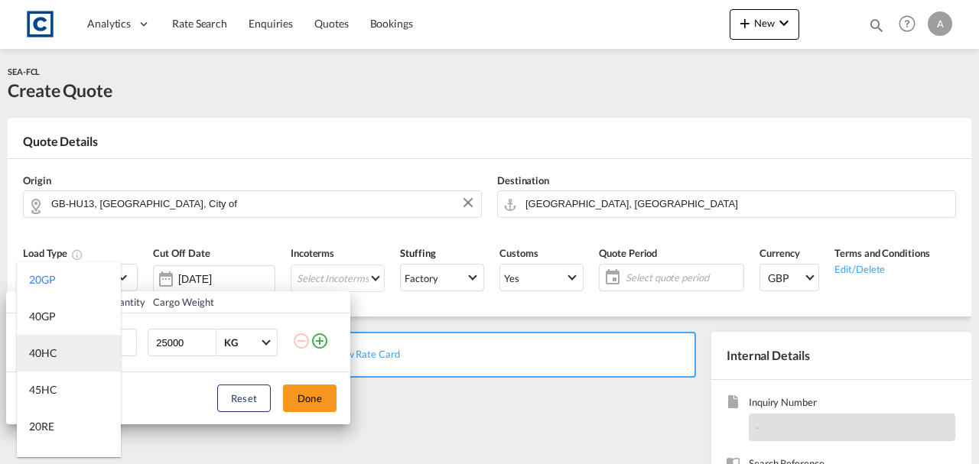
click at [52, 343] on md-option "40HC" at bounding box center [69, 353] width 104 height 37
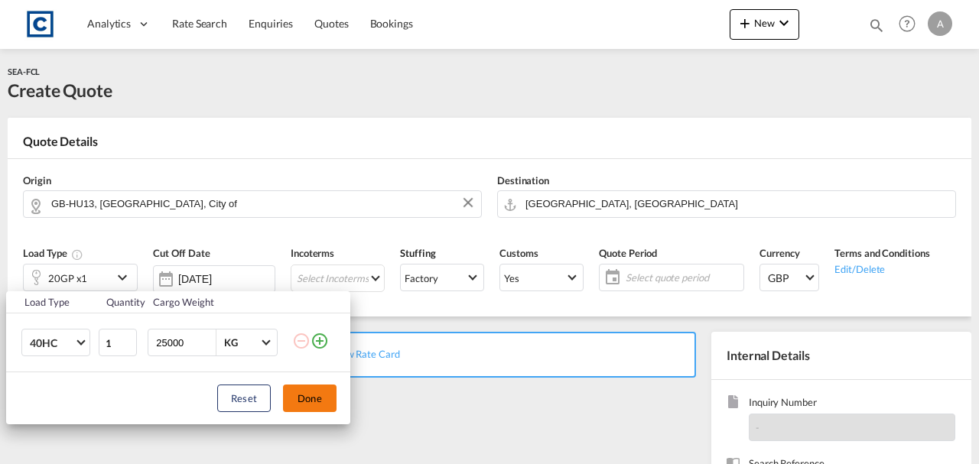
click at [304, 395] on button "Done" at bounding box center [310, 399] width 54 height 28
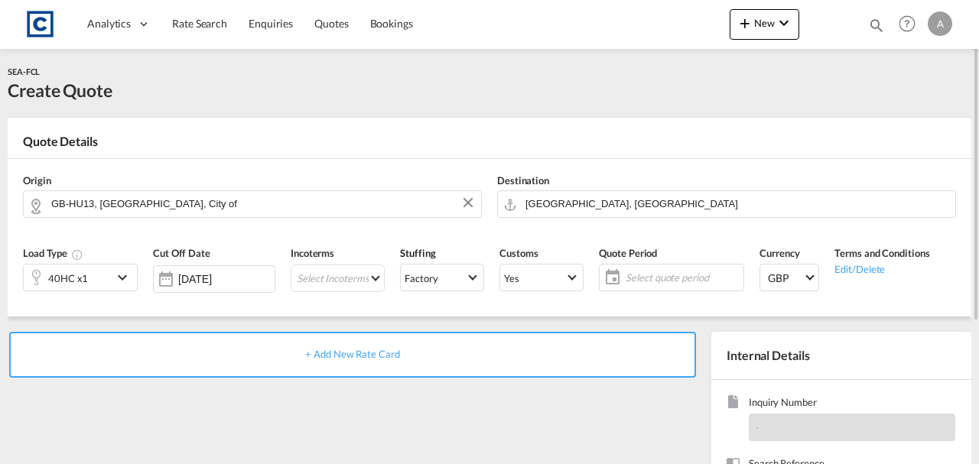
click at [337, 351] on span "+ Add New Rate Card" at bounding box center [352, 354] width 94 height 12
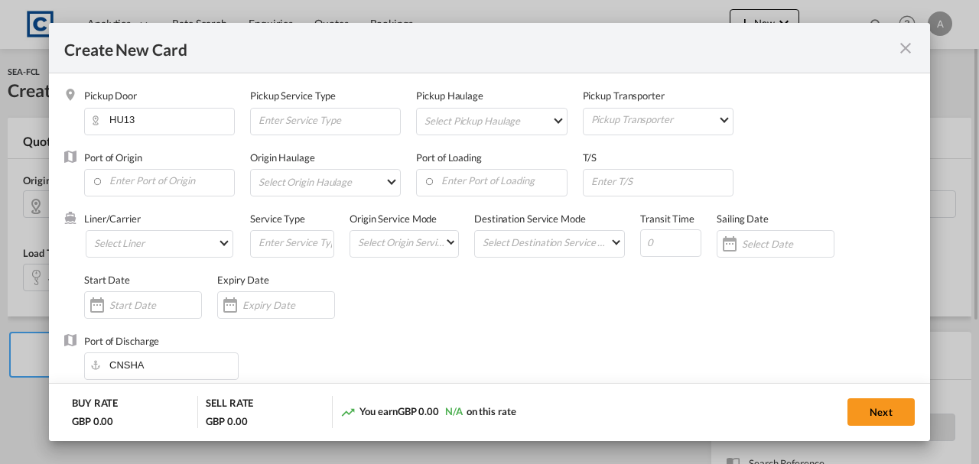
type input "Basic Ocean Freight"
select select "per equipment"
click at [132, 192] on input "Enter Port of Origin" at bounding box center [163, 181] width 142 height 23
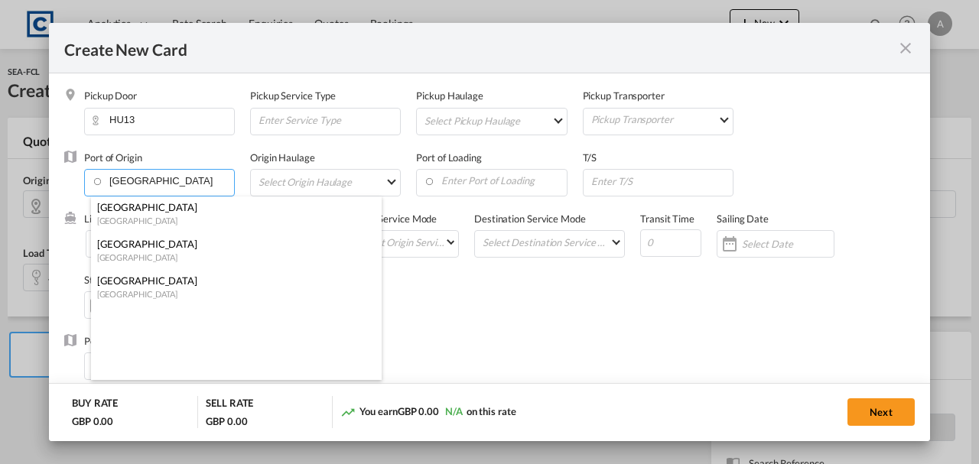
click at [136, 213] on div "[GEOGRAPHIC_DATA]" at bounding box center [231, 207] width 269 height 14
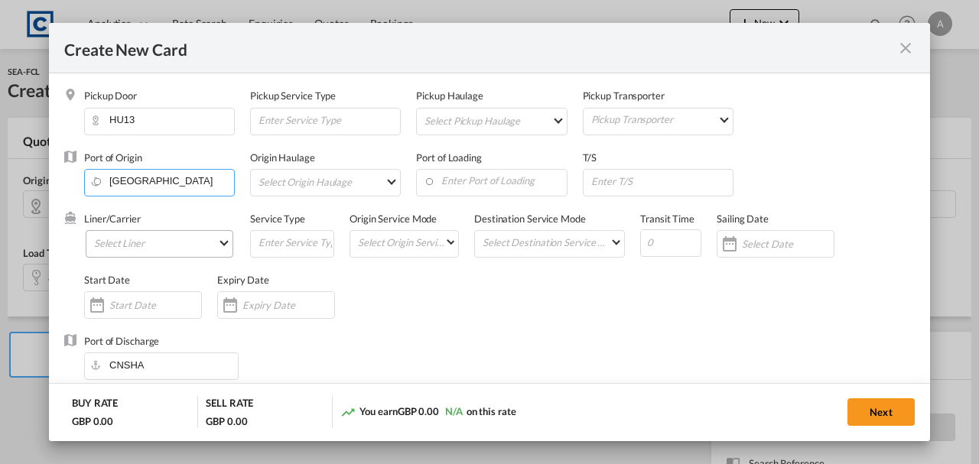
type input "[GEOGRAPHIC_DATA], [GEOGRAPHIC_DATA]"
click at [128, 240] on md-select "Select Liner 2HM LOGISTICS D.O.O 2M Alliance AAXL GLOBAL SHIPPING LINES LLC ABD…" at bounding box center [160, 244] width 148 height 28
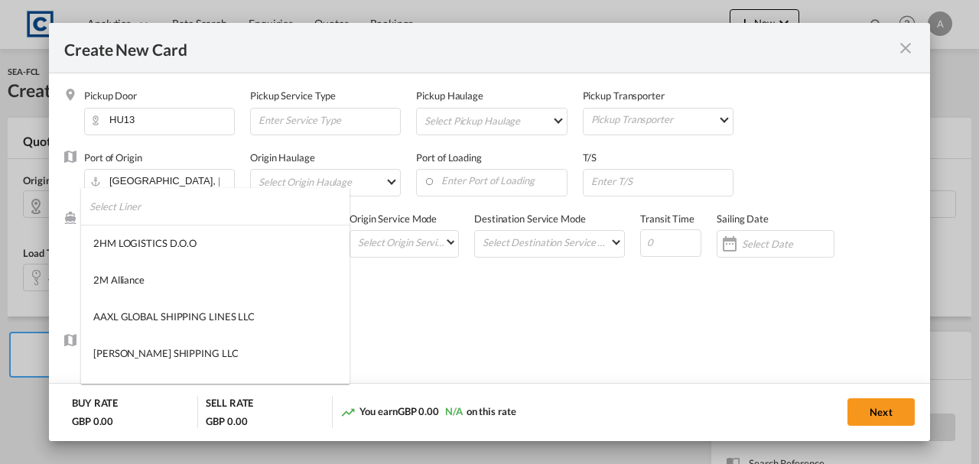
click at [138, 215] on input "search" at bounding box center [219, 206] width 260 height 37
type input "g"
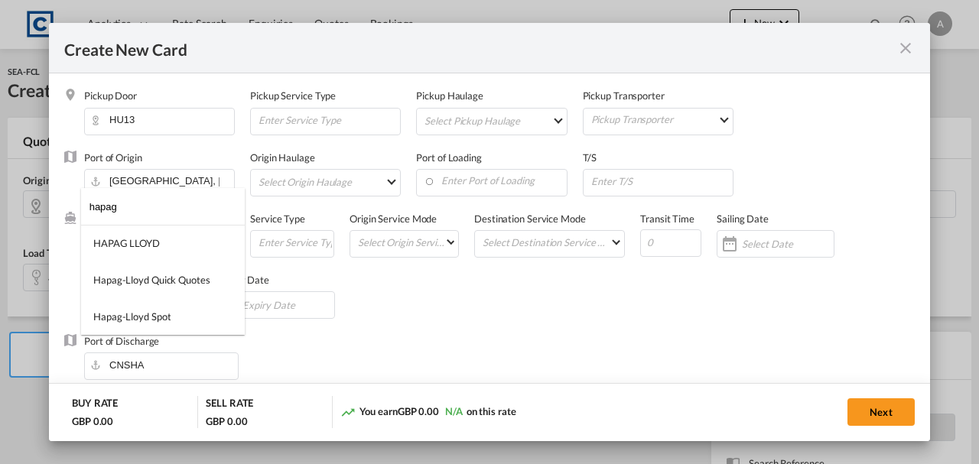
type input "hapag"
click at [132, 245] on div "HAPAG LLOYD" at bounding box center [126, 243] width 67 height 14
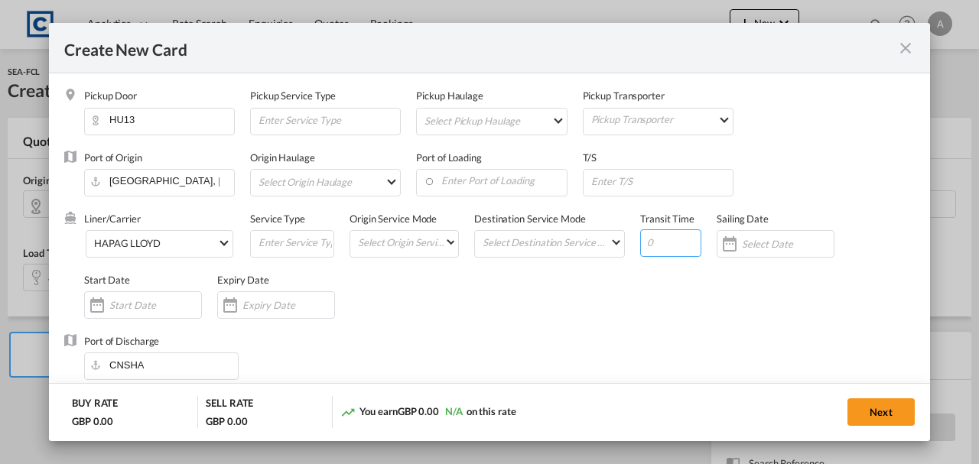
click at [653, 243] on input "Create New Card ..." at bounding box center [670, 243] width 61 height 28
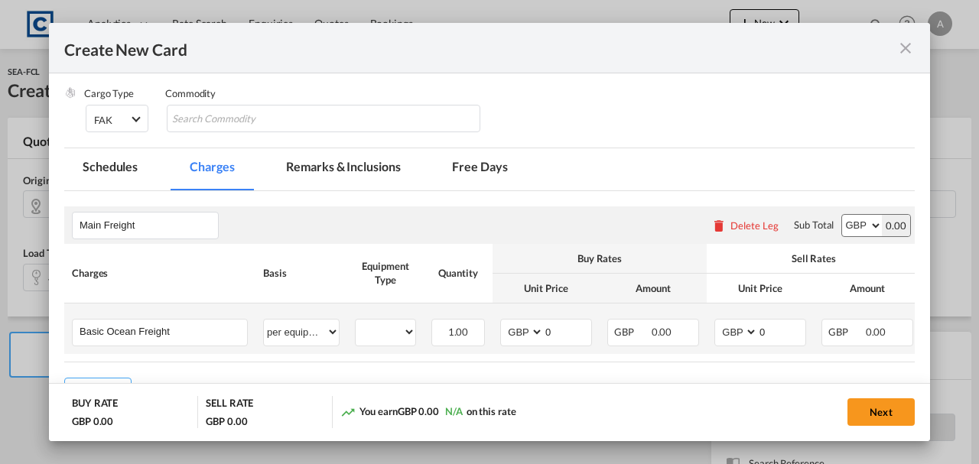
scroll to position [356, 0]
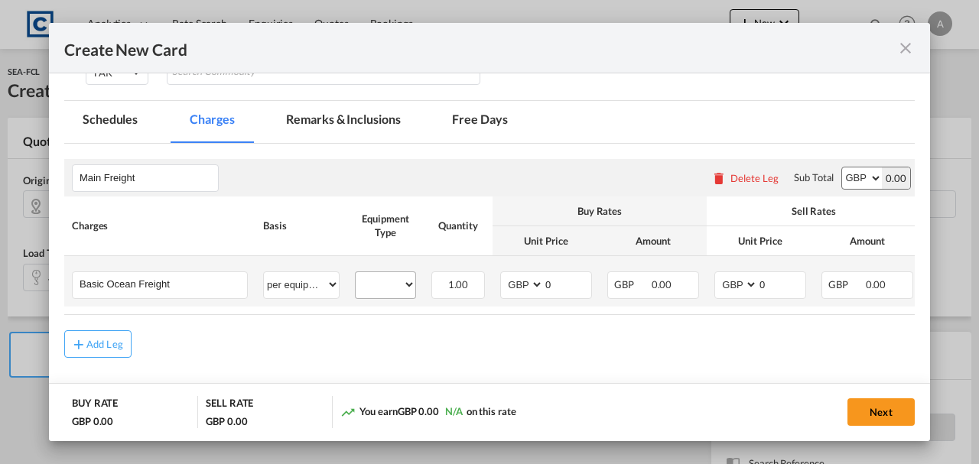
type input "64"
click at [381, 285] on select "40HC" at bounding box center [386, 285] width 60 height 21
select select "40HC"
click at [356, 275] on select "40HC" at bounding box center [386, 285] width 60 height 21
click at [515, 286] on select "AED AFN ALL AMD ANG AOA ARS AUD AWG AZN BAM BBD BDT BGN BHD BIF BMD BND BOB BRL…" at bounding box center [523, 285] width 40 height 21
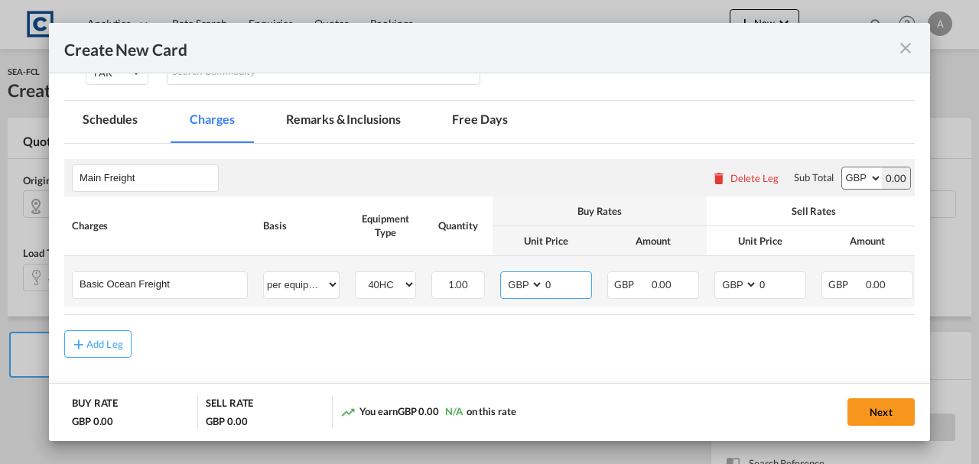
select select "string:USD"
click at [503, 275] on select "AED AFN ALL AMD ANG AOA ARS AUD AWG AZN BAM BBD BDT BGN BHD BIF BMD BND BOB BRL…" at bounding box center [523, 285] width 40 height 21
click at [739, 285] on select "AED AFN ALL AMD ANG AOA ARS AUD AWG AZN BAM BBD BDT BGN BHD BIF BMD BND BOB BRL…" at bounding box center [737, 285] width 40 height 21
select select "string:USD"
click at [717, 275] on select "AED AFN ALL AMD ANG AOA ARS AUD AWG AZN BAM BBD BDT BGN BHD BIF BMD BND BOB BRL…" at bounding box center [737, 285] width 40 height 21
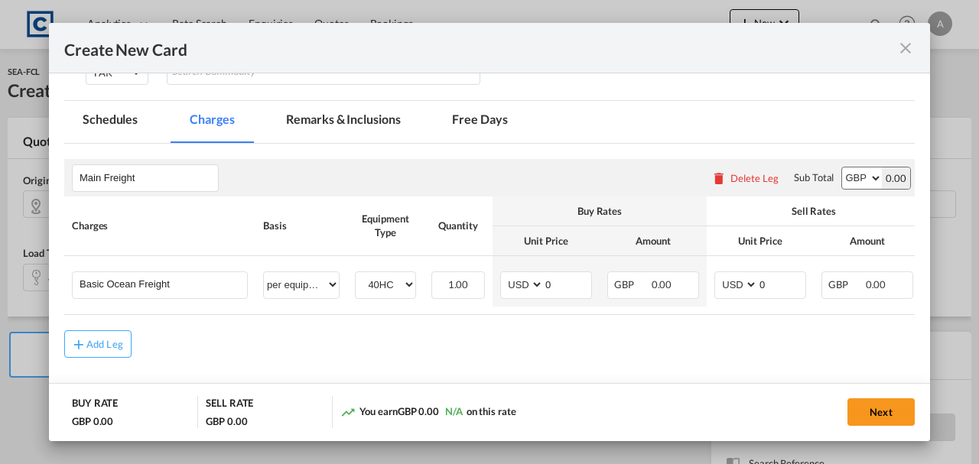
click at [849, 177] on select "AED AFN ALL AMD ANG AOA ARS AUD AWG AZN BAM BBD BDT BGN BHD BIF BMD BND BOB BRL…" at bounding box center [862, 177] width 40 height 21
select select "string:USD"
click at [842, 167] on select "AED AFN ALL AMD ANG AOA ARS AUD AWG AZN BAM BBD BDT BGN BHD BIF BMD BND BOB BRL…" at bounding box center [862, 177] width 40 height 21
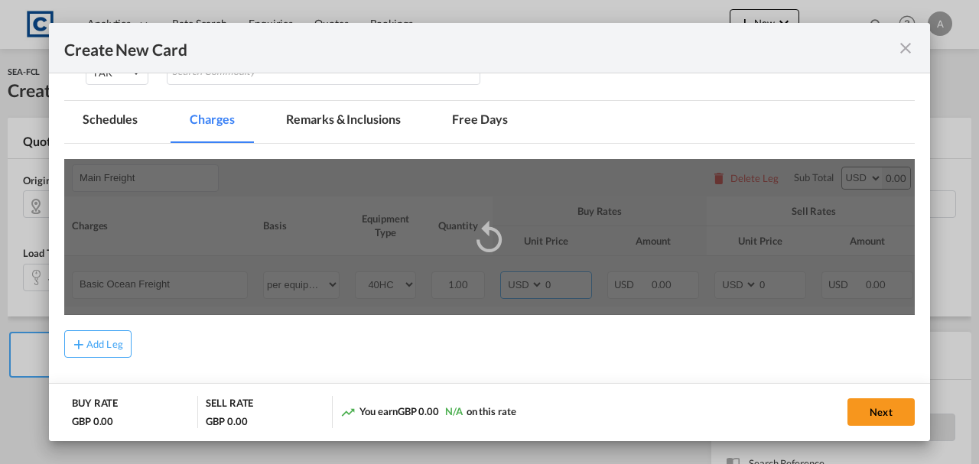
click at [566, 287] on input "0" at bounding box center [567, 283] width 47 height 23
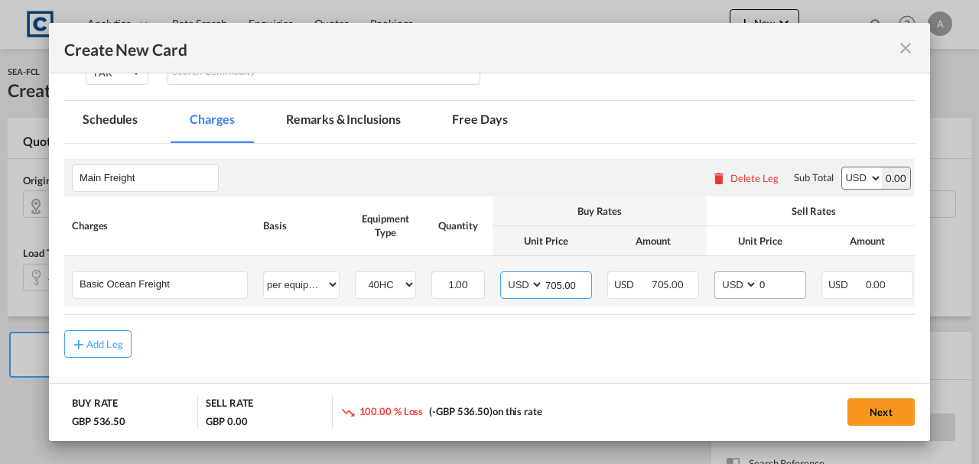
type input "705.00"
click at [770, 284] on input "0" at bounding box center [781, 283] width 47 height 23
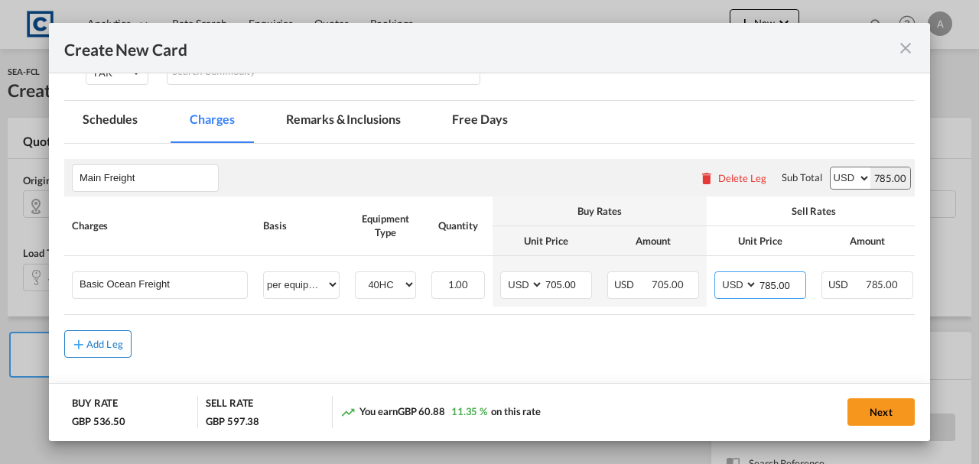
type input "785.00"
click at [95, 347] on div "Add Leg" at bounding box center [104, 344] width 37 height 9
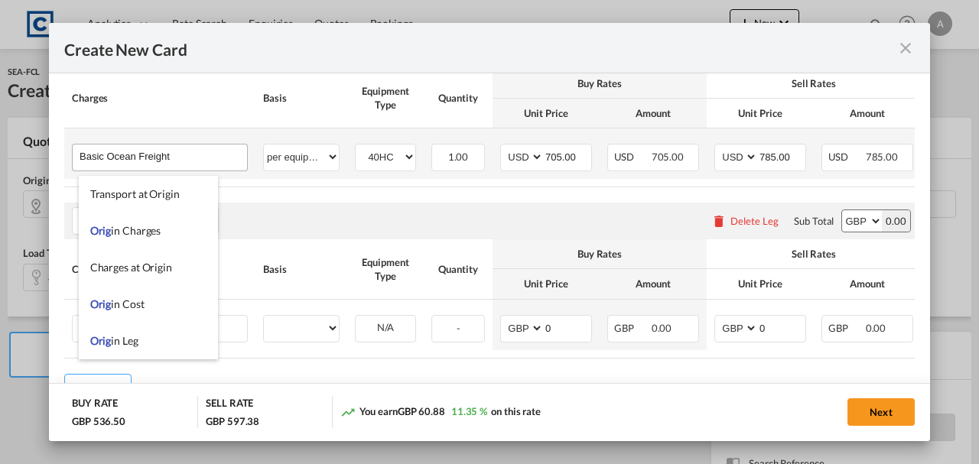
scroll to position [548, 0]
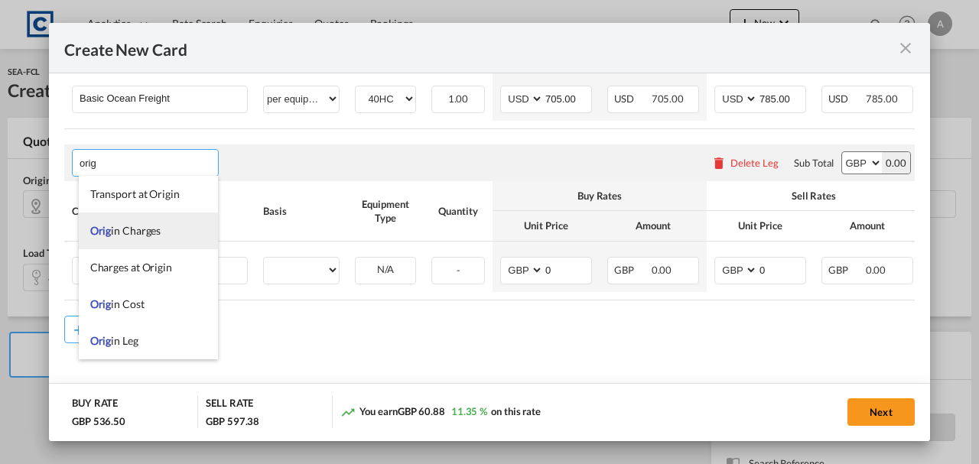
click at [128, 214] on li "Orig in Charges" at bounding box center [148, 231] width 139 height 37
type input "Origin Charges"
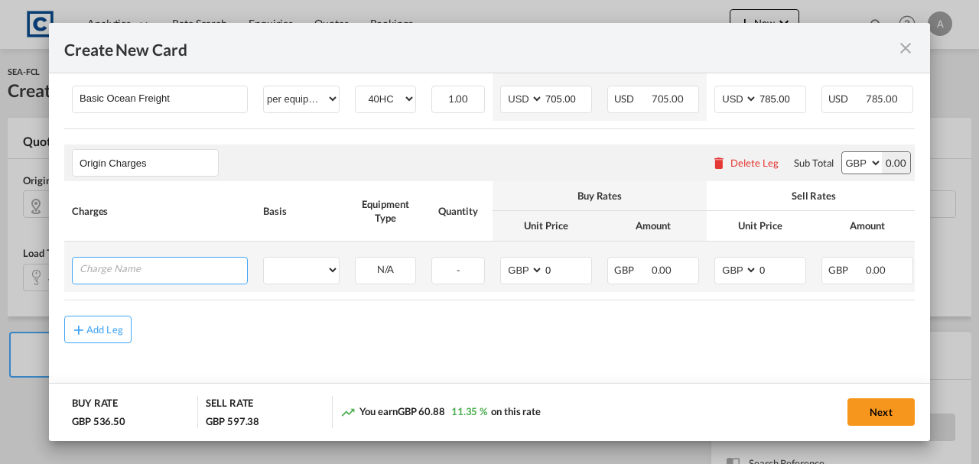
click at [127, 258] on input "Charge Name" at bounding box center [163, 269] width 167 height 23
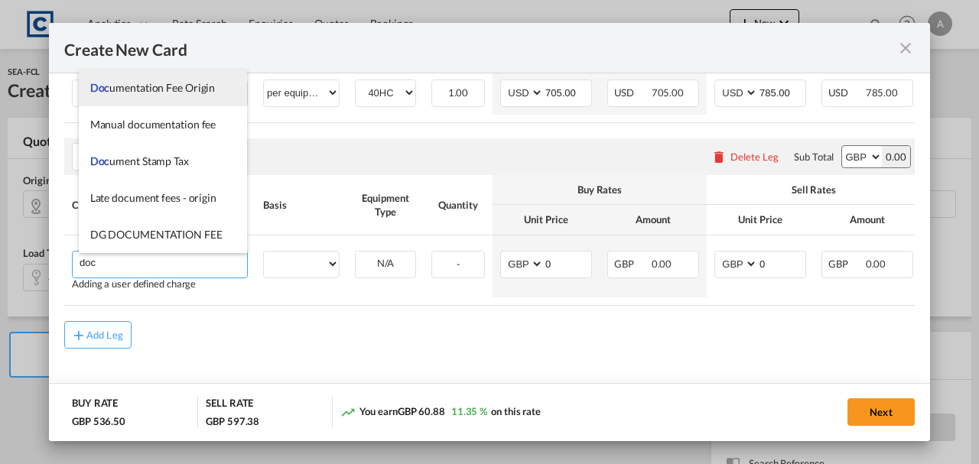
click at [133, 96] on li "Doc umentation Fee Origin" at bounding box center [163, 88] width 169 height 37
type input "Documentation Fee Origin"
select select "per B/L"
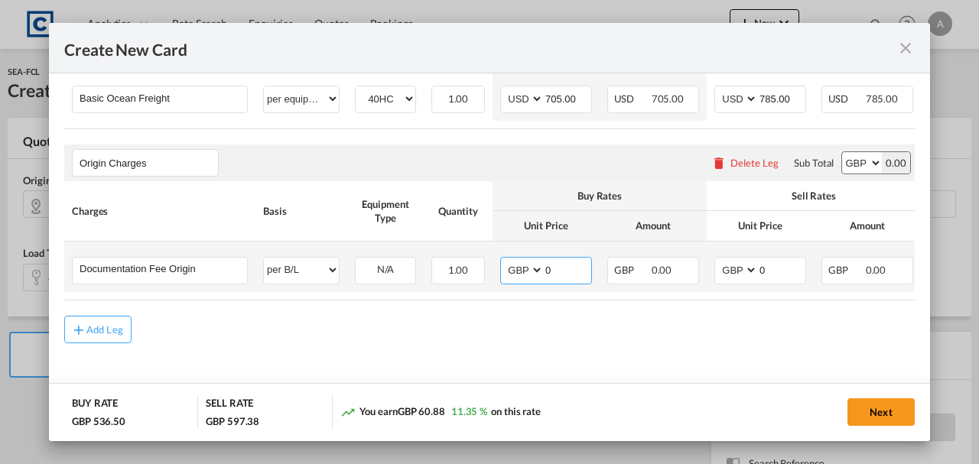
click at [553, 264] on input "0" at bounding box center [567, 269] width 47 height 23
type input "30.00"
click at [776, 258] on input "0" at bounding box center [781, 269] width 47 height 23
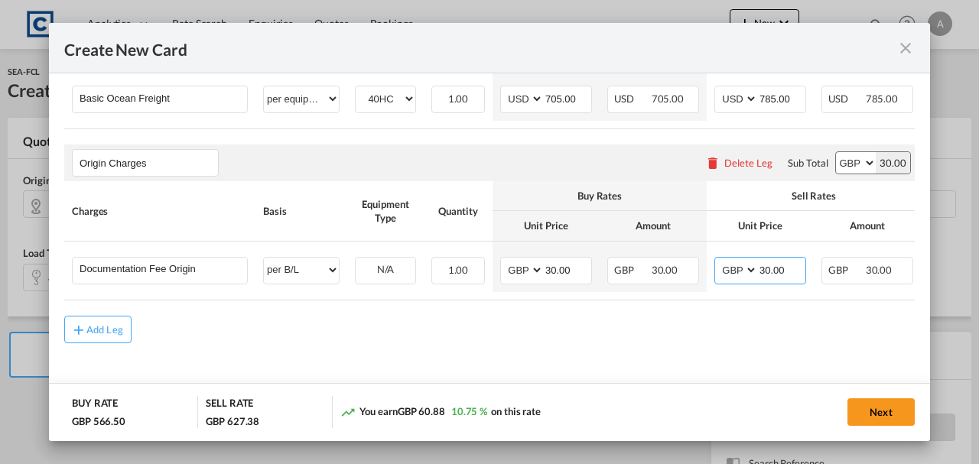
type input "30.00"
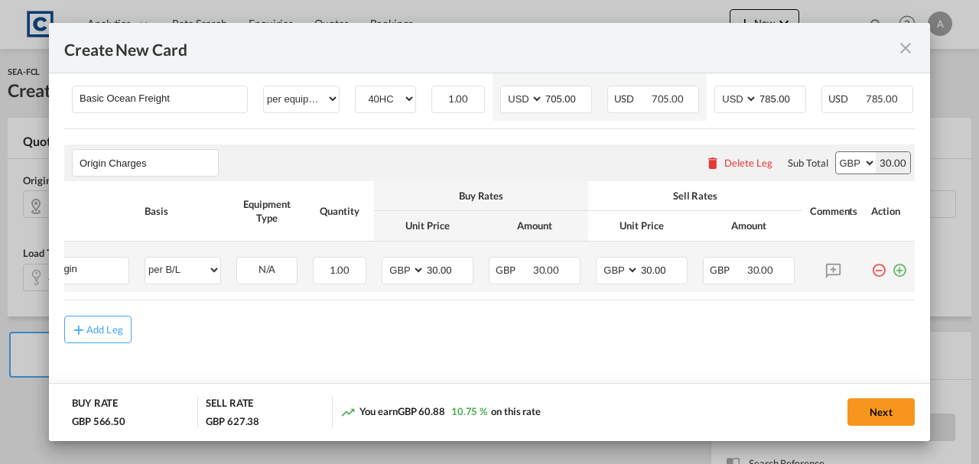
click at [895, 271] on md-icon "icon-plus-circle-outline green-400-fg" at bounding box center [899, 264] width 15 height 15
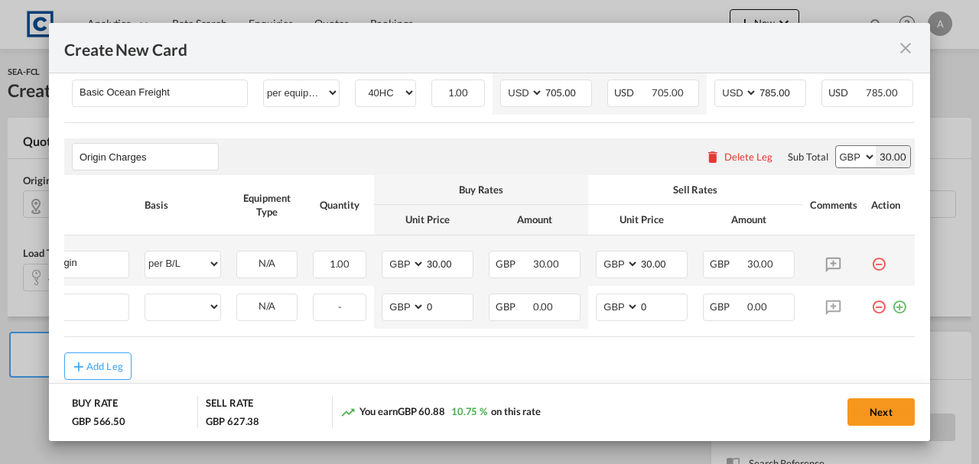
scroll to position [0, 15]
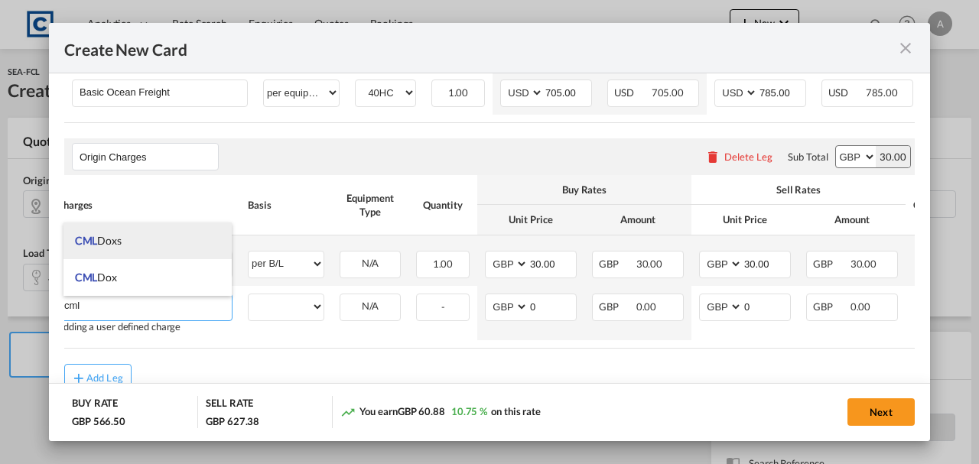
click at [106, 246] on span "CML Doxs" at bounding box center [98, 240] width 47 height 13
type input "CML Doxs"
select select "per B/L"
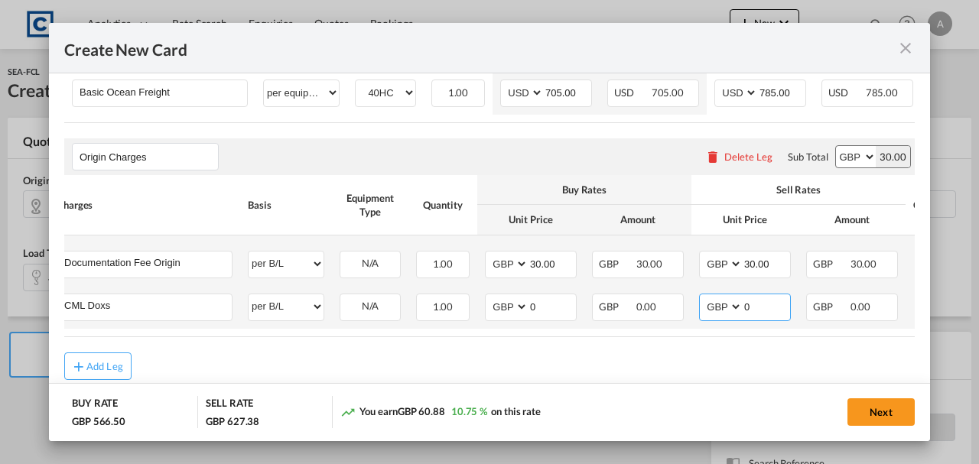
click at [756, 309] on input "0" at bounding box center [766, 305] width 47 height 23
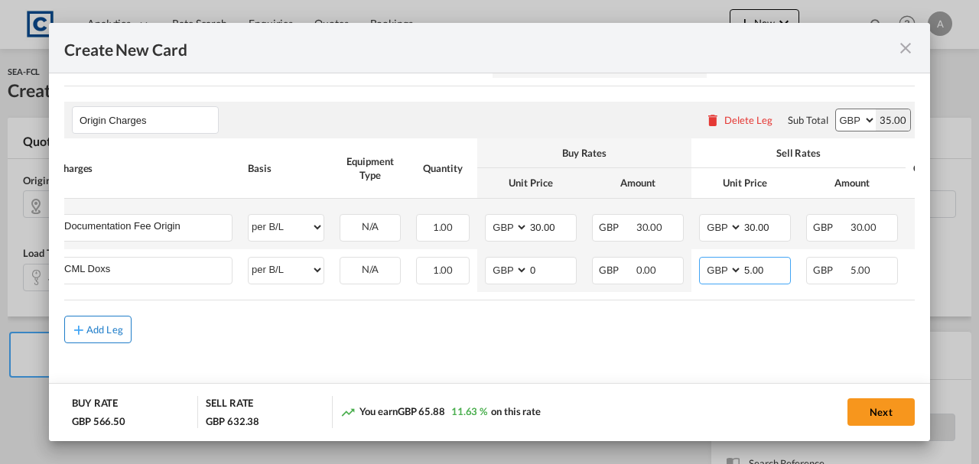
type input "5.00"
click at [102, 340] on button "Add Leg" at bounding box center [97, 330] width 67 height 28
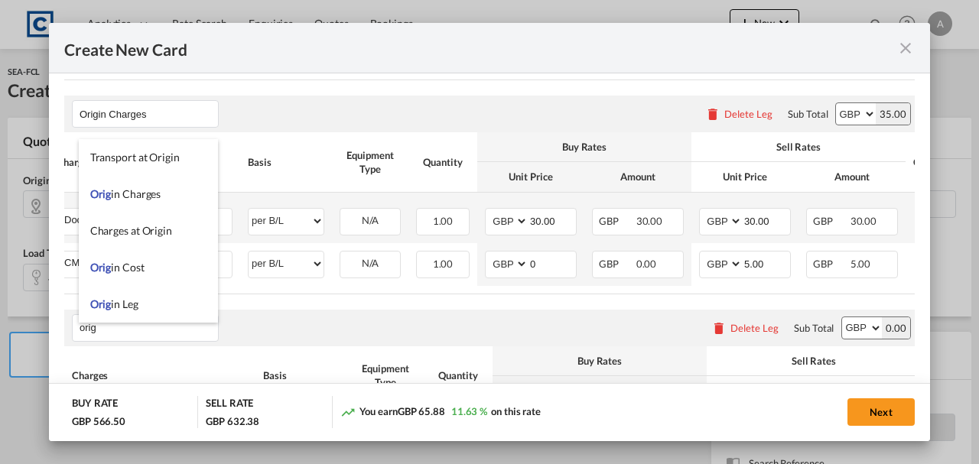
scroll to position [37, 0]
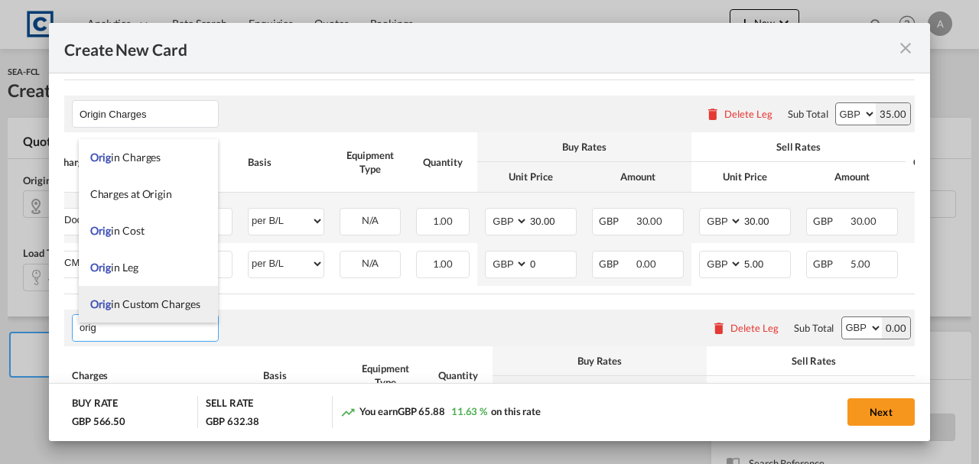
click at [127, 313] on li "Orig in Custom Charges" at bounding box center [148, 304] width 139 height 37
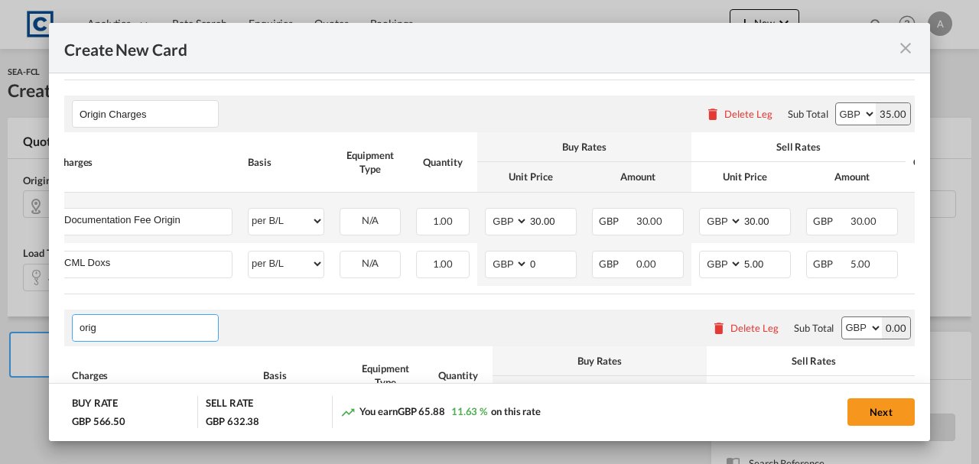
type input "Origin Custom Charges"
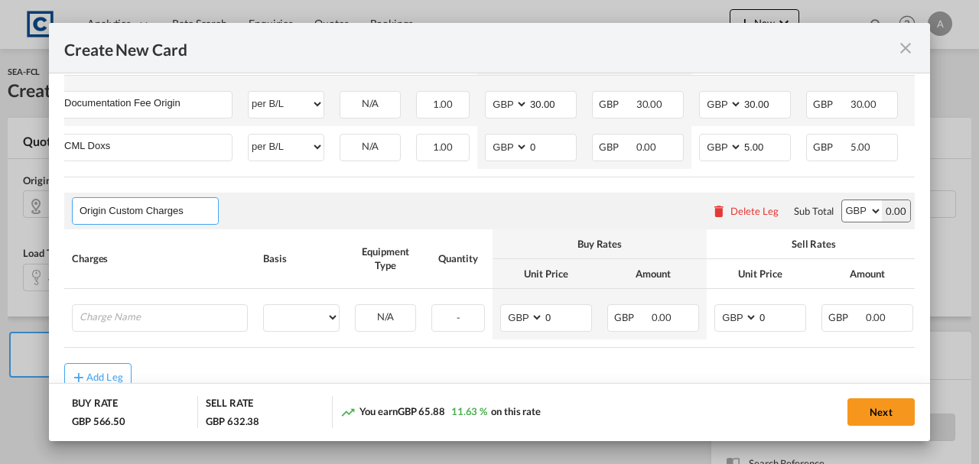
scroll to position [766, 0]
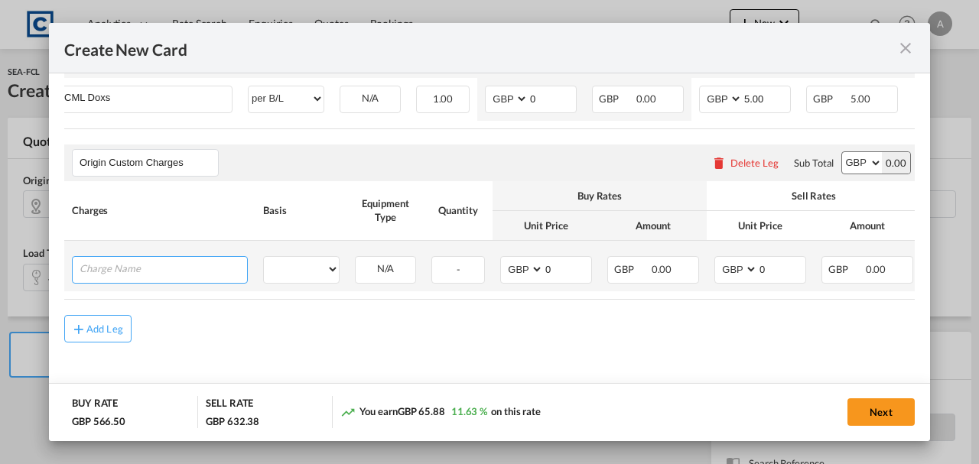
click at [131, 268] on input "Charge Name" at bounding box center [163, 268] width 167 height 23
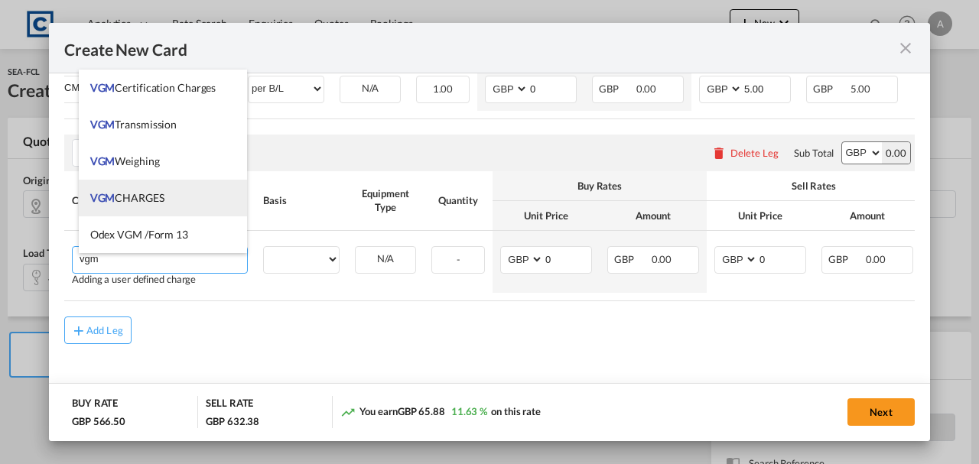
click at [133, 202] on span "VGM CHARGES" at bounding box center [127, 197] width 74 height 13
type input "VGM CHARGES"
select select "per container"
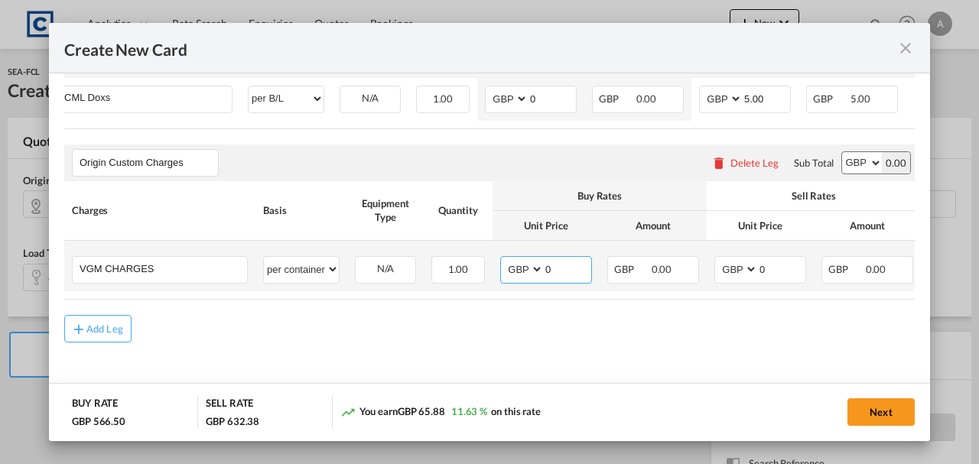
click at [580, 269] on input "0" at bounding box center [567, 268] width 47 height 23
type input "35.00"
click at [763, 260] on input "0" at bounding box center [781, 268] width 47 height 23
click at [771, 260] on input "0" at bounding box center [781, 268] width 47 height 23
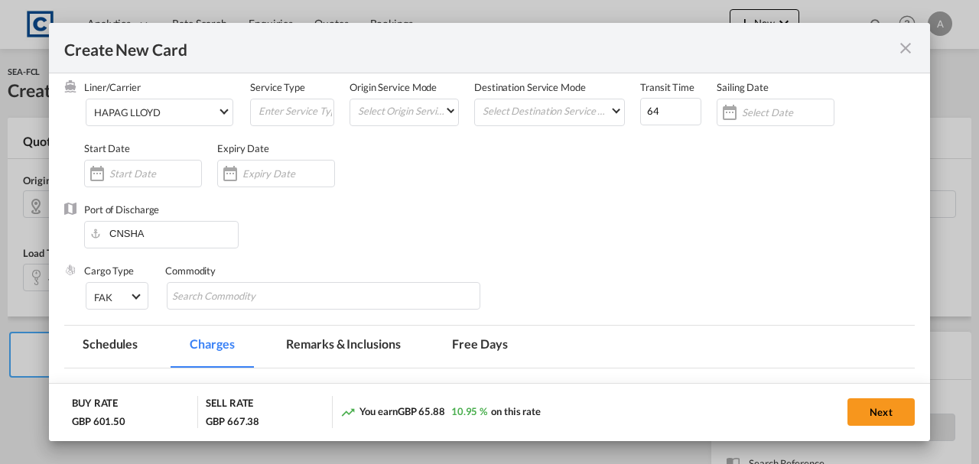
scroll to position [153, 0]
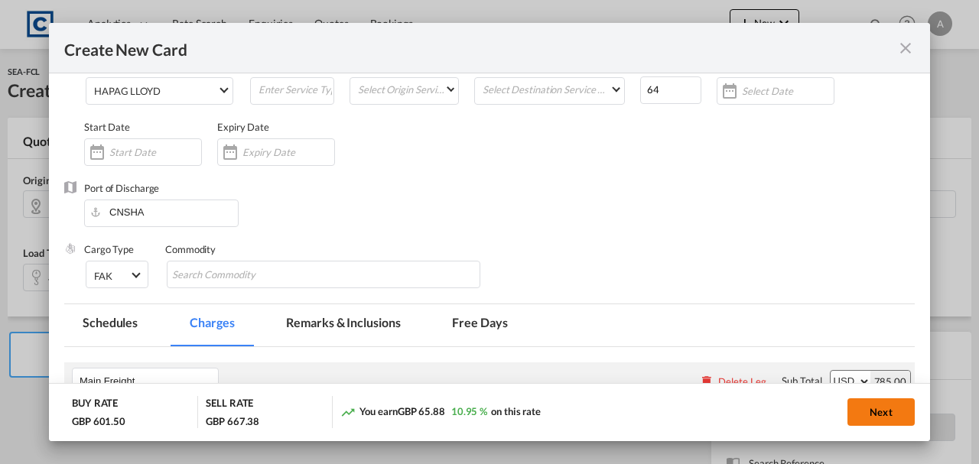
type input "35.00"
click at [884, 421] on button "Next" at bounding box center [880, 412] width 67 height 28
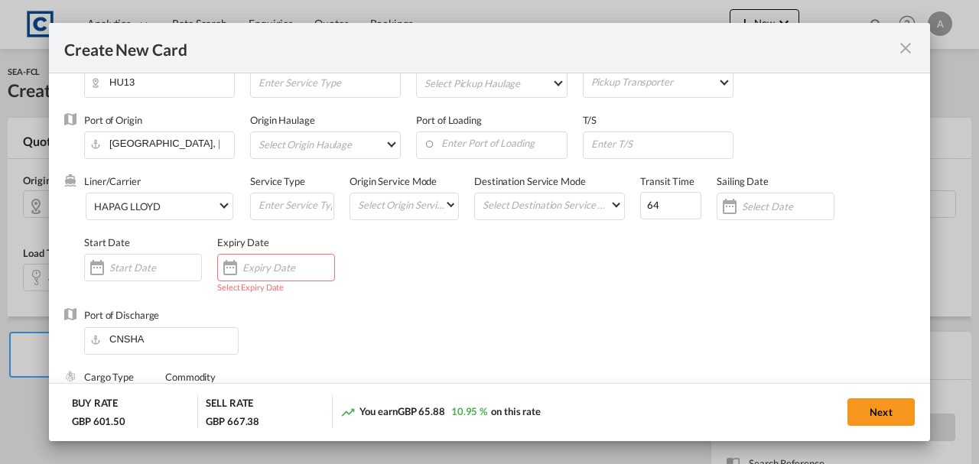
scroll to position [50, 0]
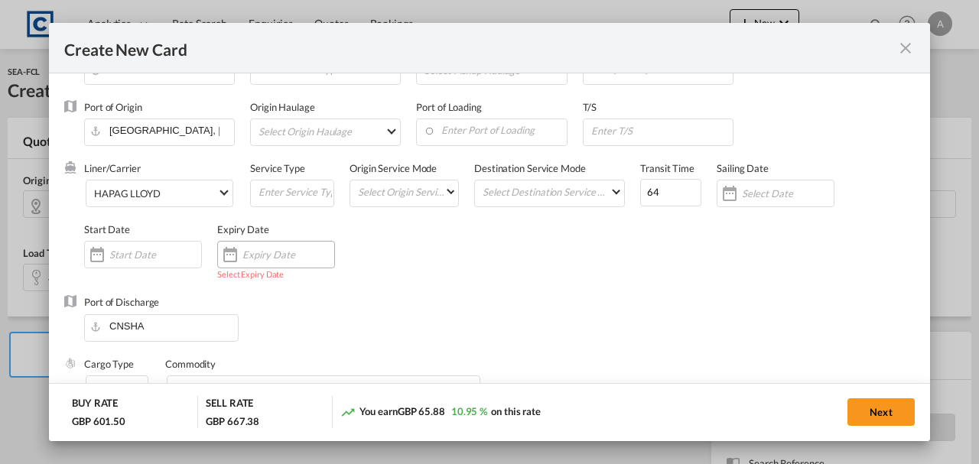
click at [289, 245] on div "Create New Card ..." at bounding box center [276, 255] width 118 height 28
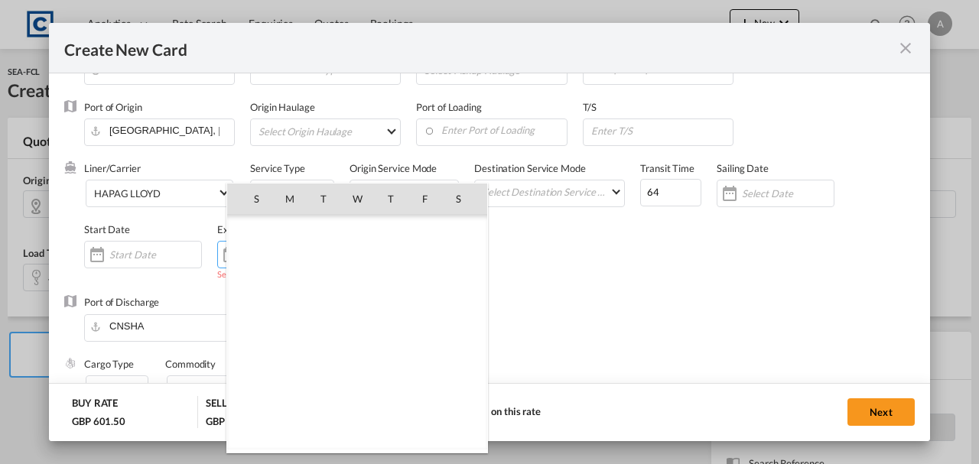
scroll to position [354278, 0]
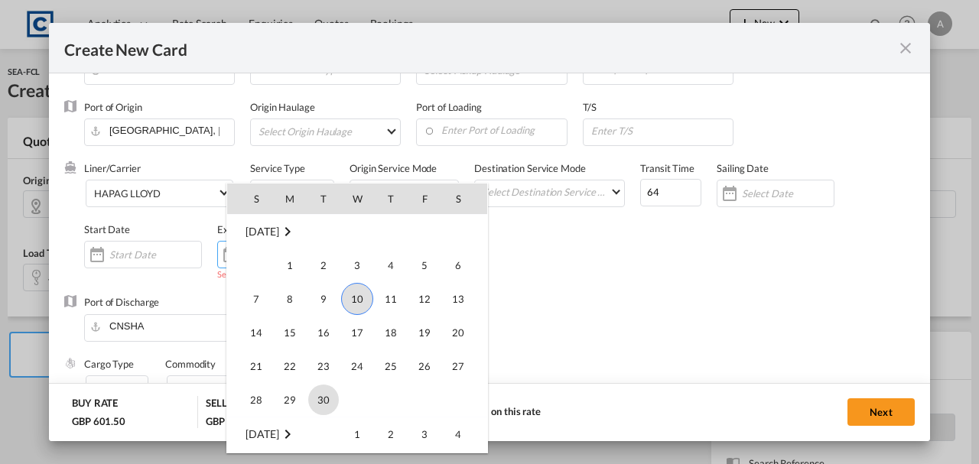
click at [323, 395] on span "30" at bounding box center [323, 400] width 31 height 31
type input "[DATE]"
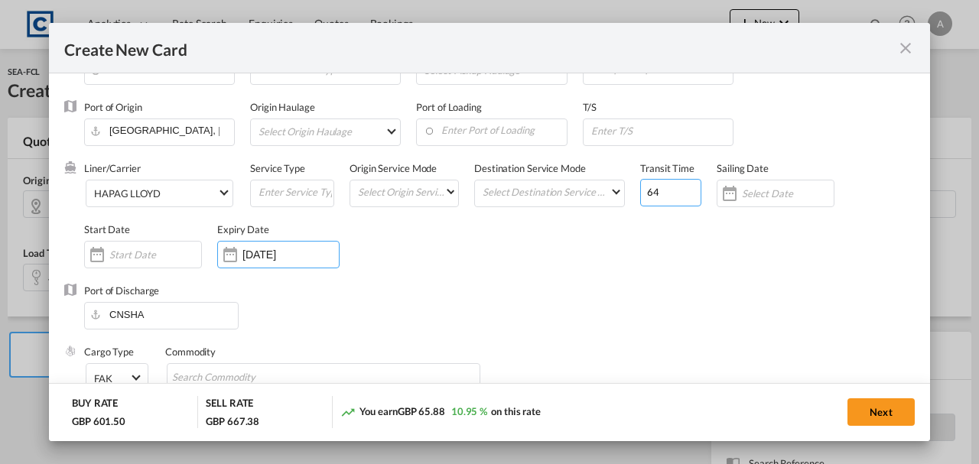
click at [658, 189] on input "64" at bounding box center [670, 193] width 61 height 28
type input "646"
click at [658, 189] on input "646" at bounding box center [670, 193] width 61 height 28
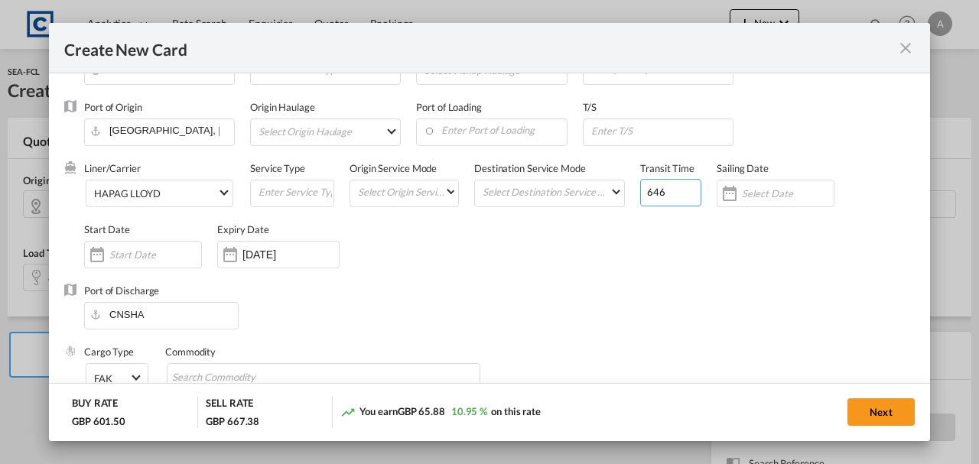
click at [658, 189] on input "646" at bounding box center [670, 193] width 61 height 28
type input "46"
click at [880, 413] on button "Next" at bounding box center [880, 412] width 67 height 28
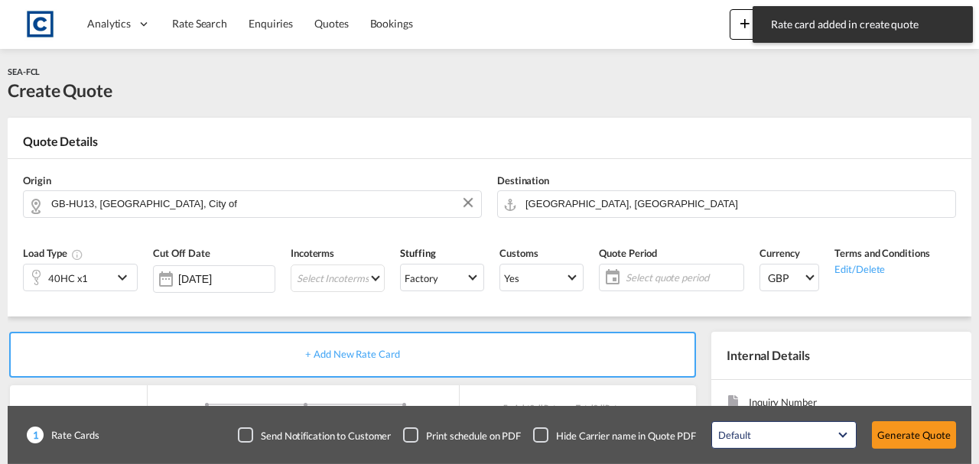
type input "705"
type input "785"
type input "30"
type input "5"
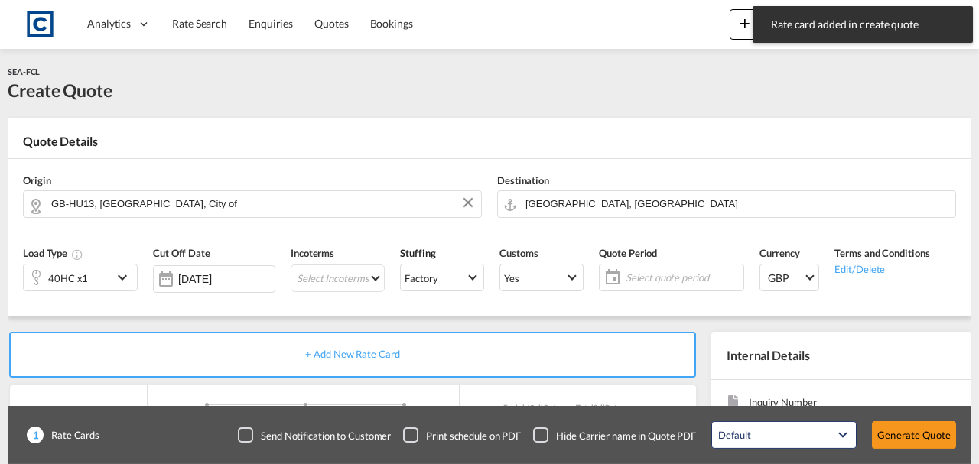
type input "35"
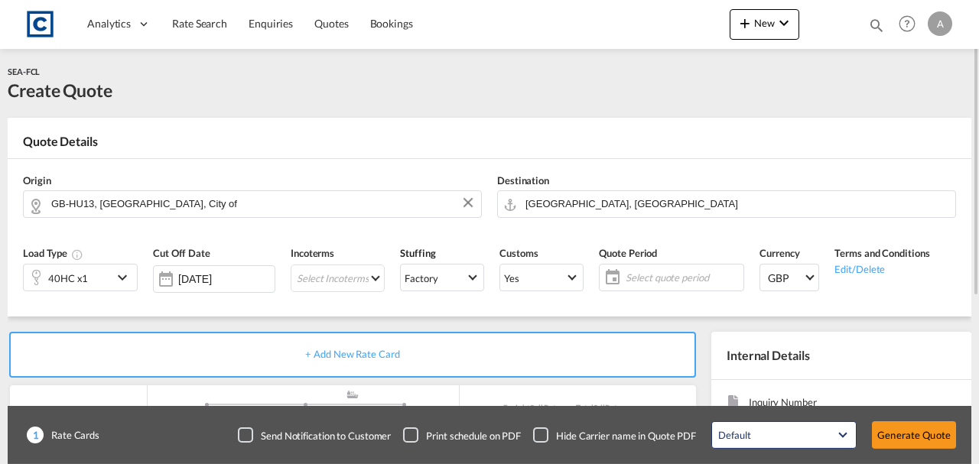
scroll to position [255, 0]
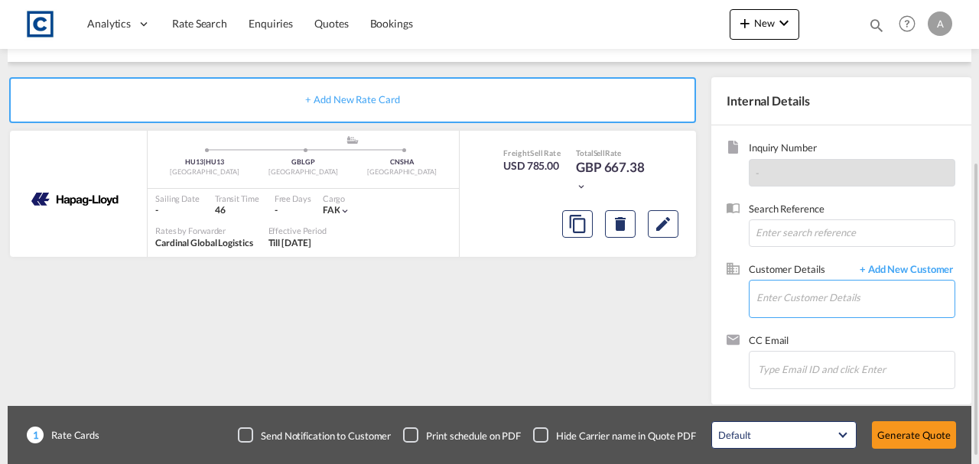
click at [816, 302] on input "Enter Customer Details" at bounding box center [855, 298] width 198 height 34
paste input "london@corporateworldmobility.com"
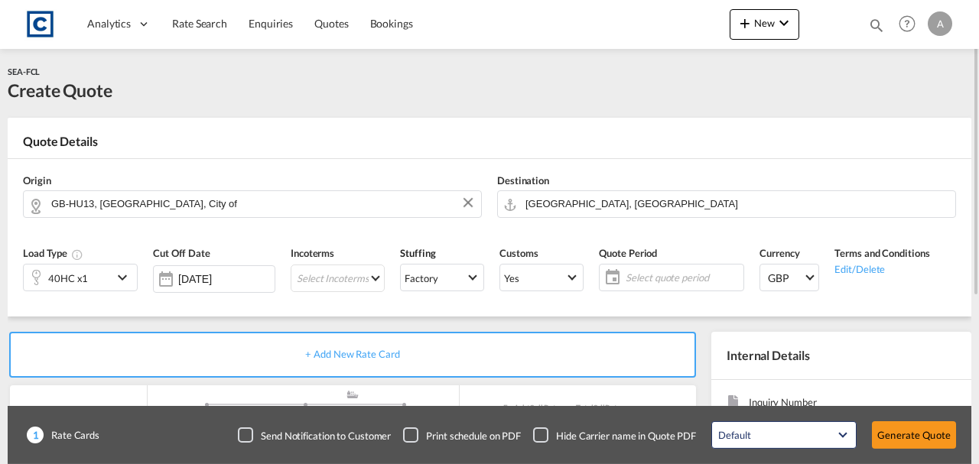
click at [639, 275] on span "Select quote period" at bounding box center [683, 278] width 114 height 14
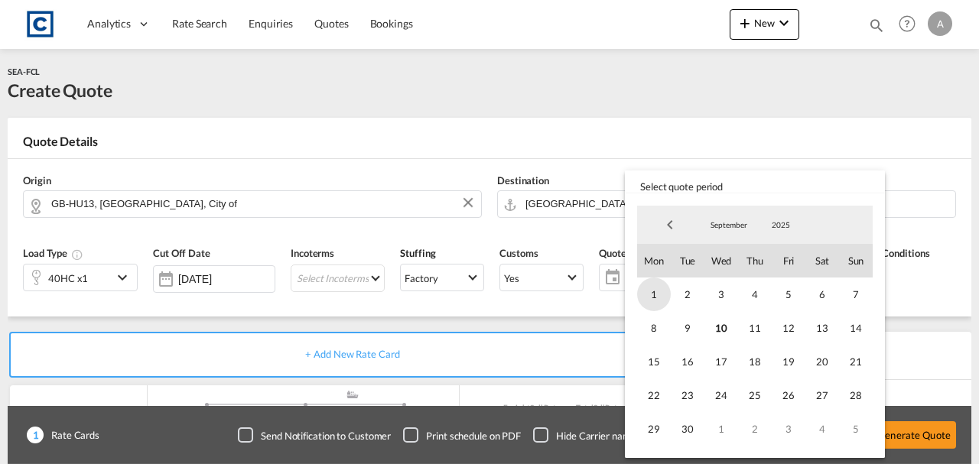
click at [649, 291] on span "1" at bounding box center [654, 295] width 34 height 34
click at [692, 422] on span "30" at bounding box center [688, 429] width 34 height 34
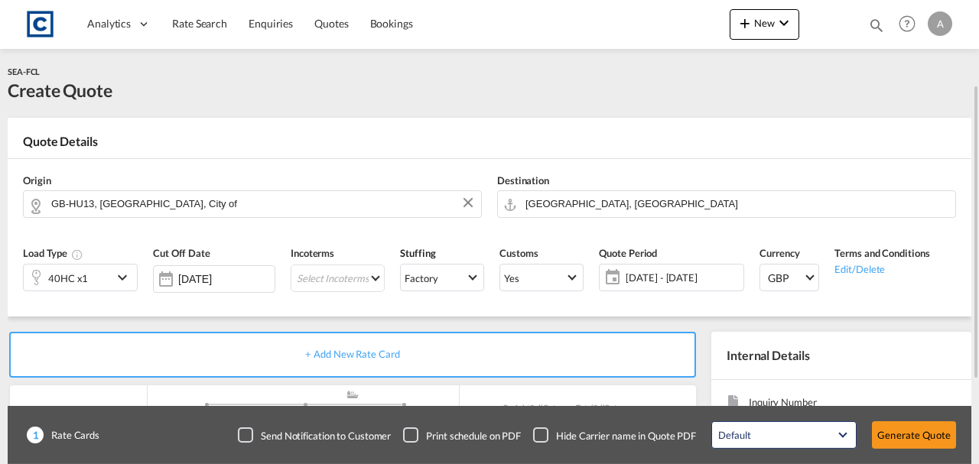
scroll to position [255, 0]
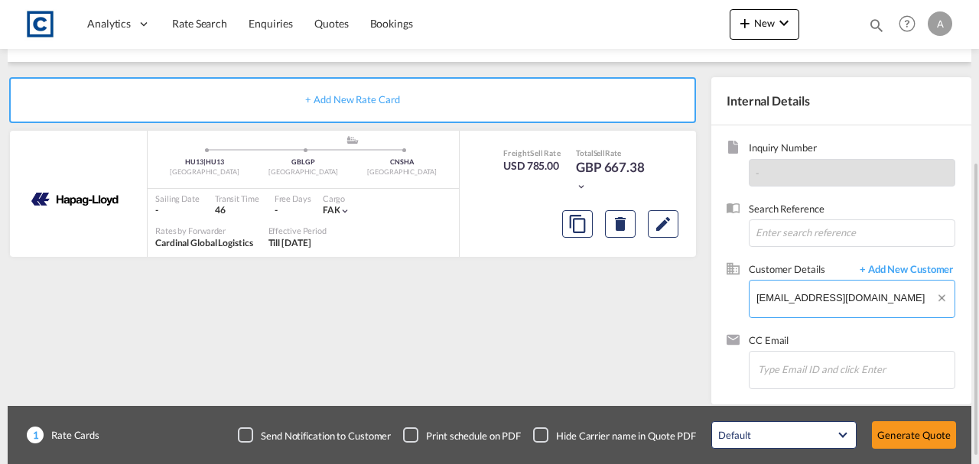
click at [834, 292] on body "Analytics Dashboard Rate Search Enquiries Quotes Bookings" at bounding box center [489, 232] width 979 height 464
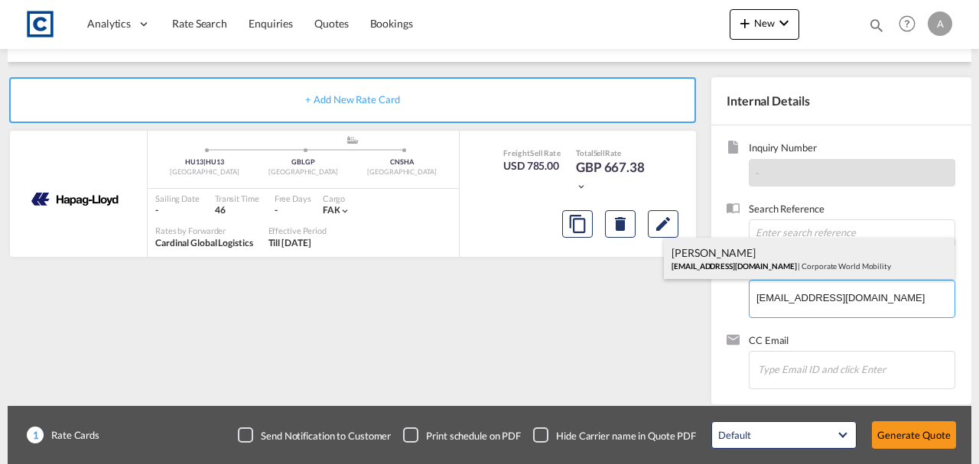
click at [819, 268] on div "Marius Taylor london@corporateworldmobility.com | Corporate World Mobility" at bounding box center [809, 258] width 291 height 41
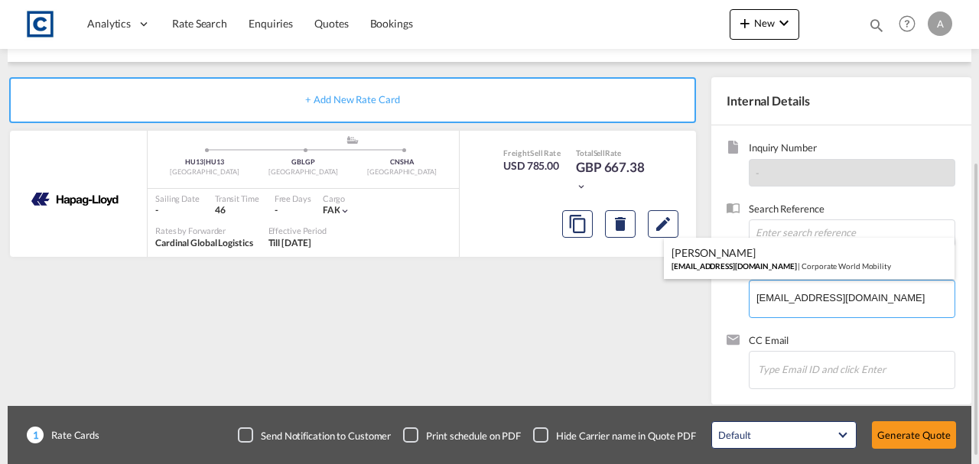
type input "Corporate World Mobility, Marius Taylor, london@corporateworldmobility.com"
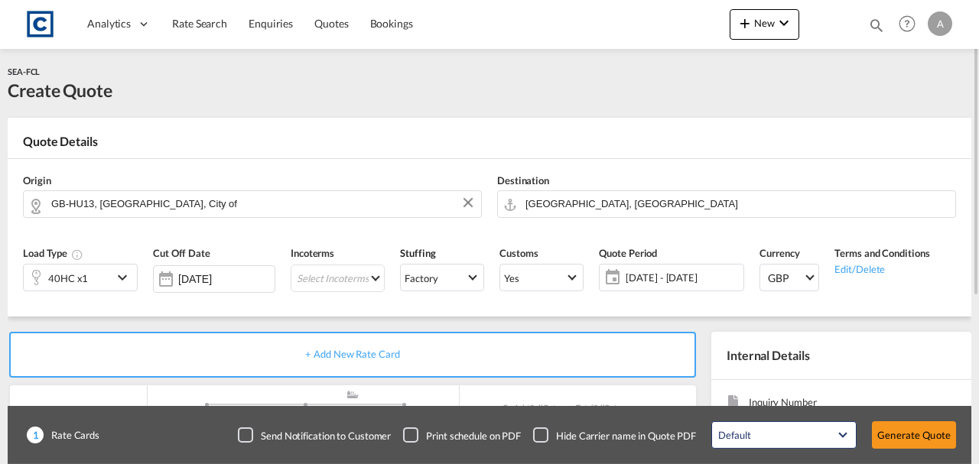
scroll to position [264, 0]
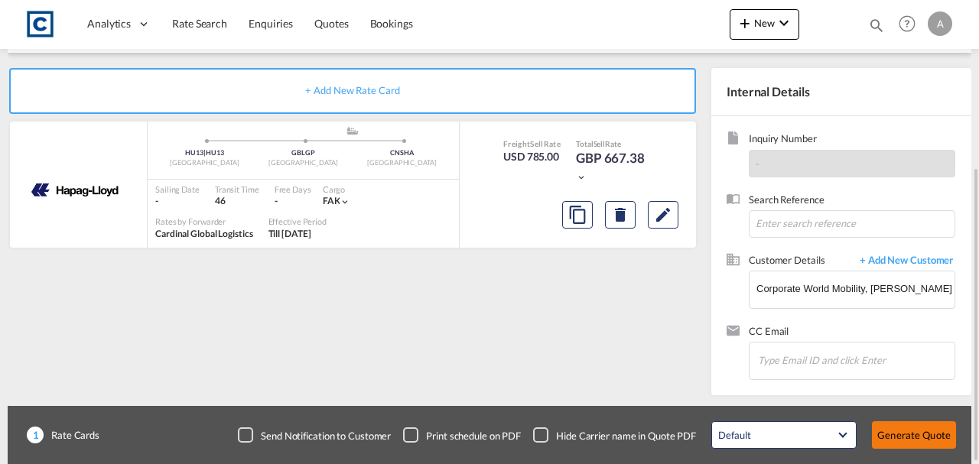
click at [892, 429] on button "Generate Quote" at bounding box center [914, 435] width 84 height 28
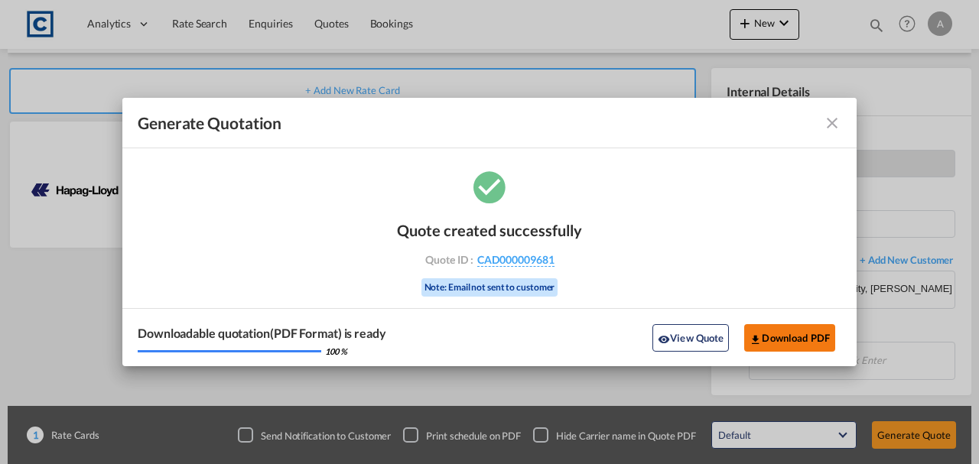
click at [795, 344] on button "Download PDF" at bounding box center [789, 338] width 91 height 28
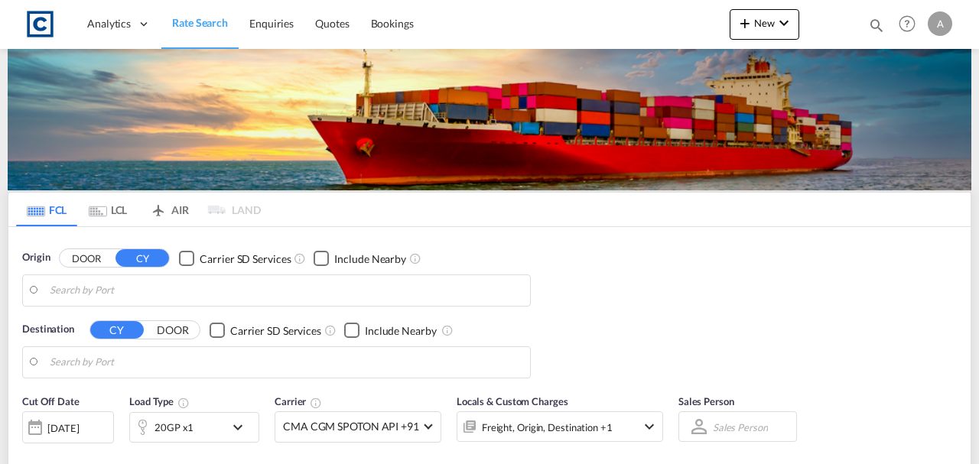
type input "GB-DL1, [GEOGRAPHIC_DATA]"
type input "Sohar, OMSOH"
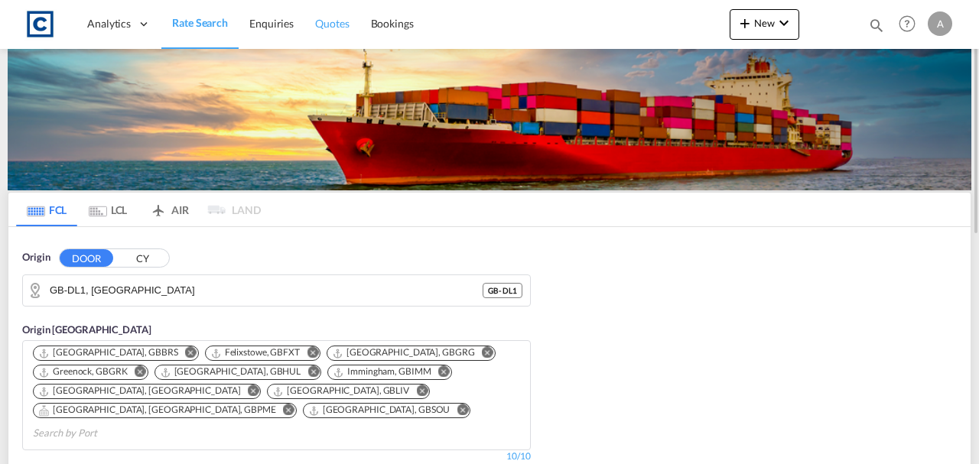
click at [317, 32] on link "Quotes" at bounding box center [331, 24] width 55 height 50
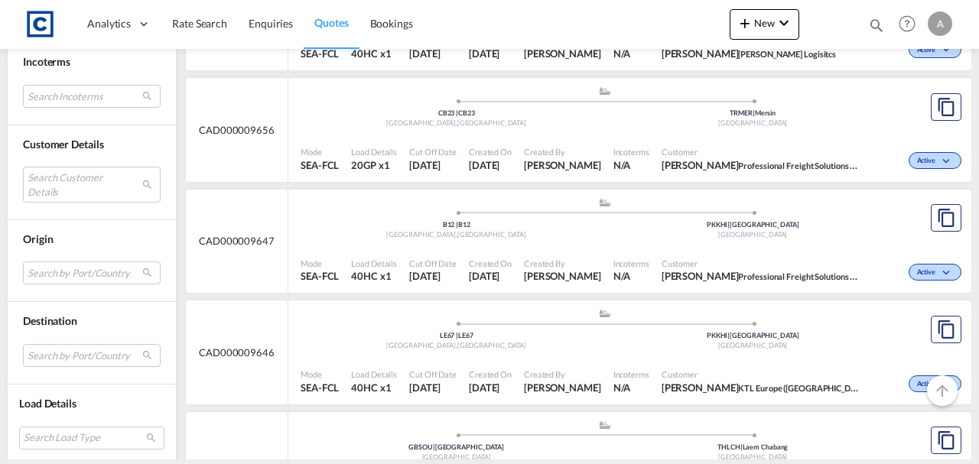
scroll to position [1071, 0]
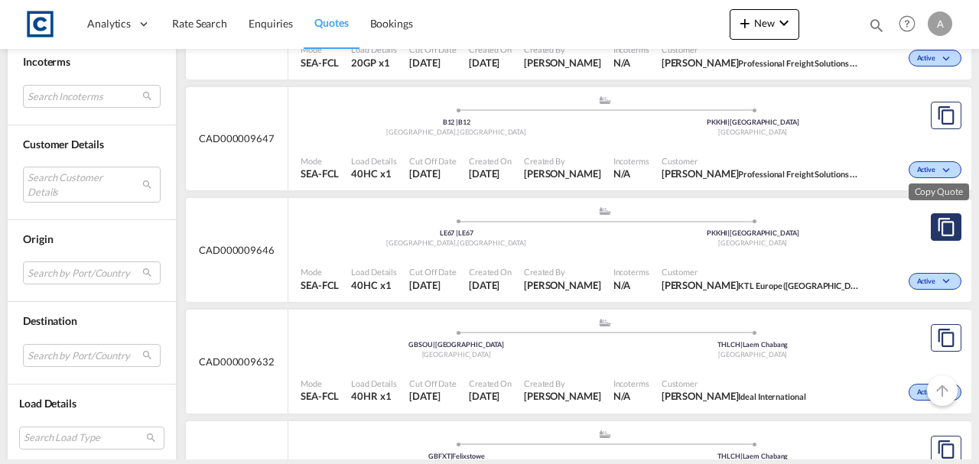
click at [937, 226] on md-icon "assets/icons/custom/copyQuote.svg" at bounding box center [946, 227] width 18 height 18
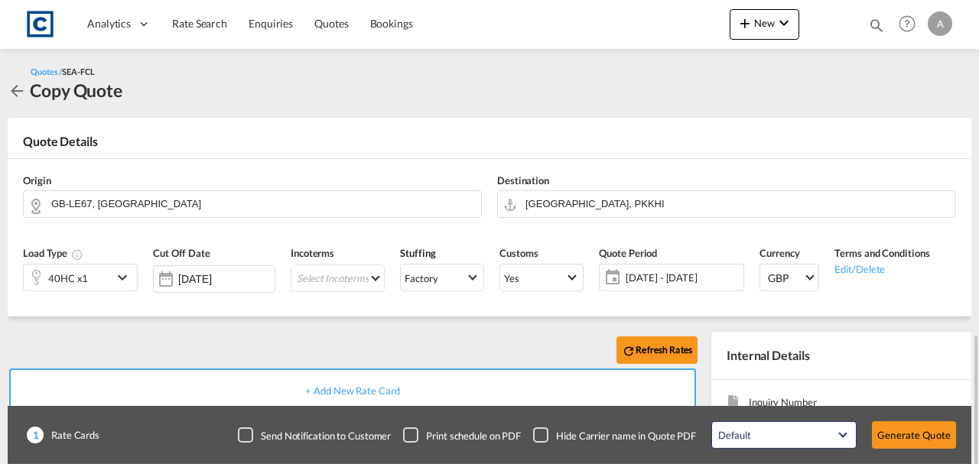
scroll to position [203, 0]
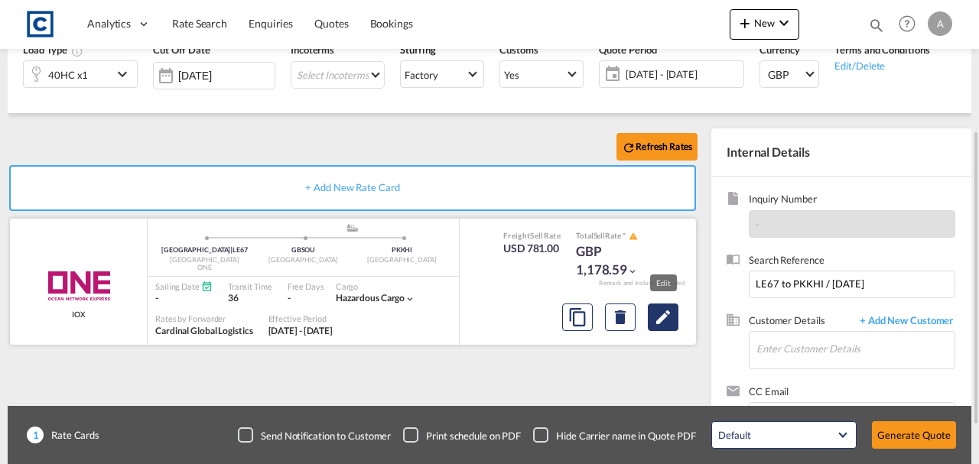
click at [672, 319] on md-icon "Edit" at bounding box center [663, 317] width 18 height 18
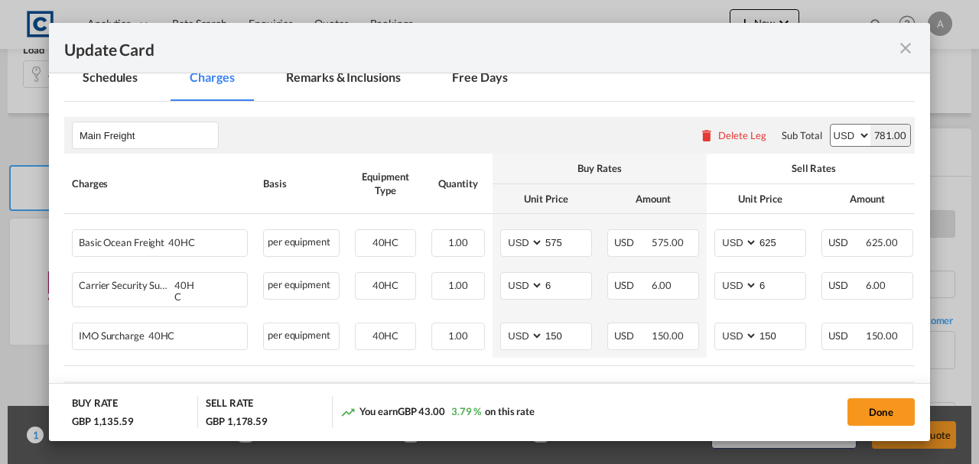
scroll to position [509, 0]
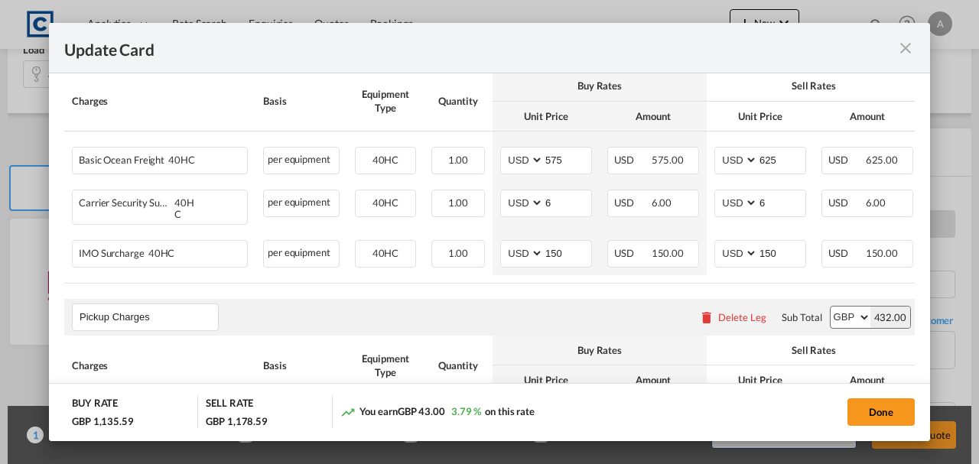
click at [910, 52] on md-icon "icon-close fg-AAA8AD m-0 pointer" at bounding box center [905, 48] width 18 height 18
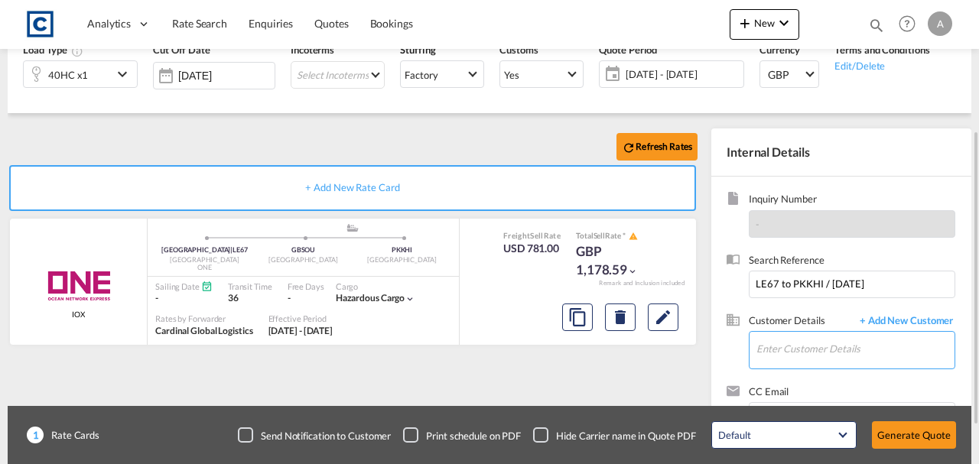
click at [780, 349] on input "Enter Customer Details" at bounding box center [855, 349] width 198 height 34
paste input "[PERSON_NAME][EMAIL_ADDRESS][PERSON_NAME][DOMAIN_NAME]"
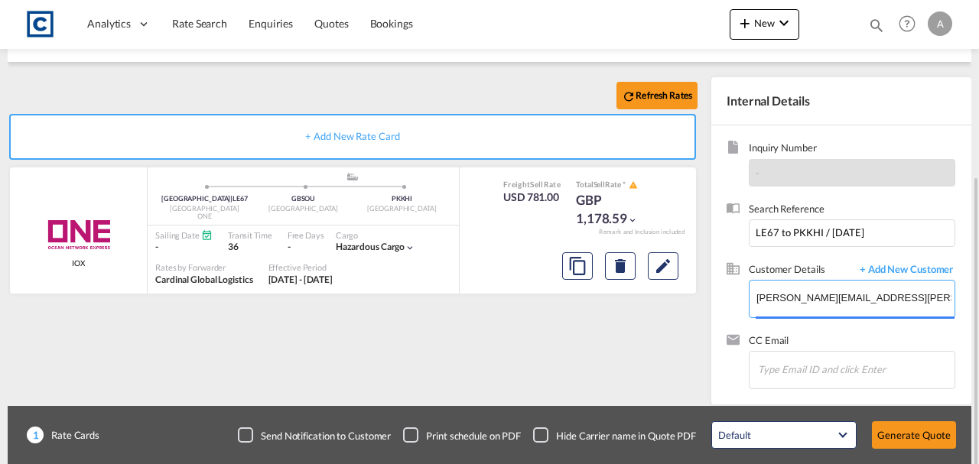
scroll to position [264, 0]
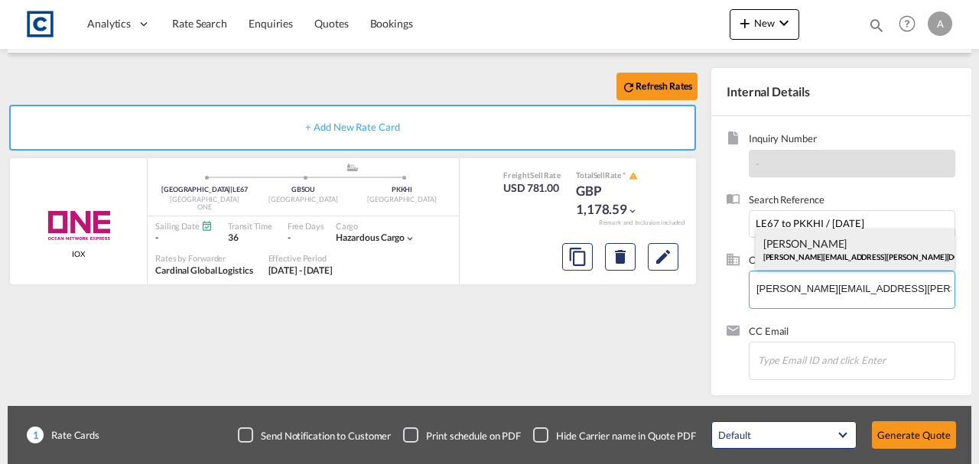
click at [781, 248] on div "[PERSON_NAME] [PERSON_NAME][EMAIL_ADDRESS][PERSON_NAME][DOMAIN_NAME] | [PERSON_…" at bounding box center [856, 249] width 200 height 41
type input "[PERSON_NAME] Logisitcs, [PERSON_NAME], [PERSON_NAME][EMAIL_ADDRESS][PERSON_NAM…"
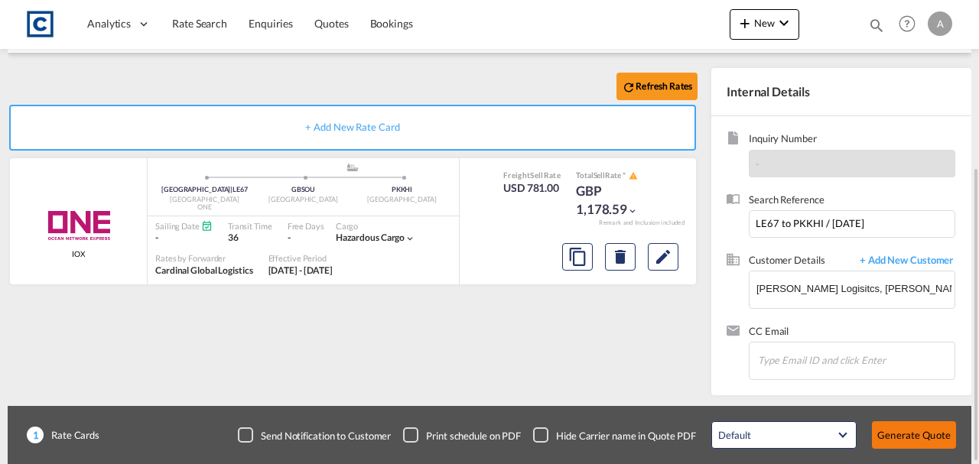
click at [897, 436] on button "Generate Quote" at bounding box center [914, 435] width 84 height 28
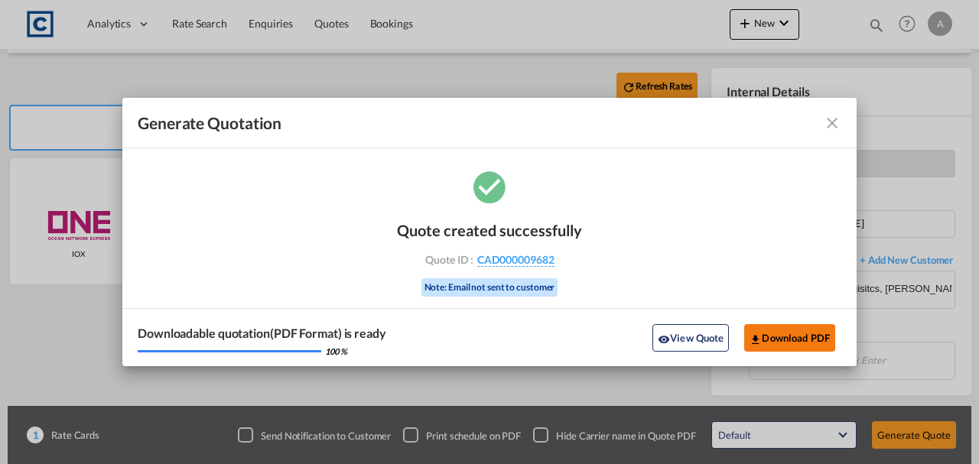
click at [785, 348] on button "Download PDF" at bounding box center [789, 338] width 91 height 28
